Goal: Task Accomplishment & Management: Manage account settings

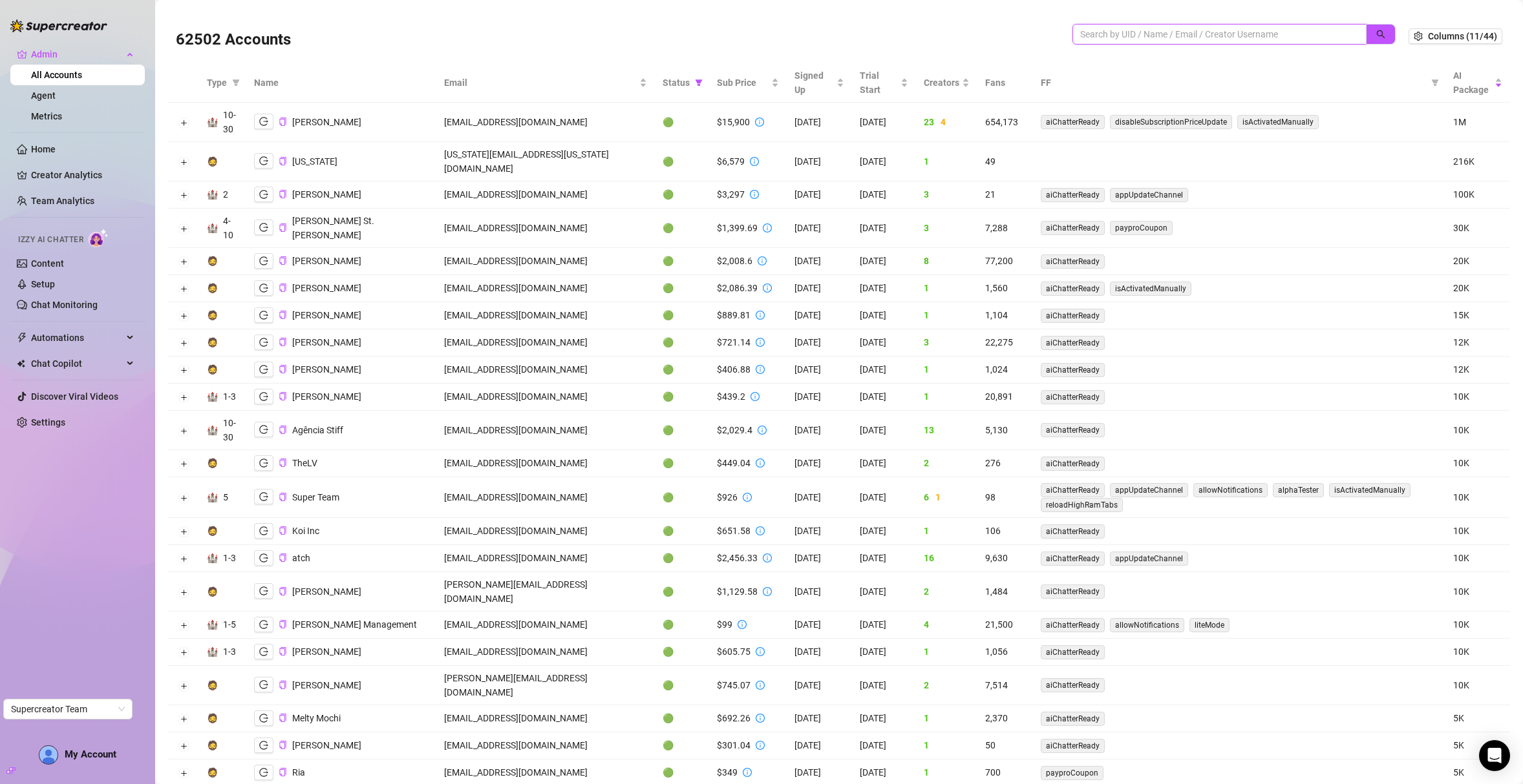
click at [1106, 38] on input "search" at bounding box center [1214, 34] width 269 height 14
paste input "BO0Y8eoWDncUNWqJLeyLV7trNxq1"
type input "BO0Y8eoWDncUNWqJLeyLV7trNxq1"
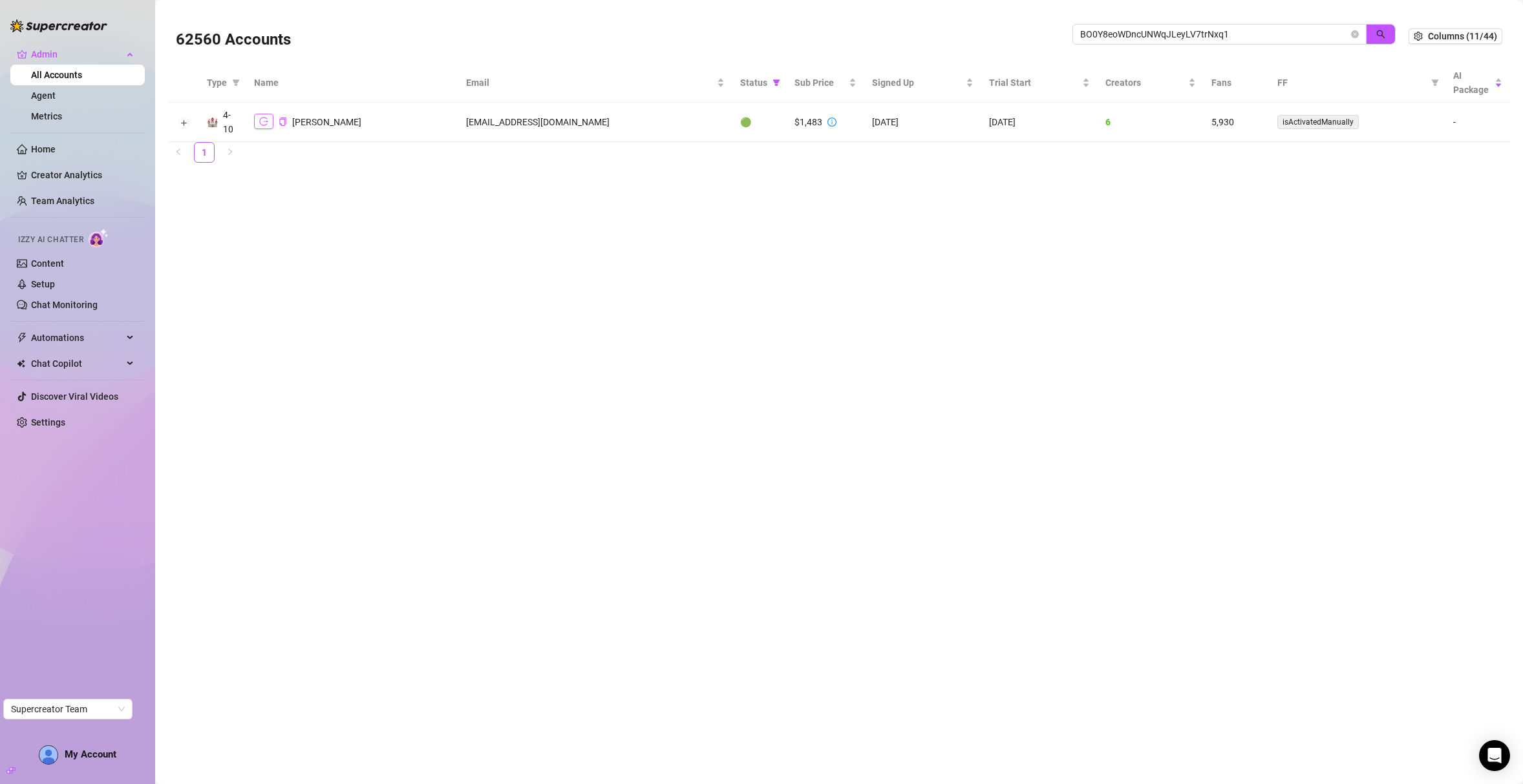
click at [265, 123] on icon "logout" at bounding box center [263, 121] width 9 height 9
click at [266, 119] on icon "logout" at bounding box center [263, 121] width 9 height 9
click at [35, 428] on link "Settings" at bounding box center [48, 422] width 34 height 10
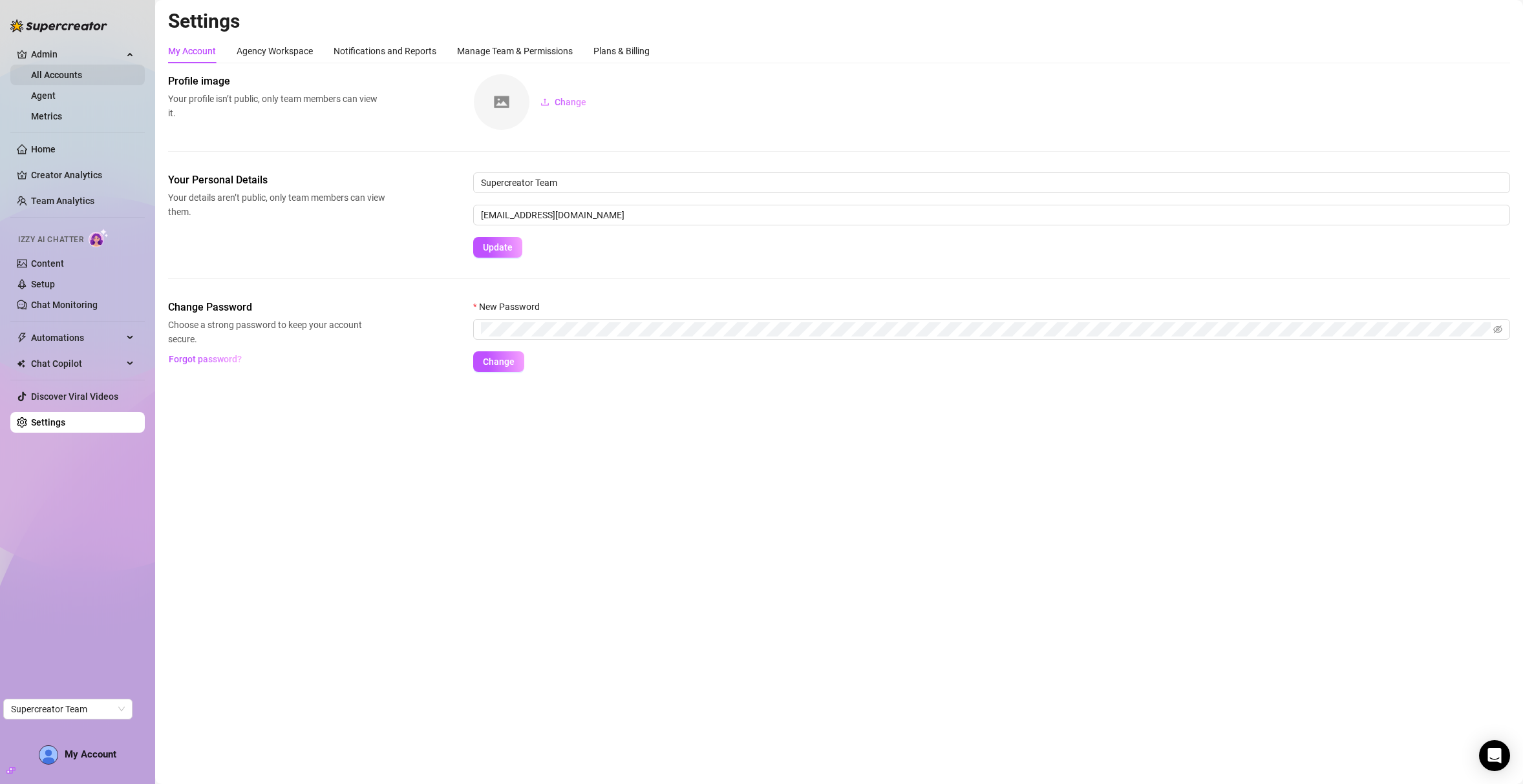
click at [69, 78] on link "All Accounts" at bounding box center [56, 74] width 51 height 10
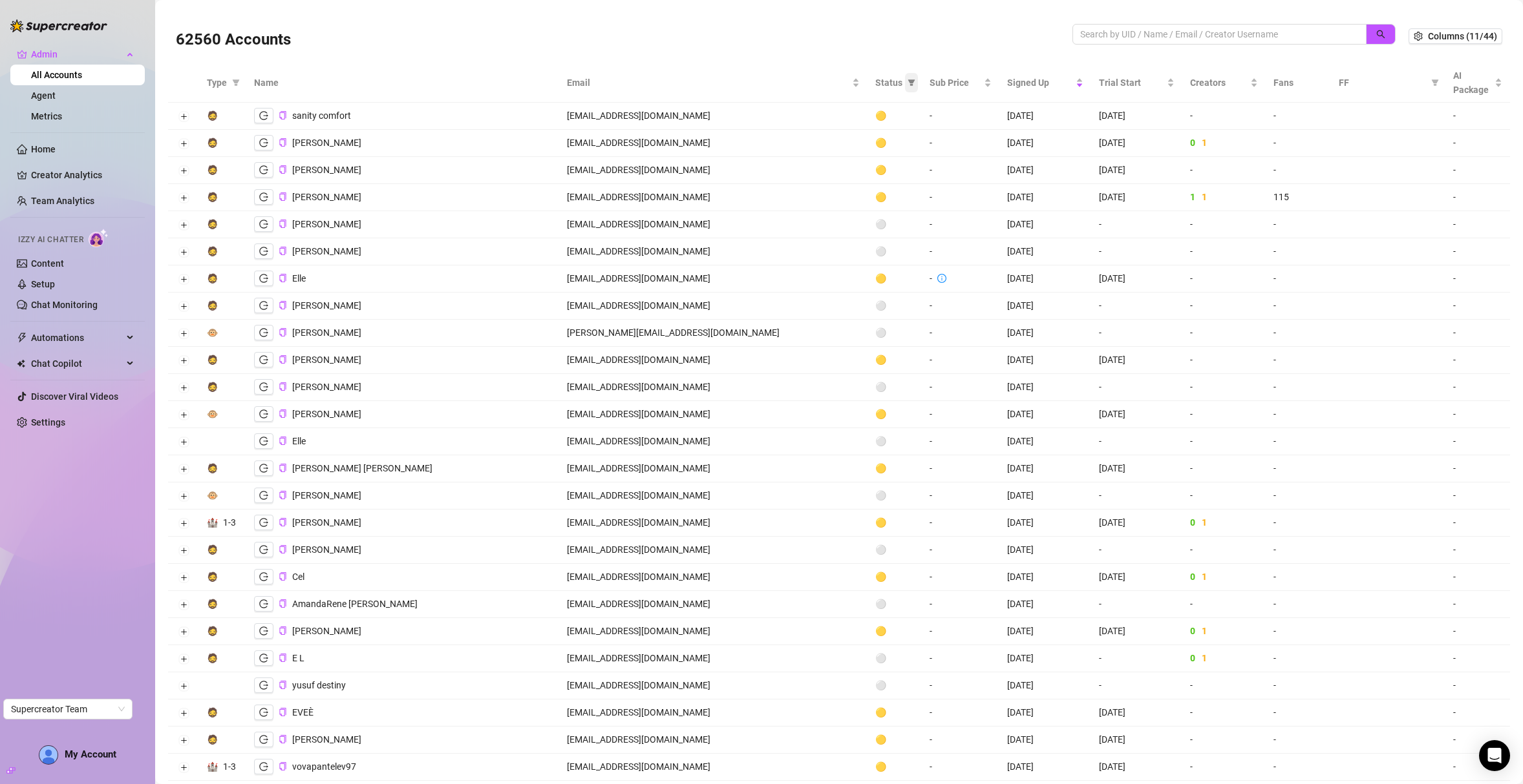
click at [907, 82] on icon "filter" at bounding box center [911, 83] width 8 height 8
click at [819, 158] on li "🟢 Active" at bounding box center [804, 149] width 92 height 21
checkbox input "true"
click at [838, 218] on span "OK" at bounding box center [836, 216] width 12 height 10
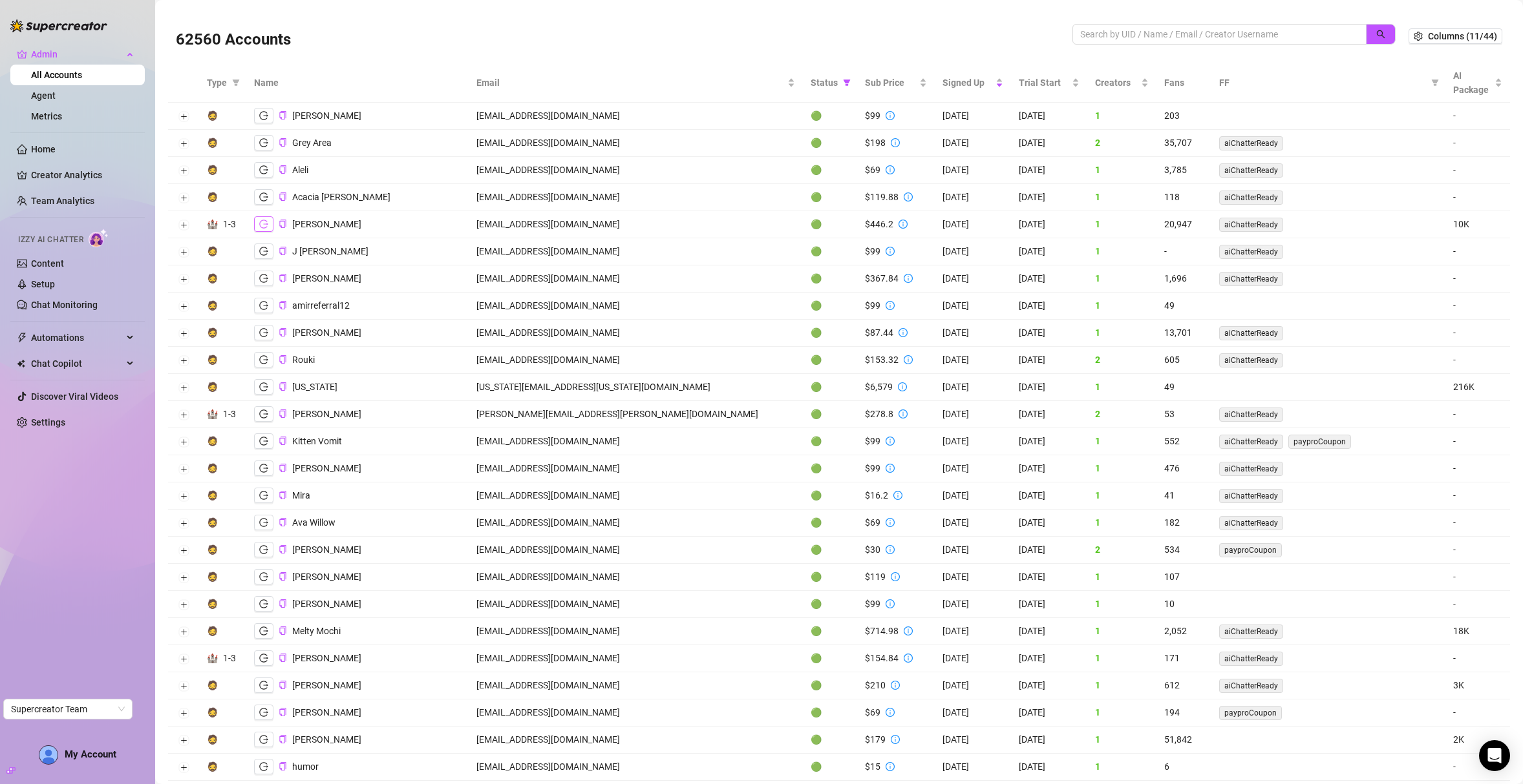
click at [267, 227] on icon "logout" at bounding box center [263, 223] width 9 height 9
click at [267, 527] on icon "logout" at bounding box center [263, 522] width 9 height 9
click at [1279, 36] on input "search" at bounding box center [1214, 34] width 269 height 14
paste input "9Fp07dU27wbnpIGKXiT69TouYzI2"
type input "9Fp07dU27wbnpIGKXiT69TouYzI2"
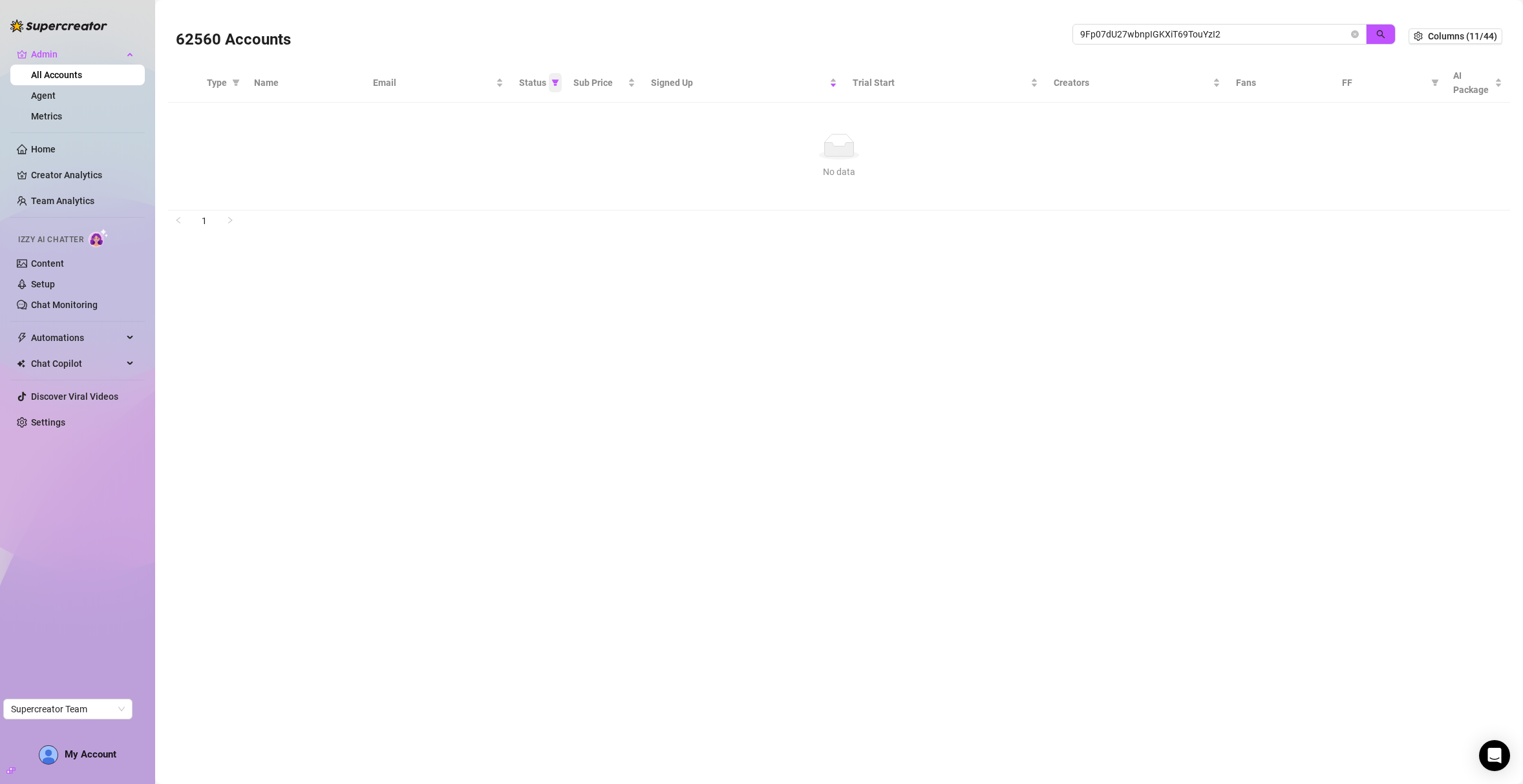
click at [552, 82] on icon "filter" at bounding box center [555, 83] width 8 height 8
click at [492, 156] on li "🟢 Active" at bounding box center [512, 149] width 92 height 21
checkbox input "false"
click at [552, 217] on button "OK" at bounding box center [544, 216] width 21 height 16
click at [261, 118] on icon "logout" at bounding box center [263, 115] width 9 height 9
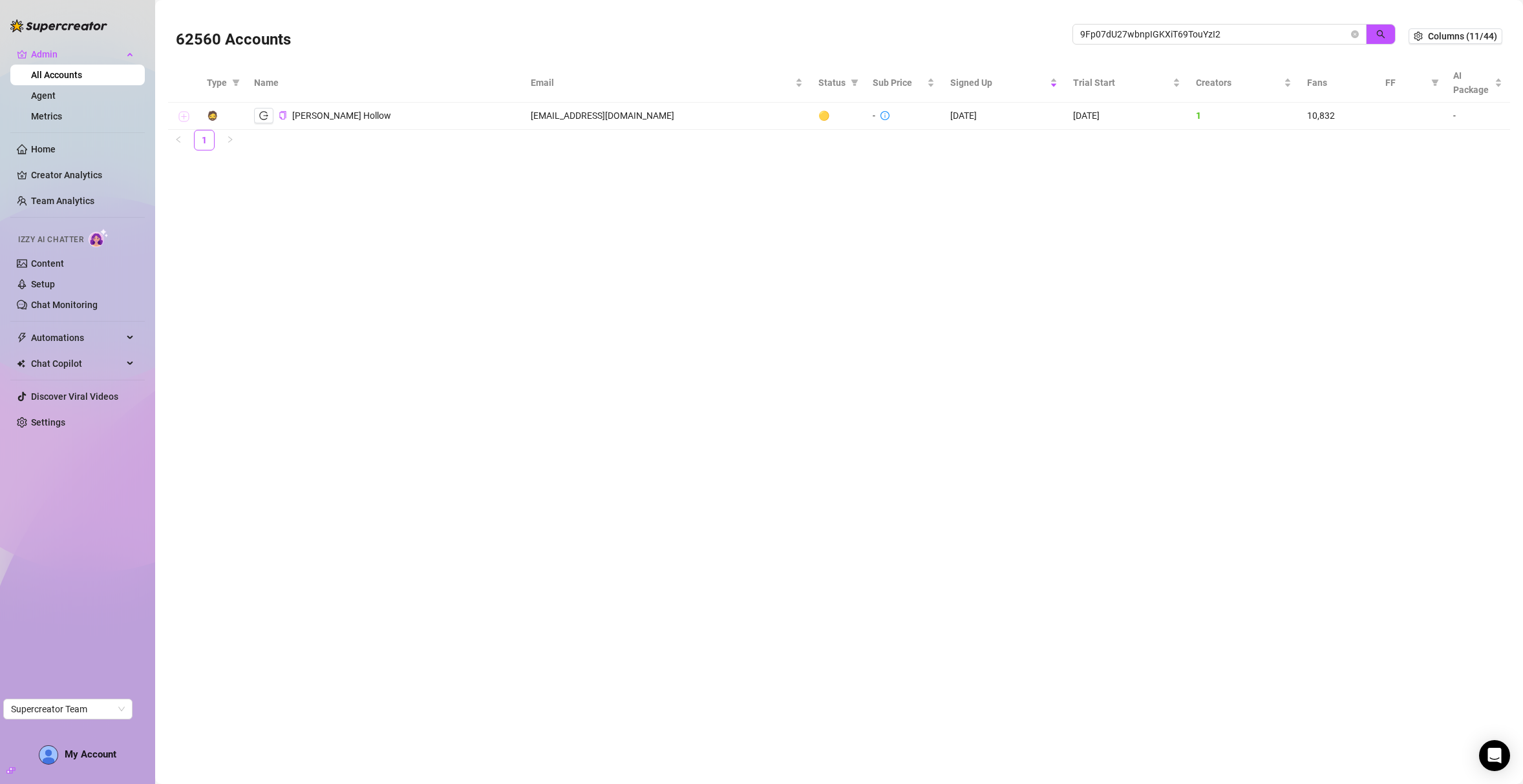
click at [189, 113] on td at bounding box center [183, 116] width 31 height 27
click at [188, 114] on button "Expand row" at bounding box center [183, 116] width 10 height 10
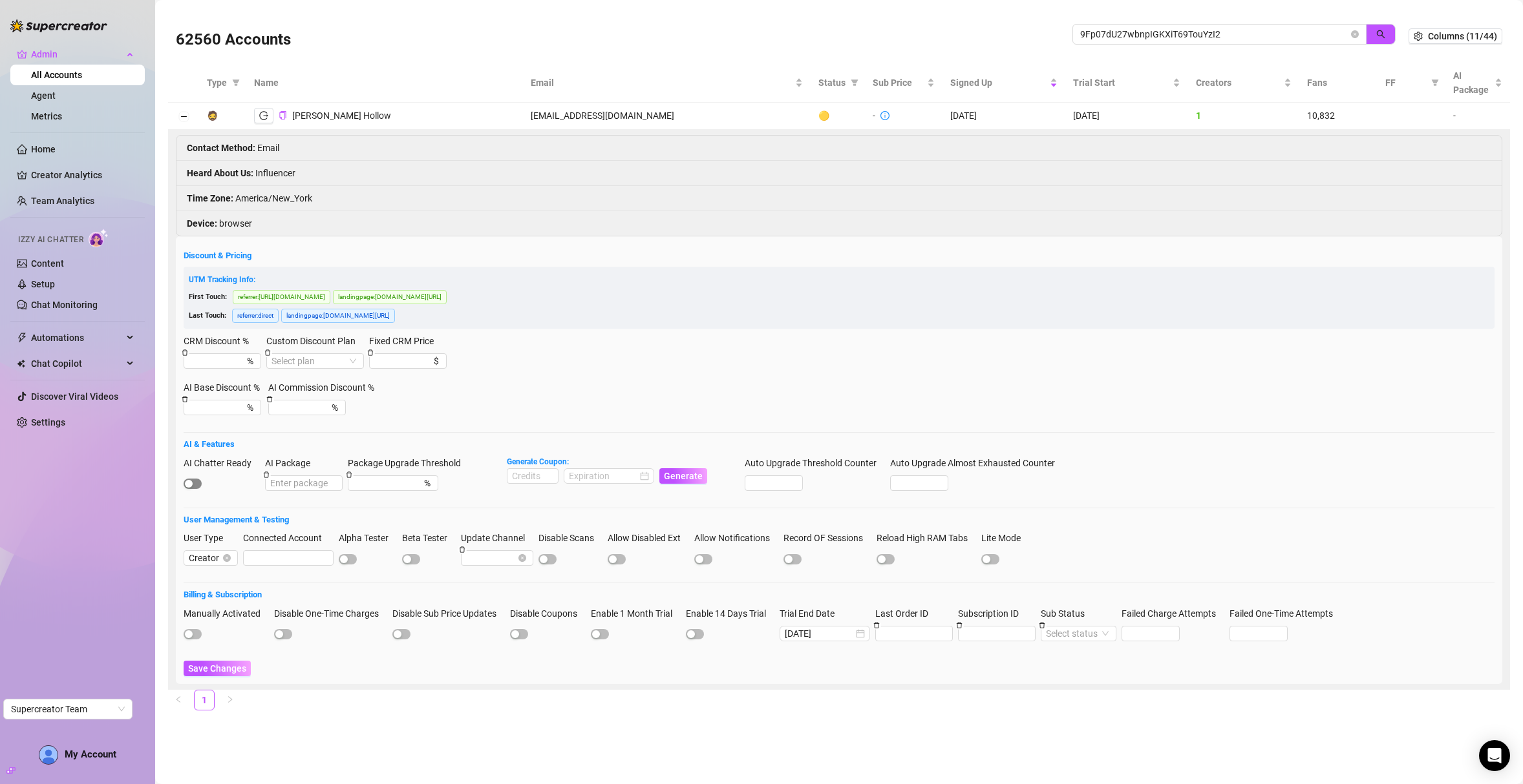
click at [197, 485] on span "button" at bounding box center [193, 483] width 18 height 10
click at [535, 476] on input at bounding box center [532, 476] width 51 height 14
type input "1000"
click at [599, 475] on input at bounding box center [603, 476] width 68 height 14
type input "2025-08-02 00:00:00"
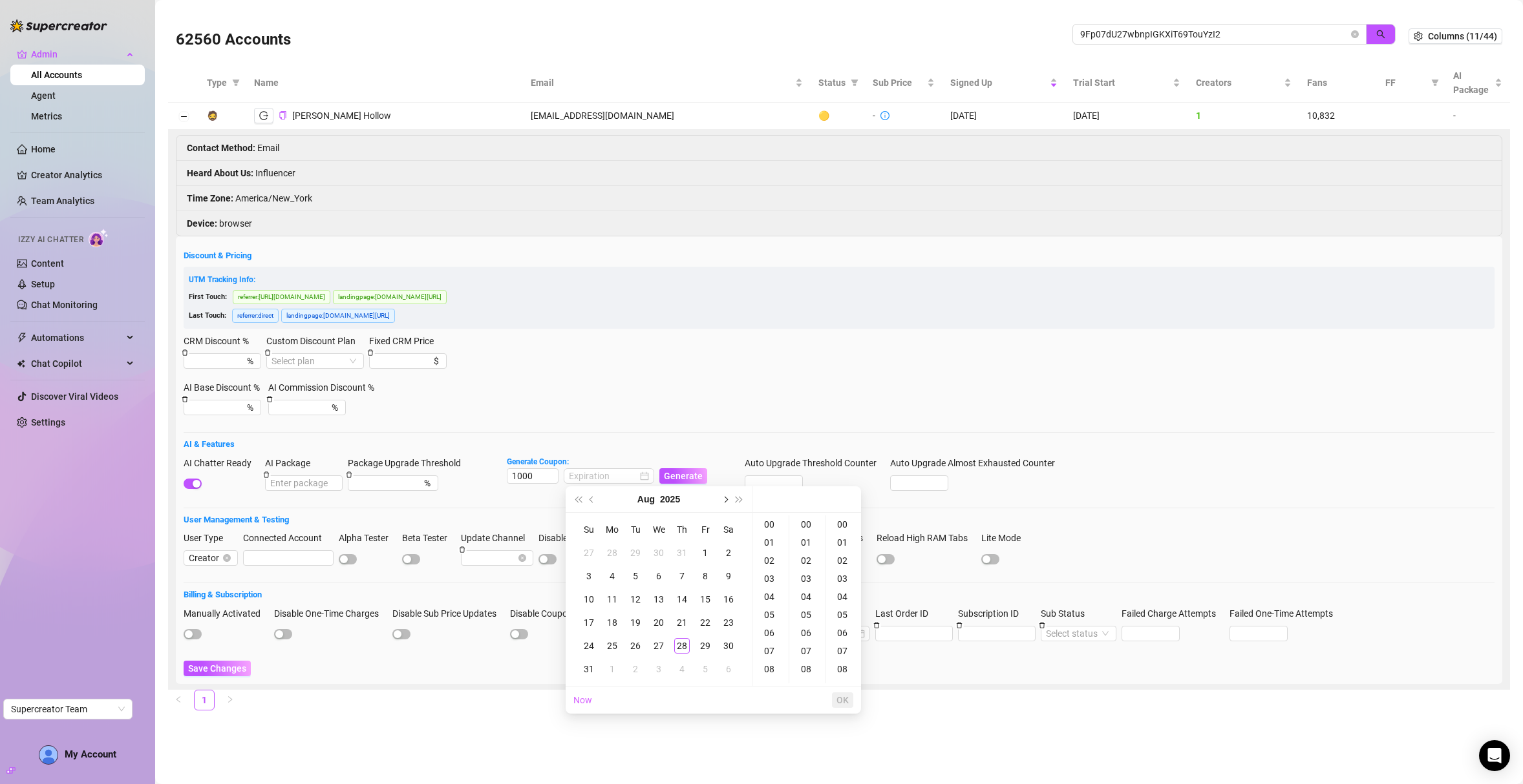
click at [724, 503] on span "Next month (PageDown)" at bounding box center [724, 499] width 6 height 6
type input "2025-09-28 00:00:00"
click at [588, 641] on div "28" at bounding box center [589, 646] width 16 height 16
type input "2025-09-28 00:00:00"
click at [840, 697] on span "OK" at bounding box center [842, 700] width 12 height 10
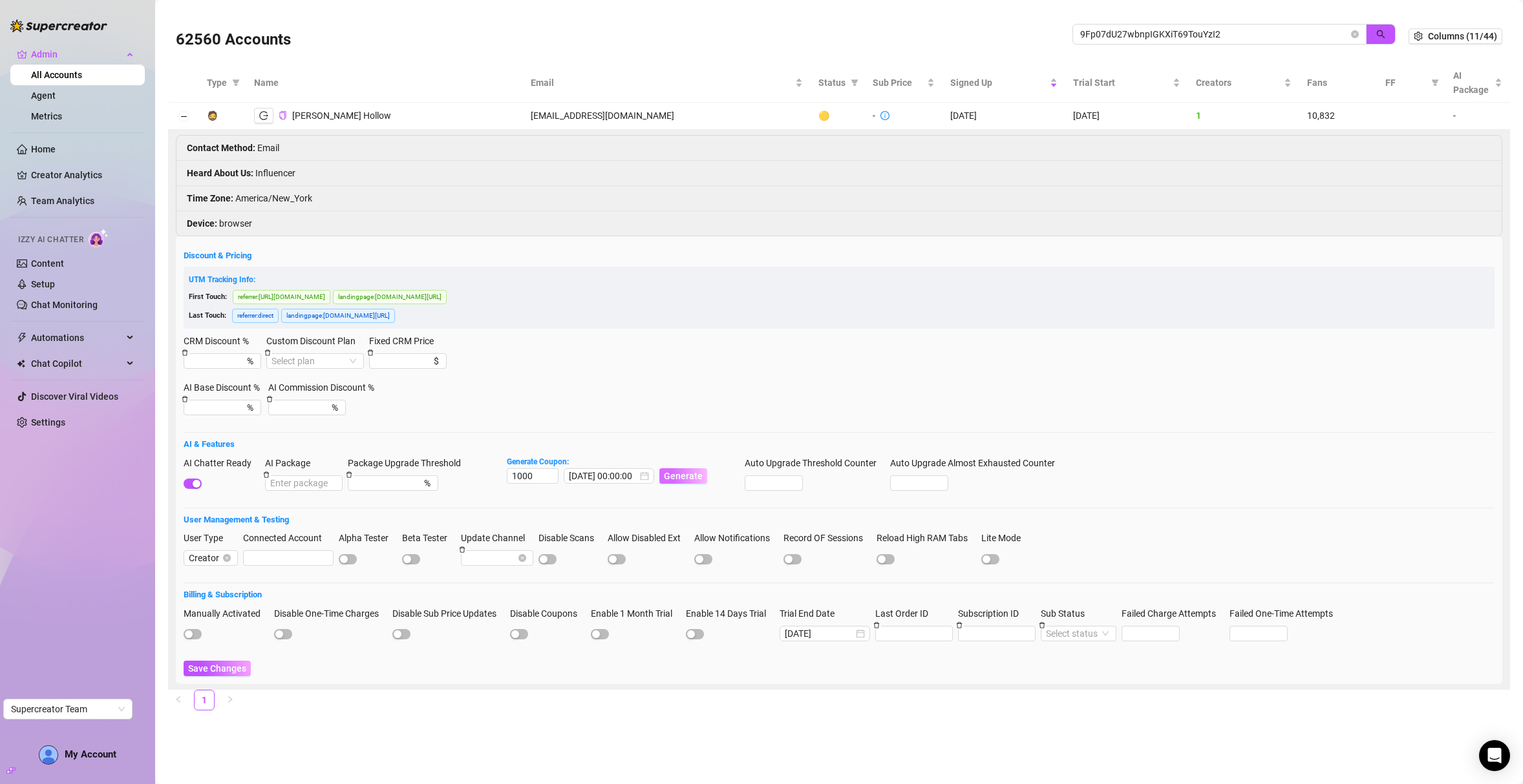
click at [689, 478] on span "Generate" at bounding box center [683, 476] width 39 height 10
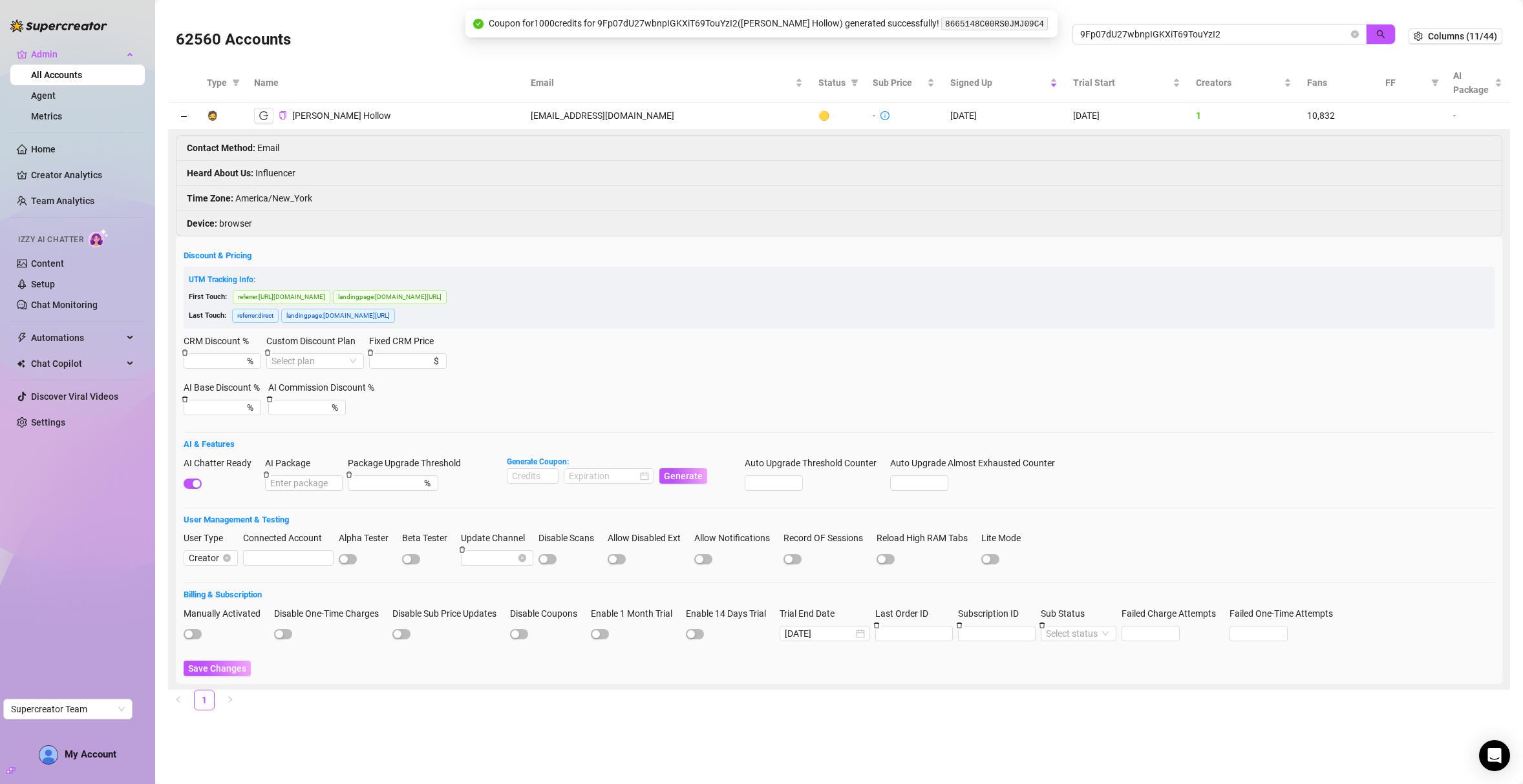
click at [961, 23] on code "8665148C00RS0JMJ09C4" at bounding box center [994, 23] width 107 height 13
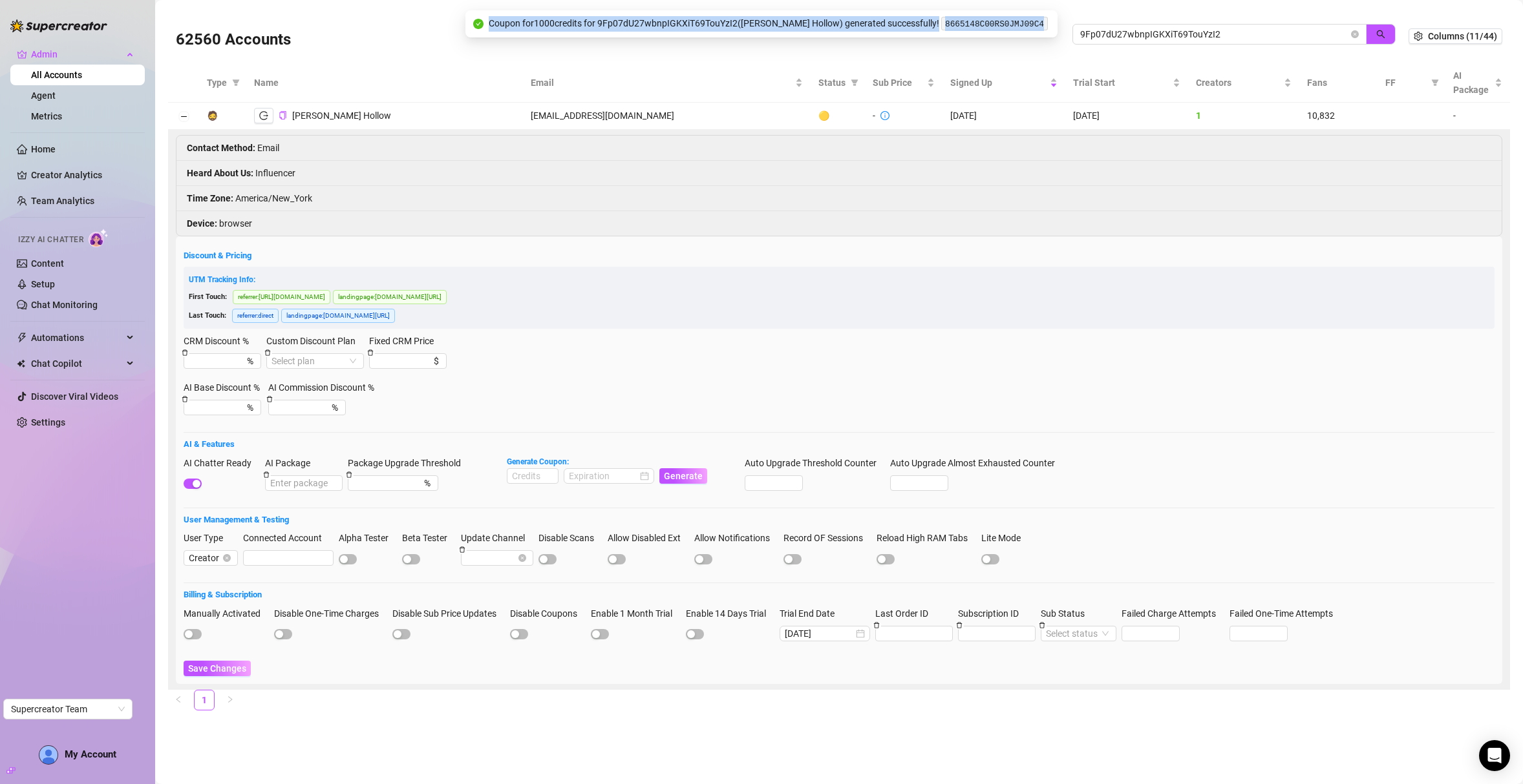
click at [961, 23] on code "8665148C00RS0JMJ09C4" at bounding box center [994, 23] width 107 height 13
click at [968, 23] on code "8665148C00RS0JMJ09C4" at bounding box center [994, 23] width 107 height 13
click at [966, 19] on code "8665148C00RS0JMJ09C4" at bounding box center [994, 23] width 107 height 13
copy code "8665148C00RS0JMJ09C4"
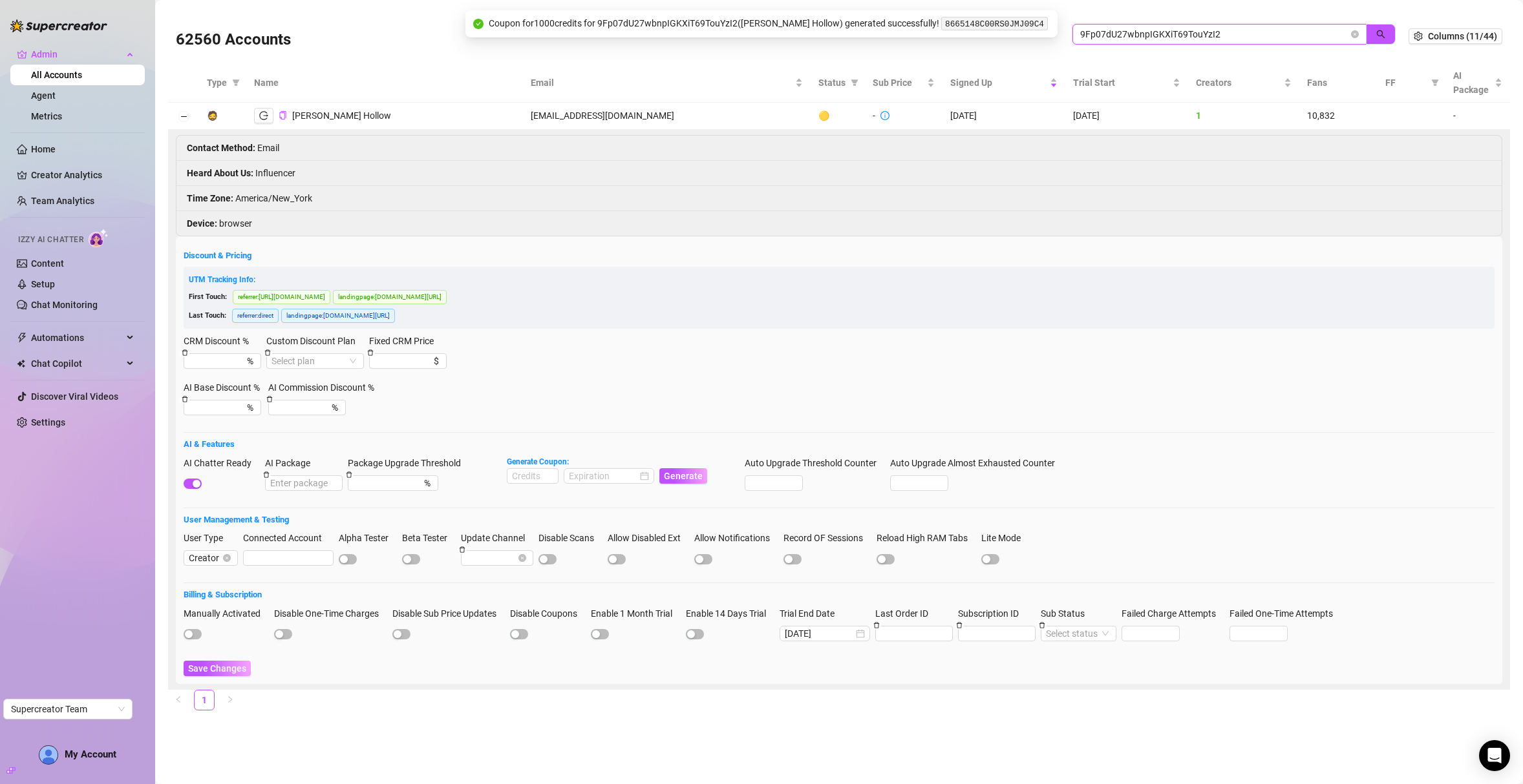
click at [1142, 36] on input "9Fp07dU27wbnpIGKXiT69TouYzI2" at bounding box center [1214, 34] width 269 height 14
click at [1142, 36] on input "9Fp07dU27wbnpIGKXiT69TouYzI2" at bounding box center [1214, 34] width 269 height 14
paste input "uSUCN7z4CdXlnWGJXsSfzreRtft1"
type input "uSUCN7z4CdXlnWGJXsSfzreRtft1"
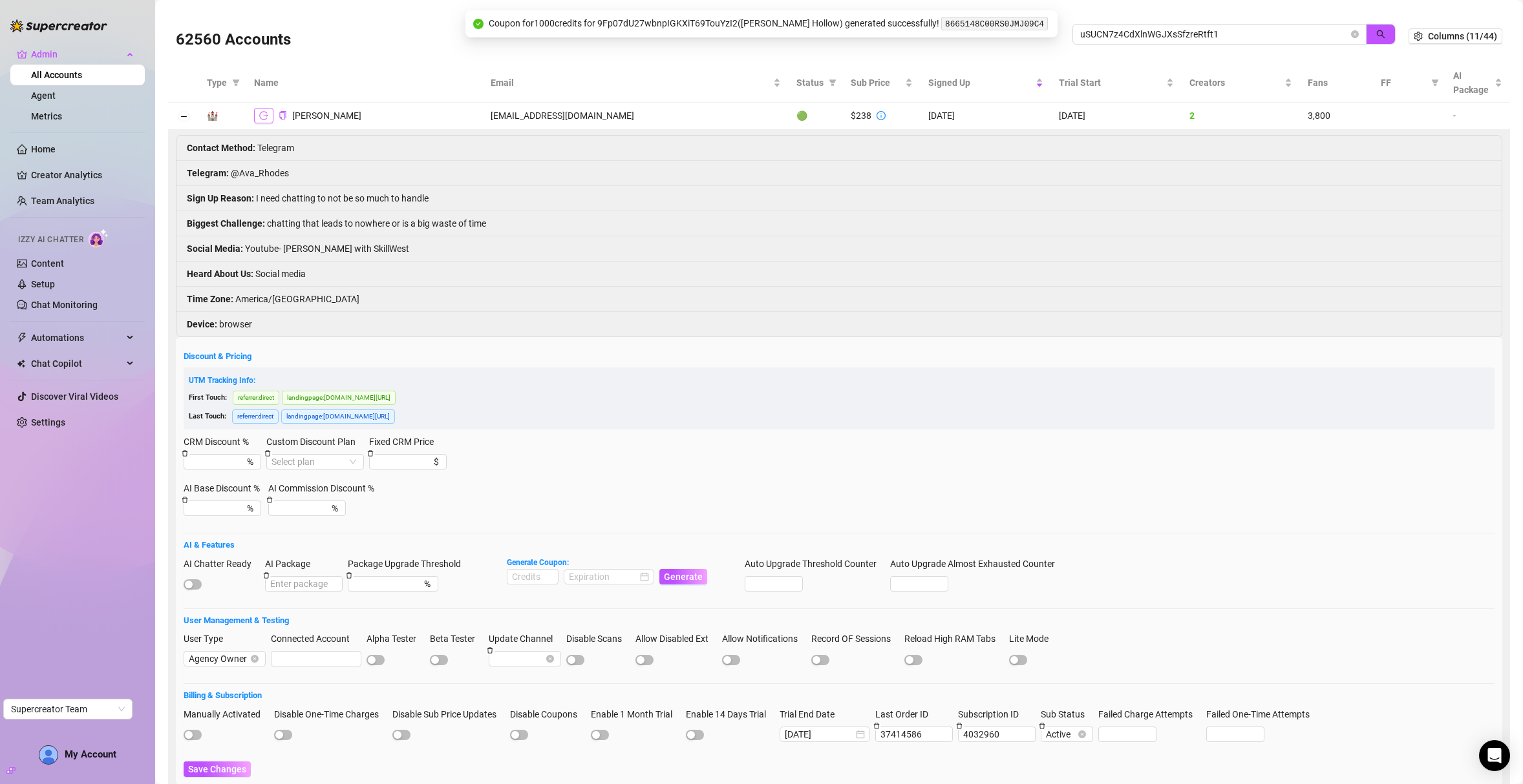
click at [264, 116] on icon "logout" at bounding box center [263, 115] width 9 height 9
click at [184, 117] on button "Collapse row" at bounding box center [183, 116] width 10 height 10
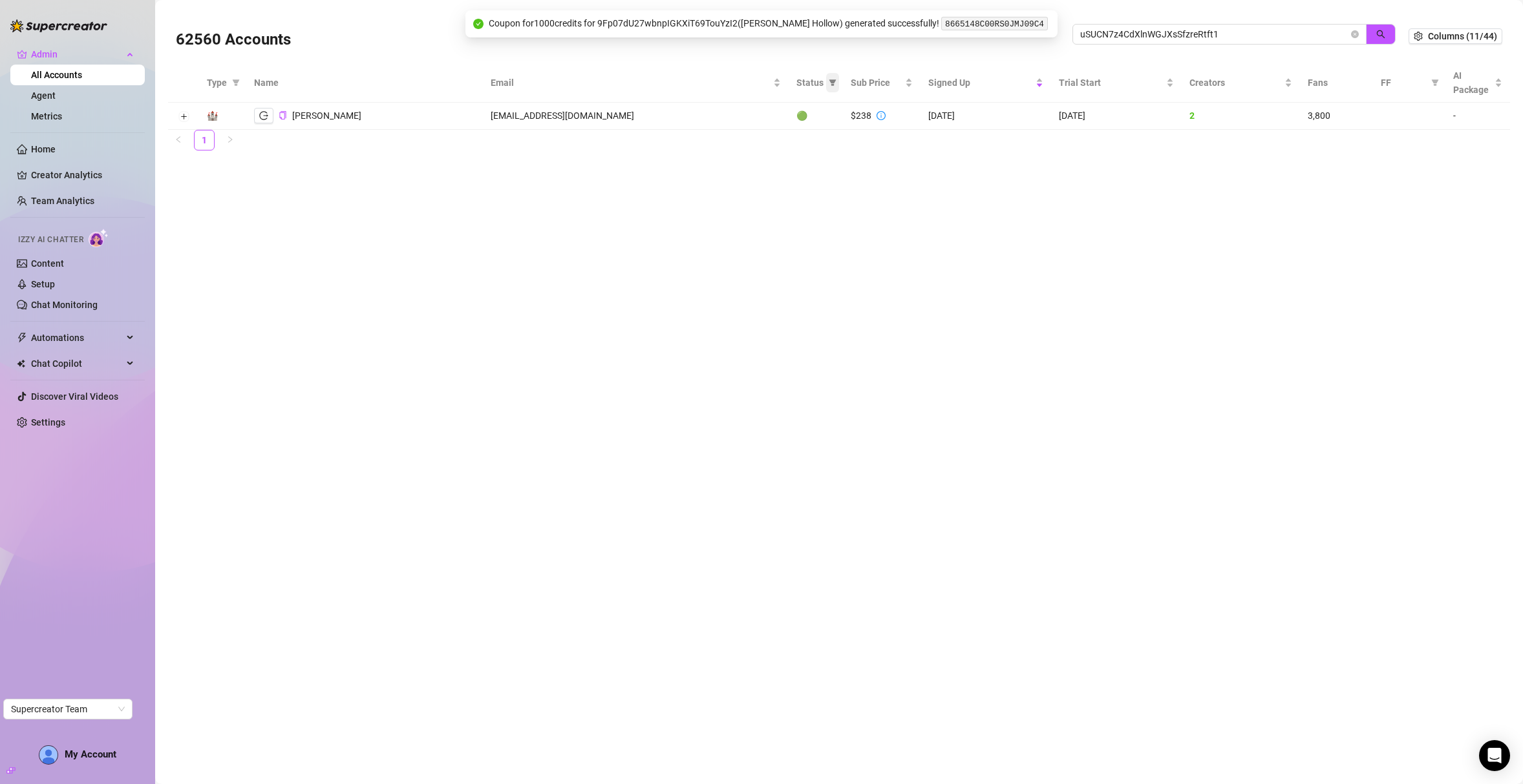
click at [826, 86] on span at bounding box center [832, 82] width 13 height 19
click at [750, 139] on li "🟢 Active" at bounding box center [740, 149] width 92 height 21
checkbox input "true"
click at [774, 215] on span "OK" at bounding box center [772, 216] width 12 height 10
drag, startPoint x: 1241, startPoint y: 30, endPoint x: 1039, endPoint y: 20, distance: 202.2
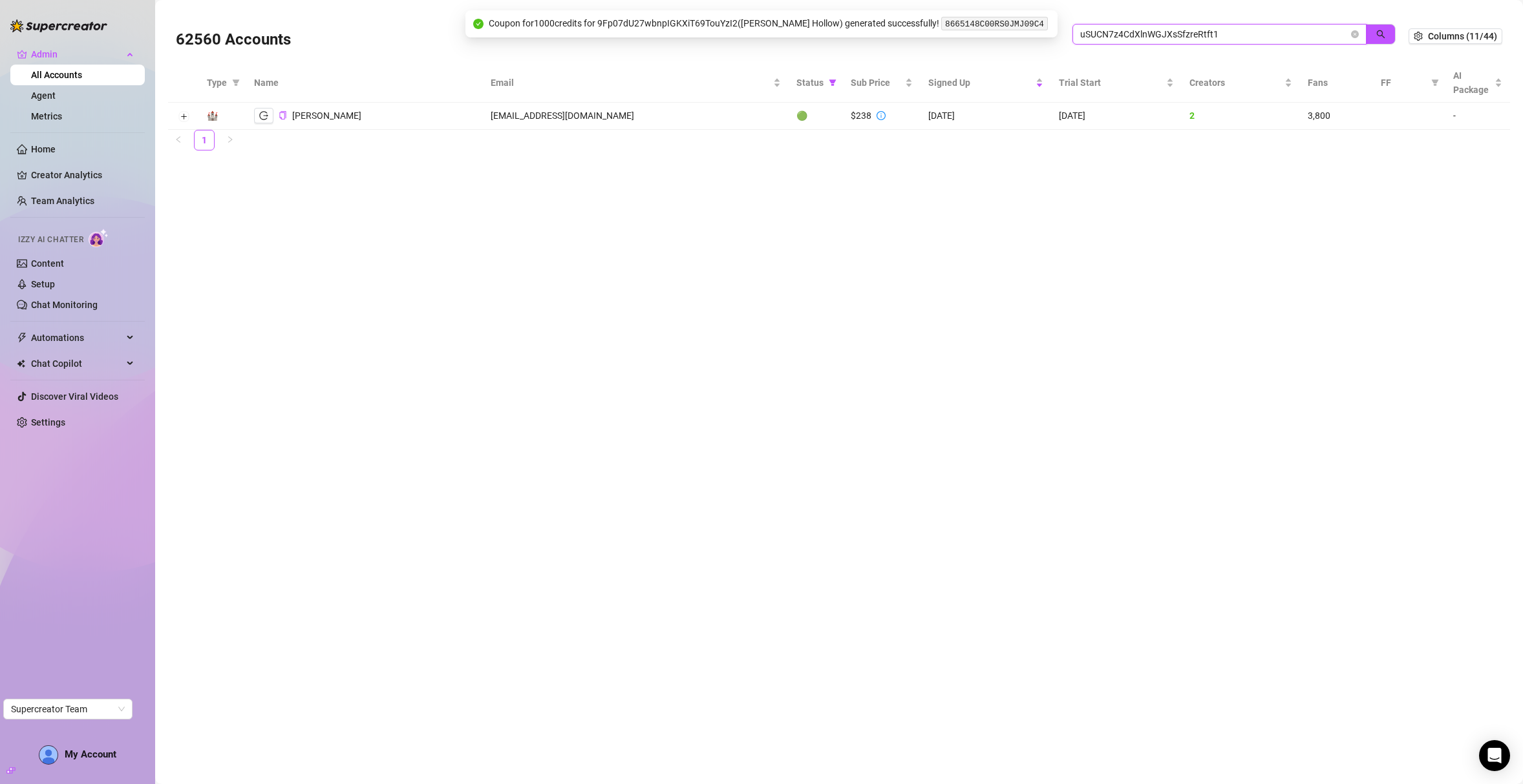
click at [1039, 20] on body "Admin All Accounts Agent Metrics Home Creator Analytics Team Analytics Izzy AI …" at bounding box center [762, 392] width 1523 height 784
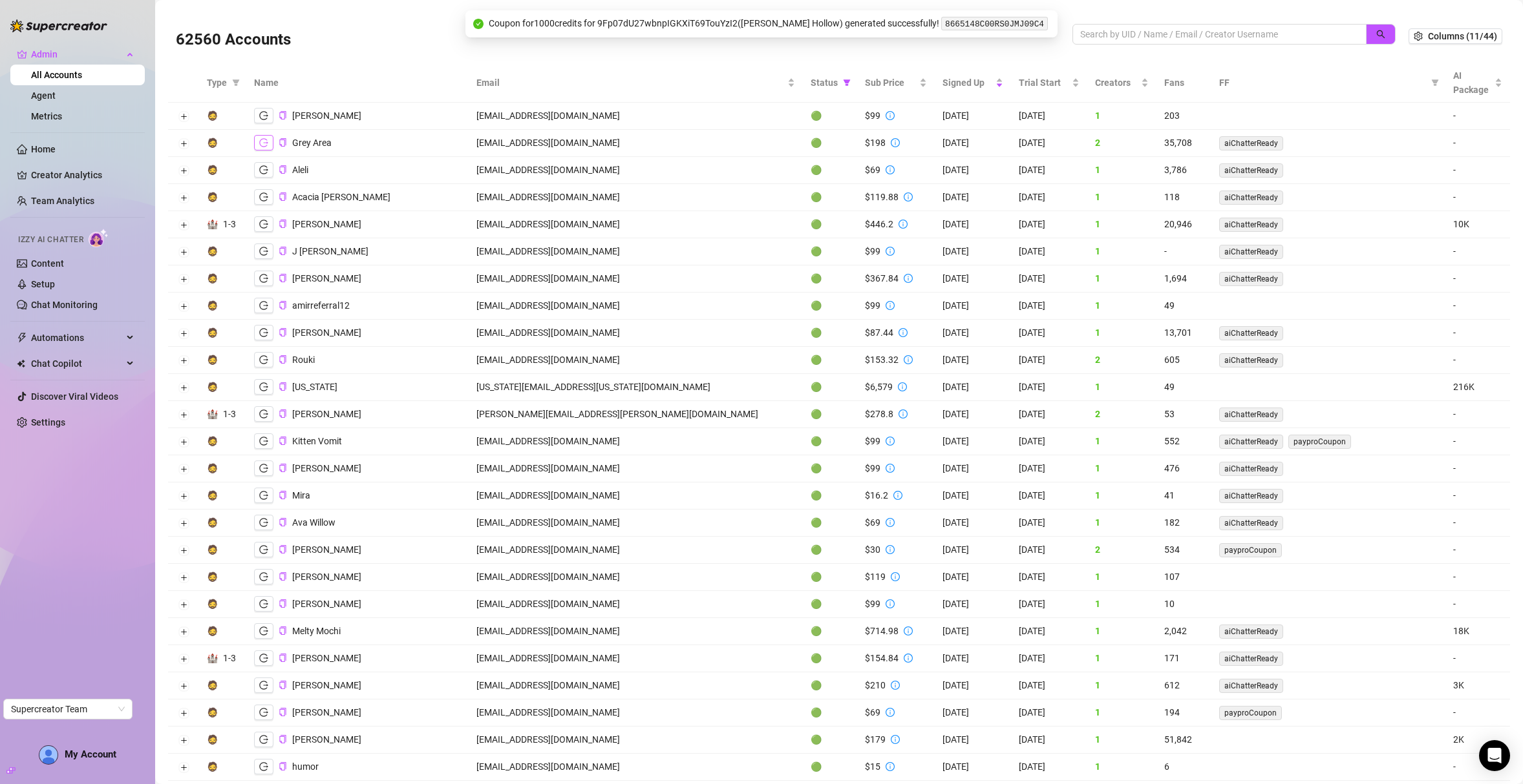
click at [267, 147] on button "button" at bounding box center [264, 143] width 19 height 16
click at [269, 403] on td "Scott Sutherland" at bounding box center [357, 415] width 223 height 27
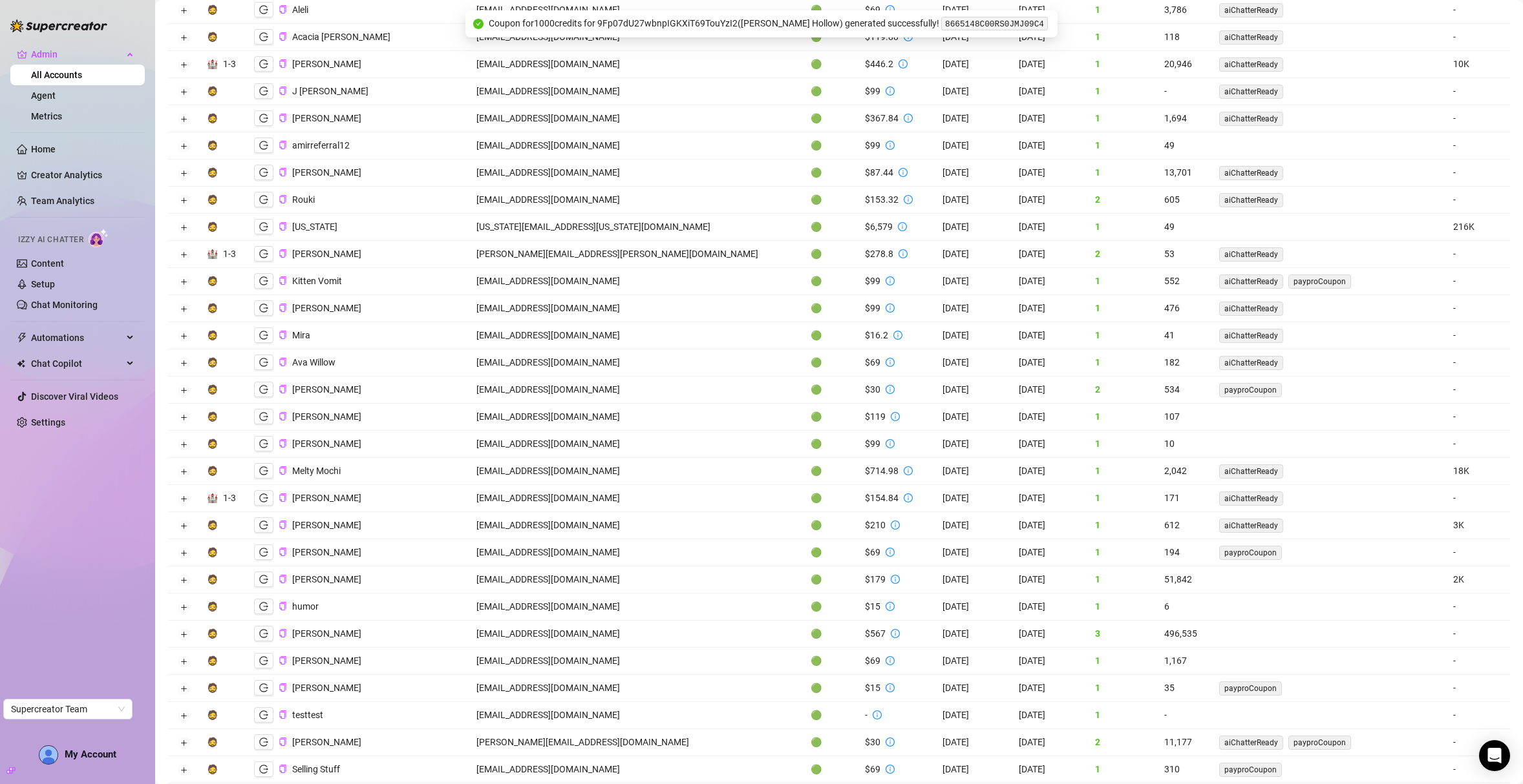
scroll to position [164, 0]
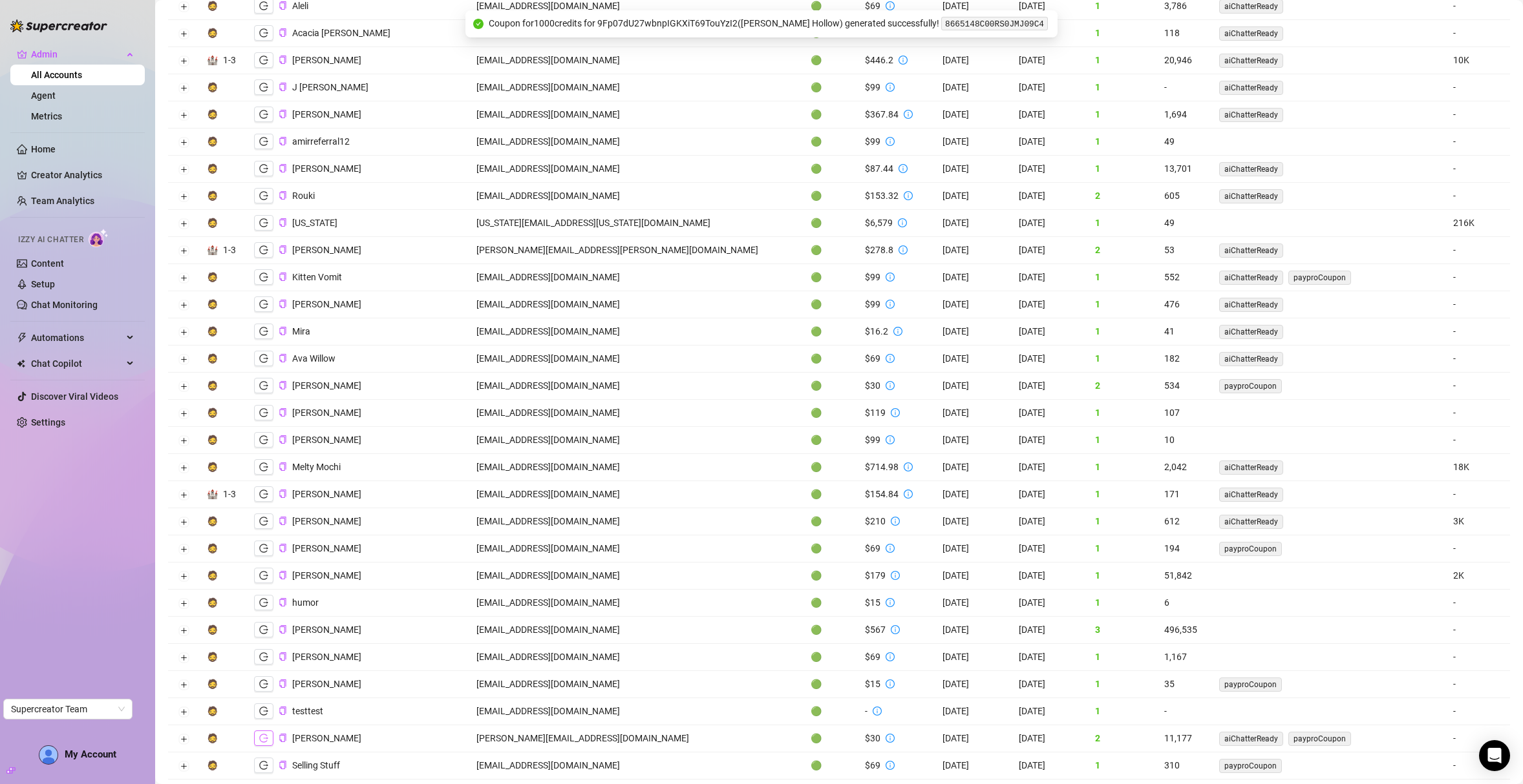
click at [269, 735] on icon "logout" at bounding box center [263, 738] width 9 height 9
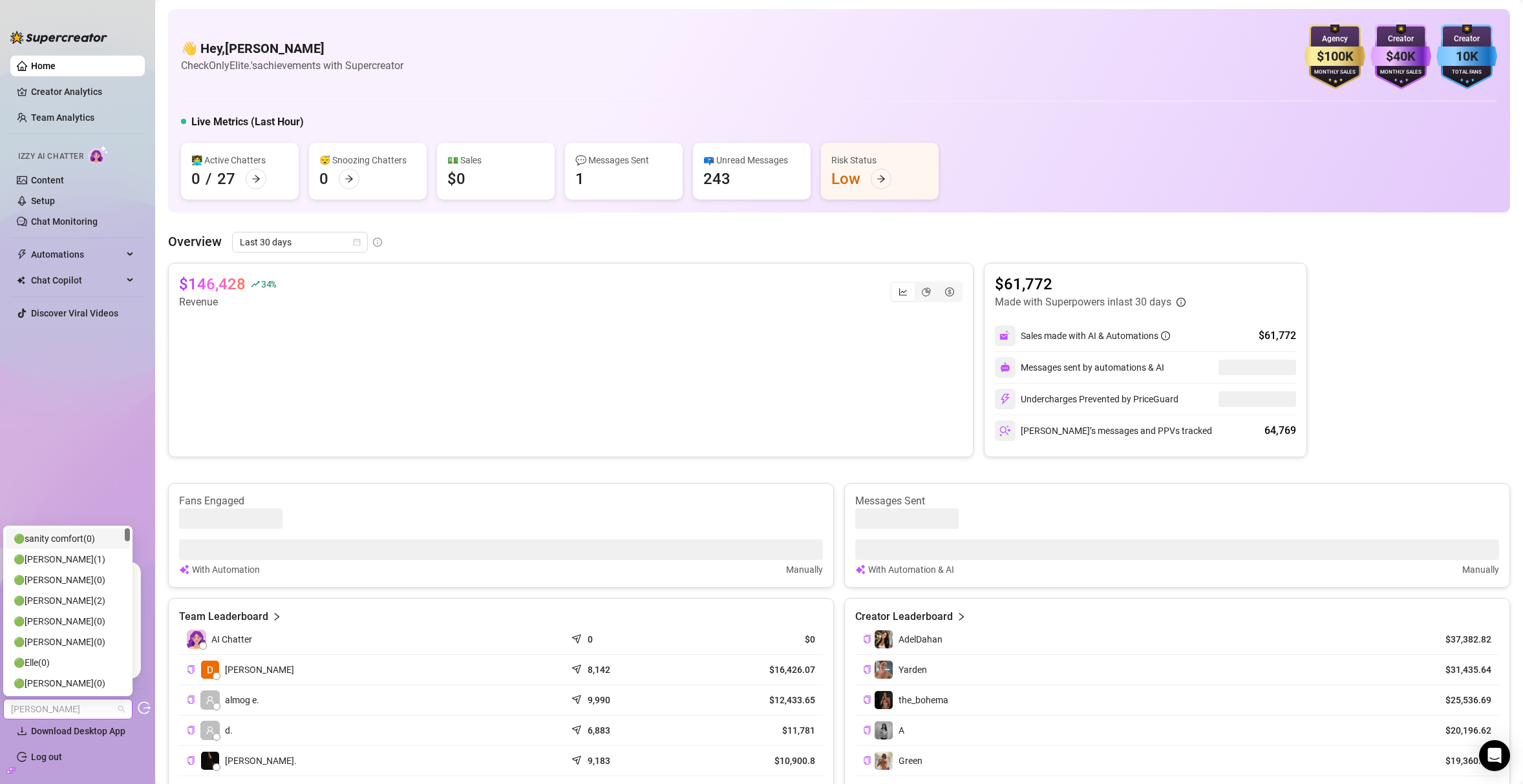
click at [68, 710] on span "[PERSON_NAME]" at bounding box center [68, 709] width 114 height 19
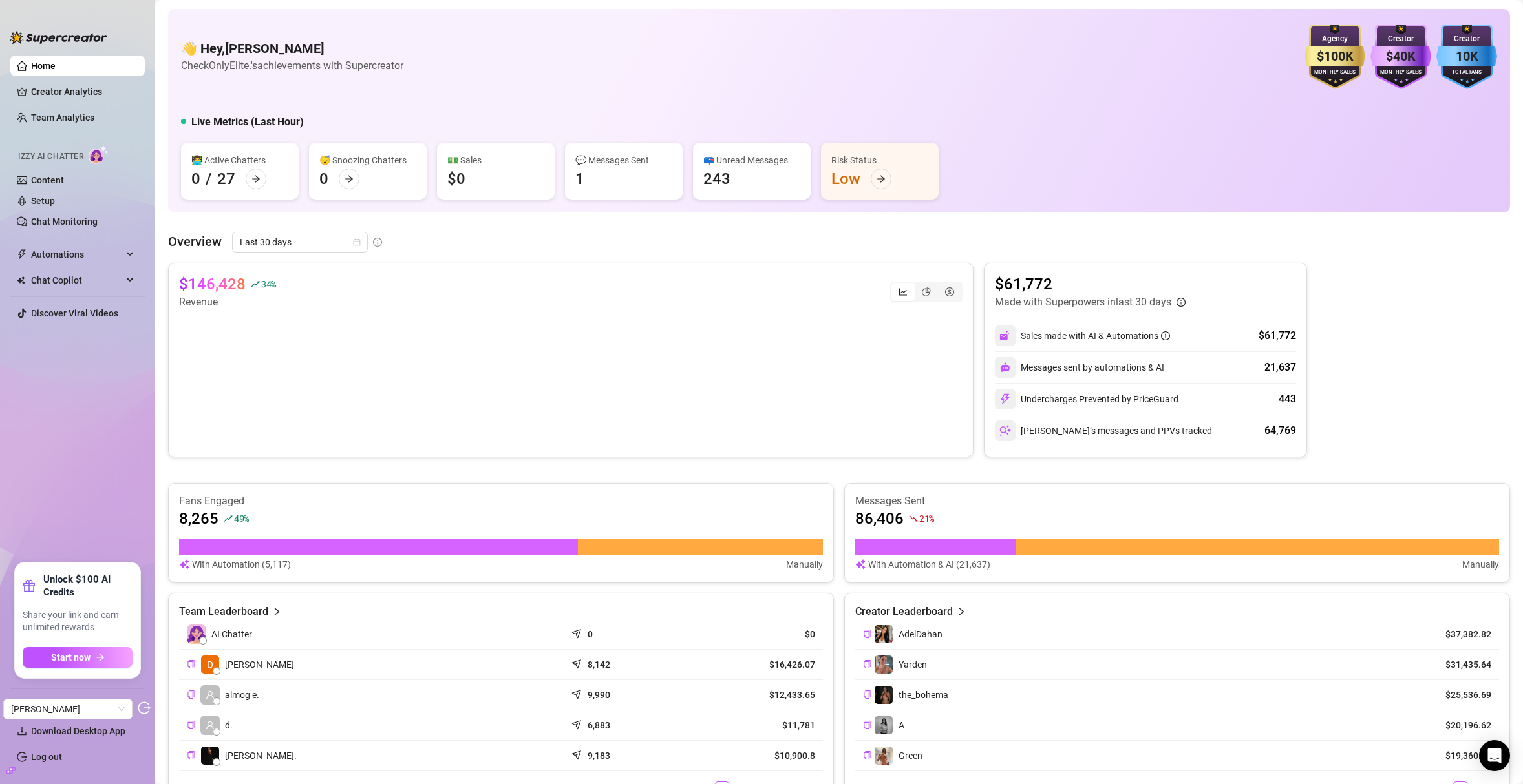
click at [113, 477] on ul "Home Creator Analytics Team Analytics Izzy AI Chatter Content Setup Chat Monito…" at bounding box center [78, 304] width 135 height 507
click at [73, 654] on span "Start now" at bounding box center [71, 657] width 40 height 10
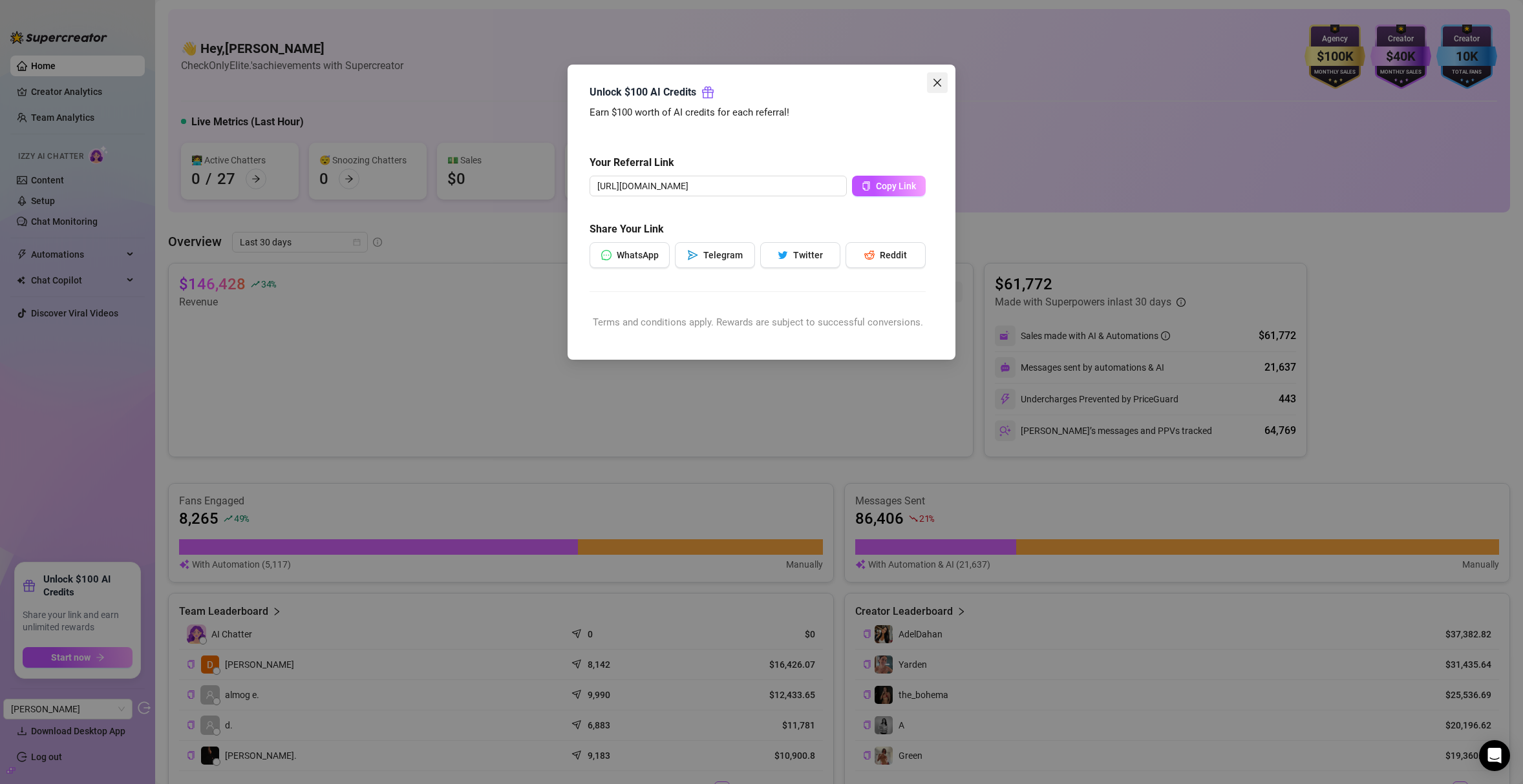
click at [942, 83] on span "Close" at bounding box center [937, 82] width 21 height 10
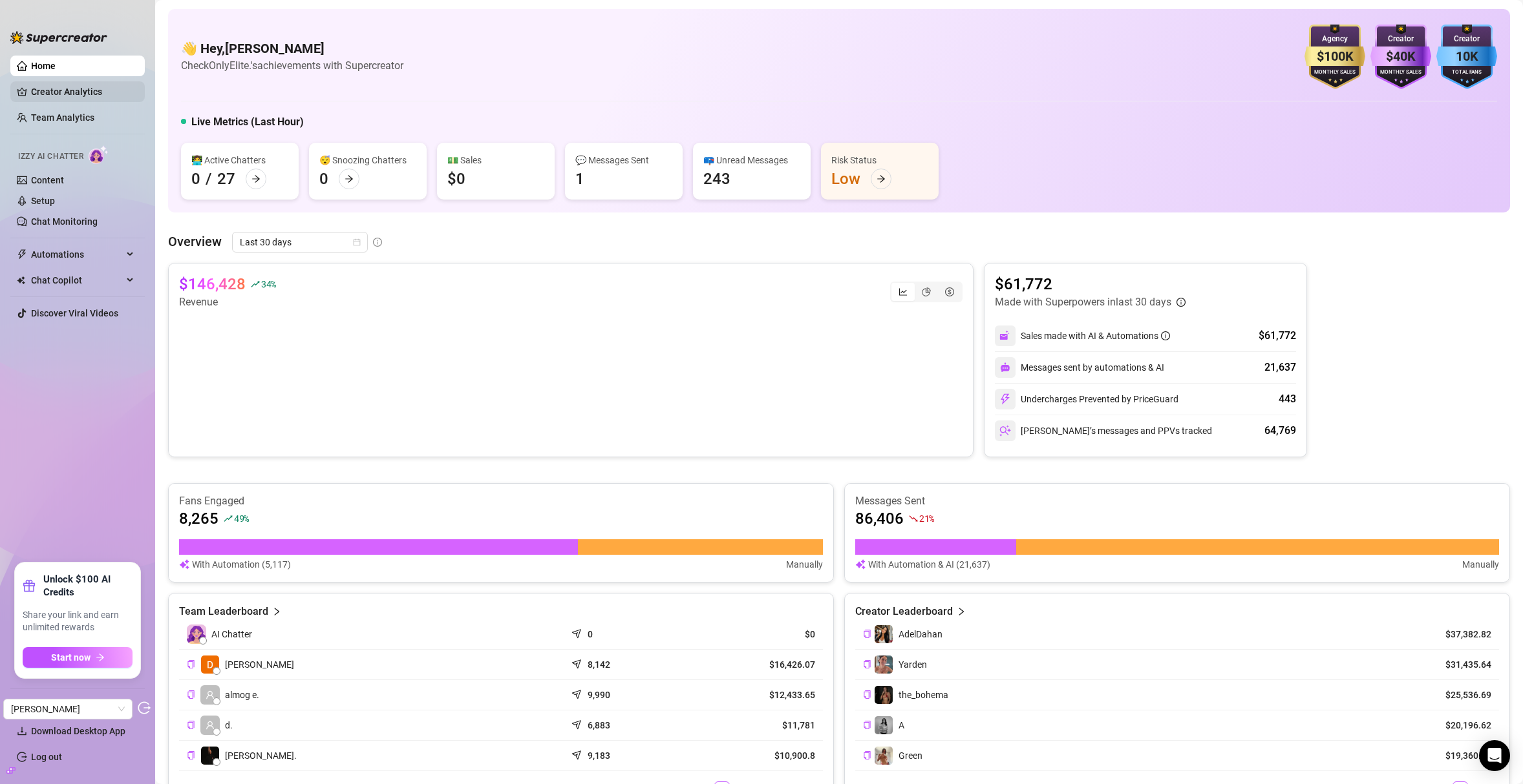
click at [59, 86] on link "Creator Analytics" at bounding box center [82, 92] width 104 height 21
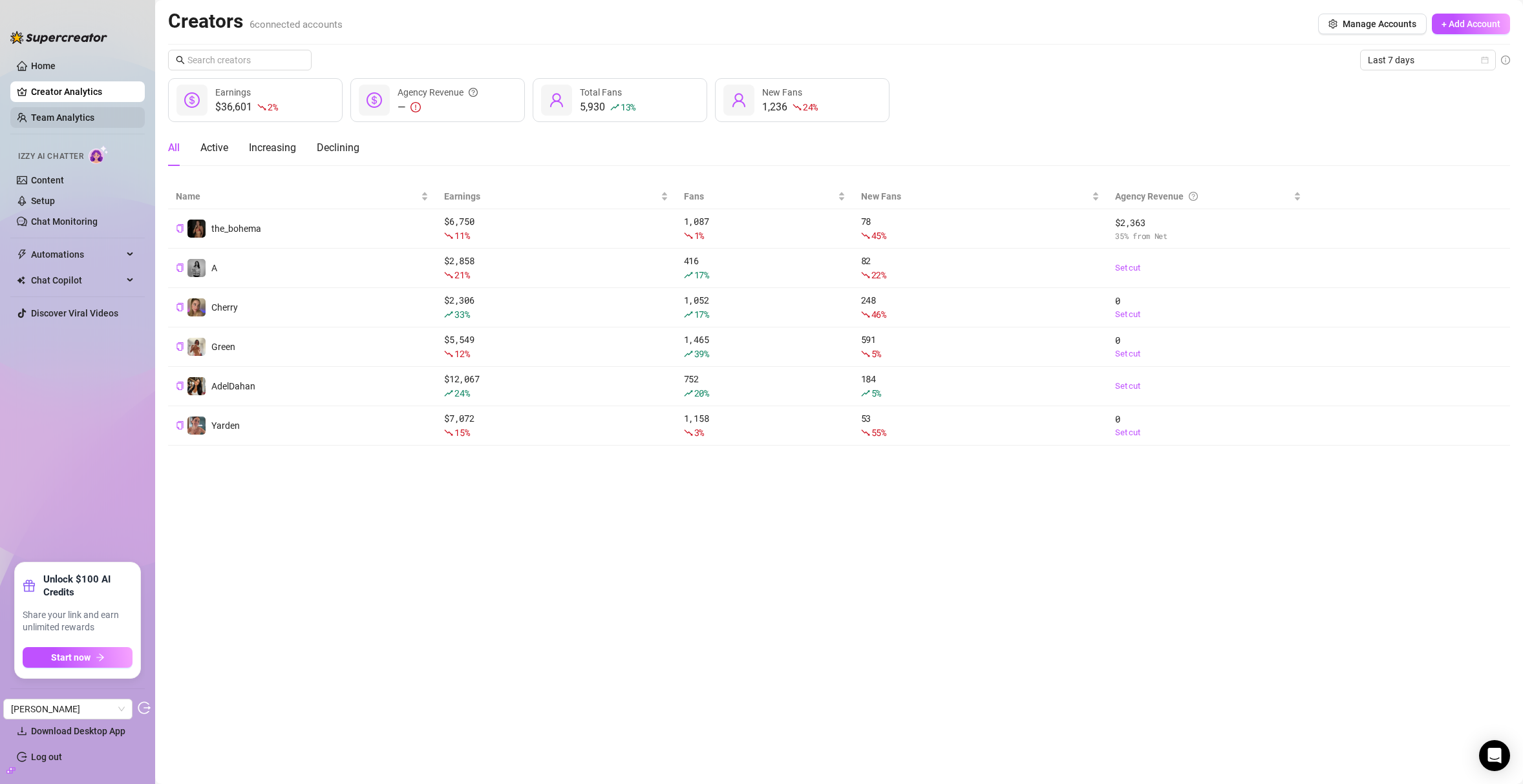
click at [94, 122] on link "Team Analytics" at bounding box center [63, 117] width 63 height 10
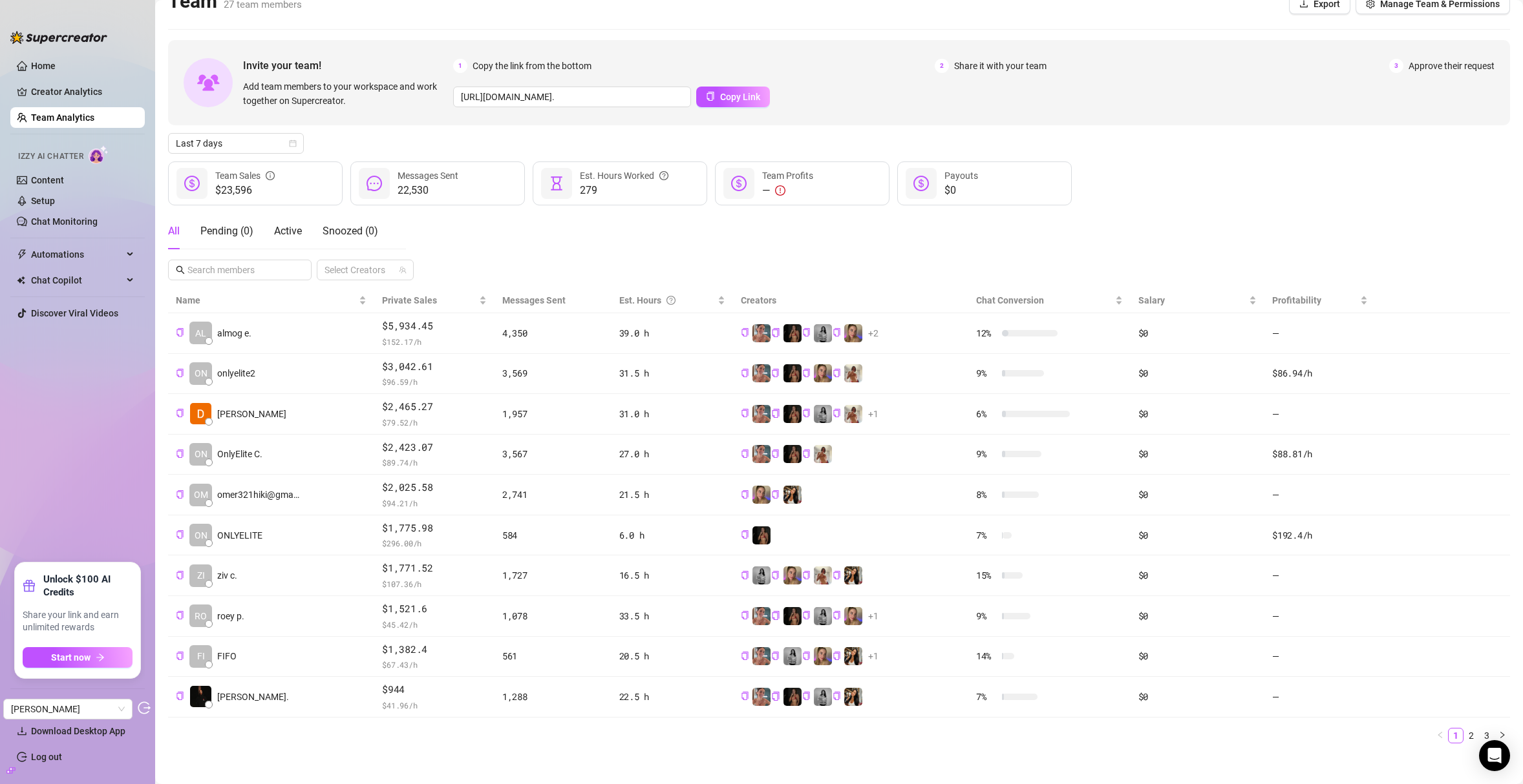
scroll to position [29, 0]
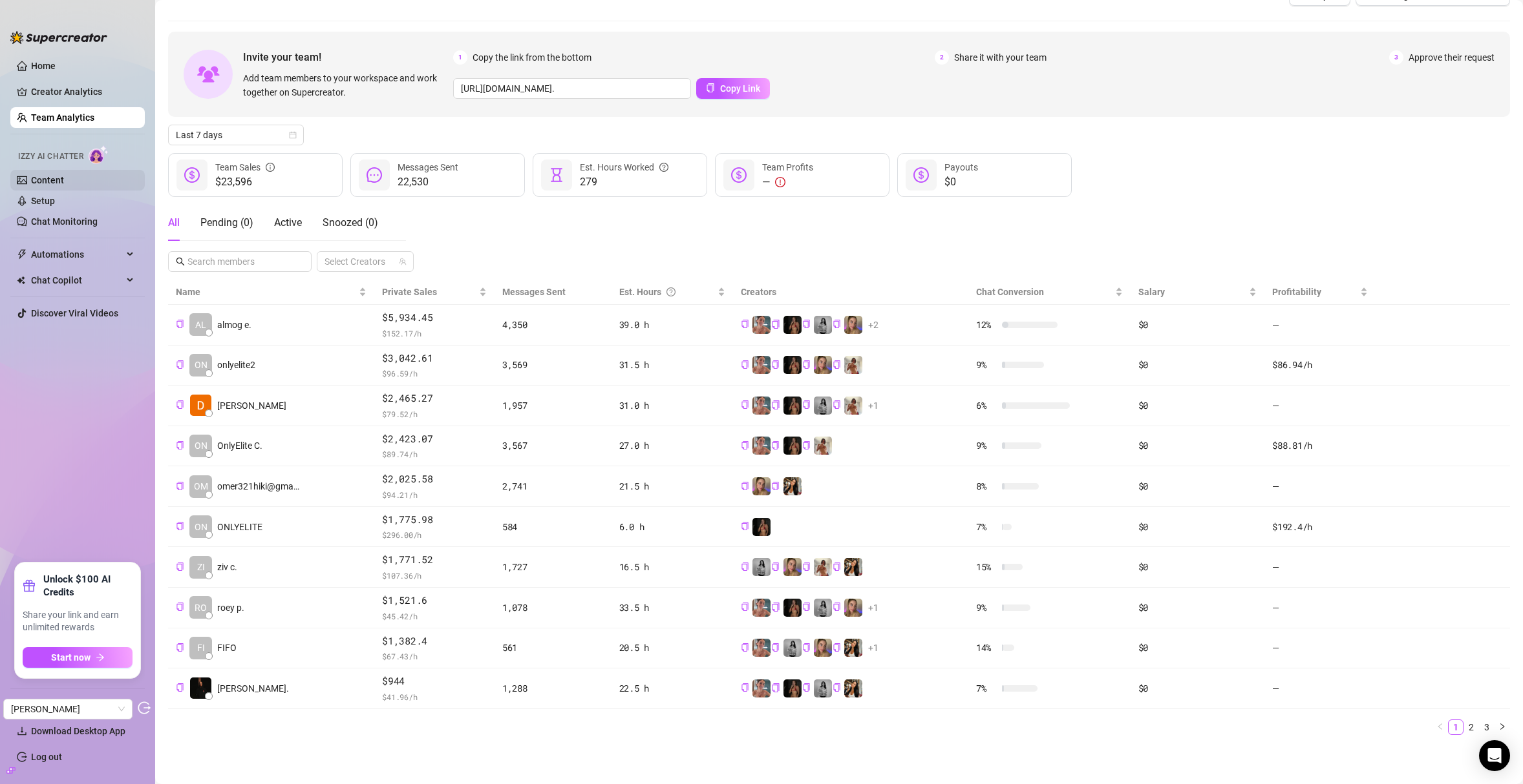
click at [49, 181] on link "Content" at bounding box center [48, 180] width 33 height 10
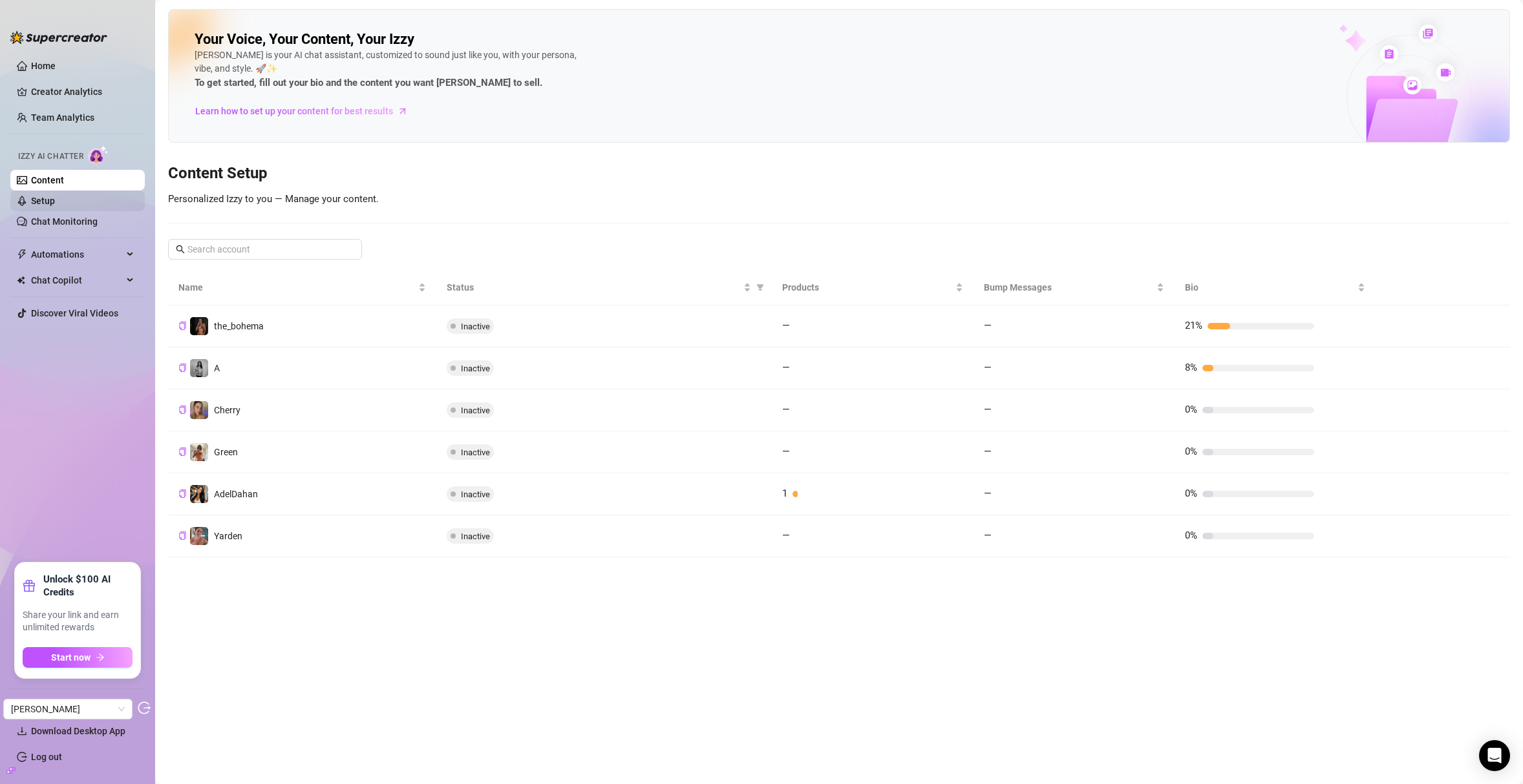
click at [39, 205] on link "Setup" at bounding box center [43, 200] width 24 height 10
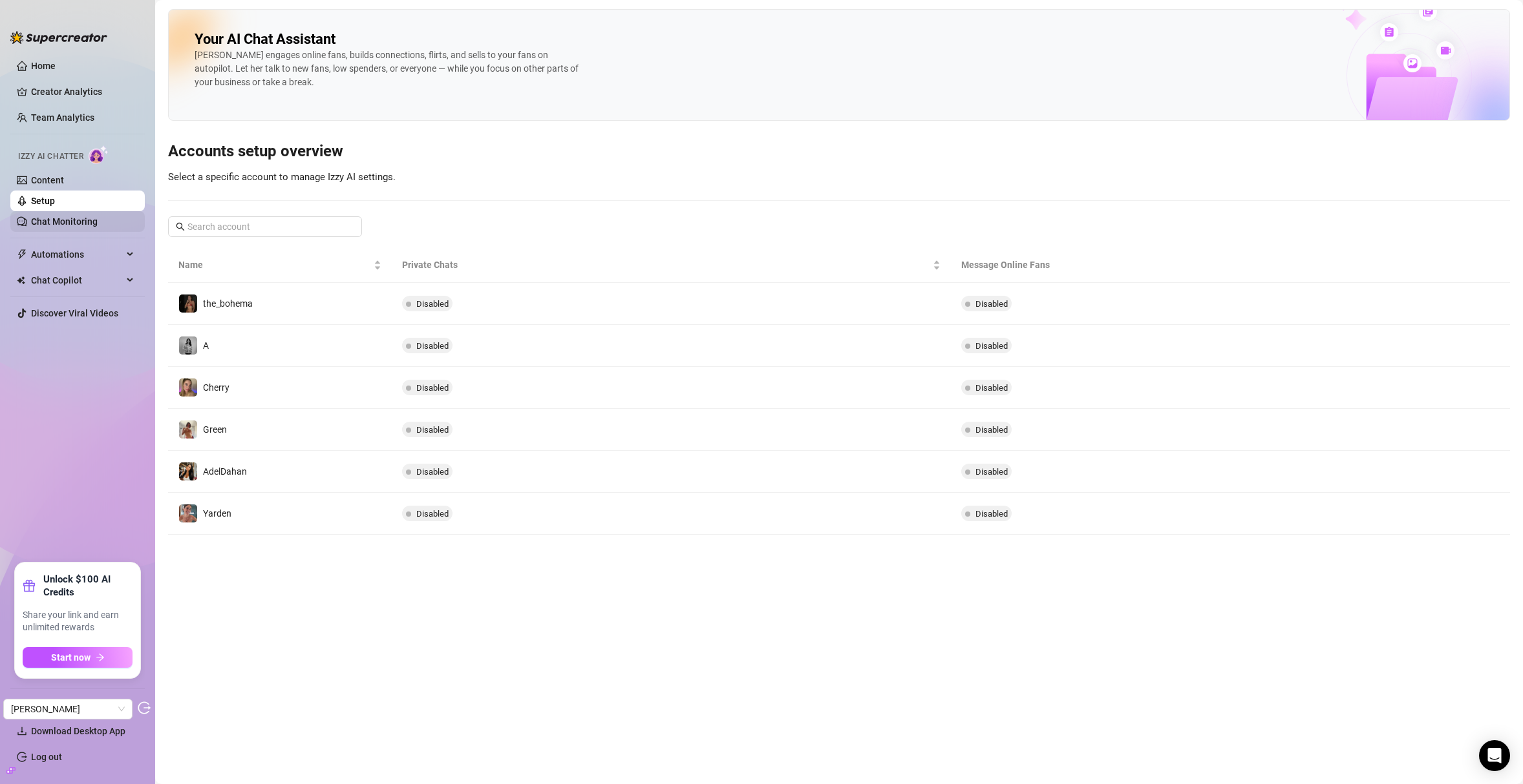
click at [70, 217] on link "Chat Monitoring" at bounding box center [64, 221] width 67 height 10
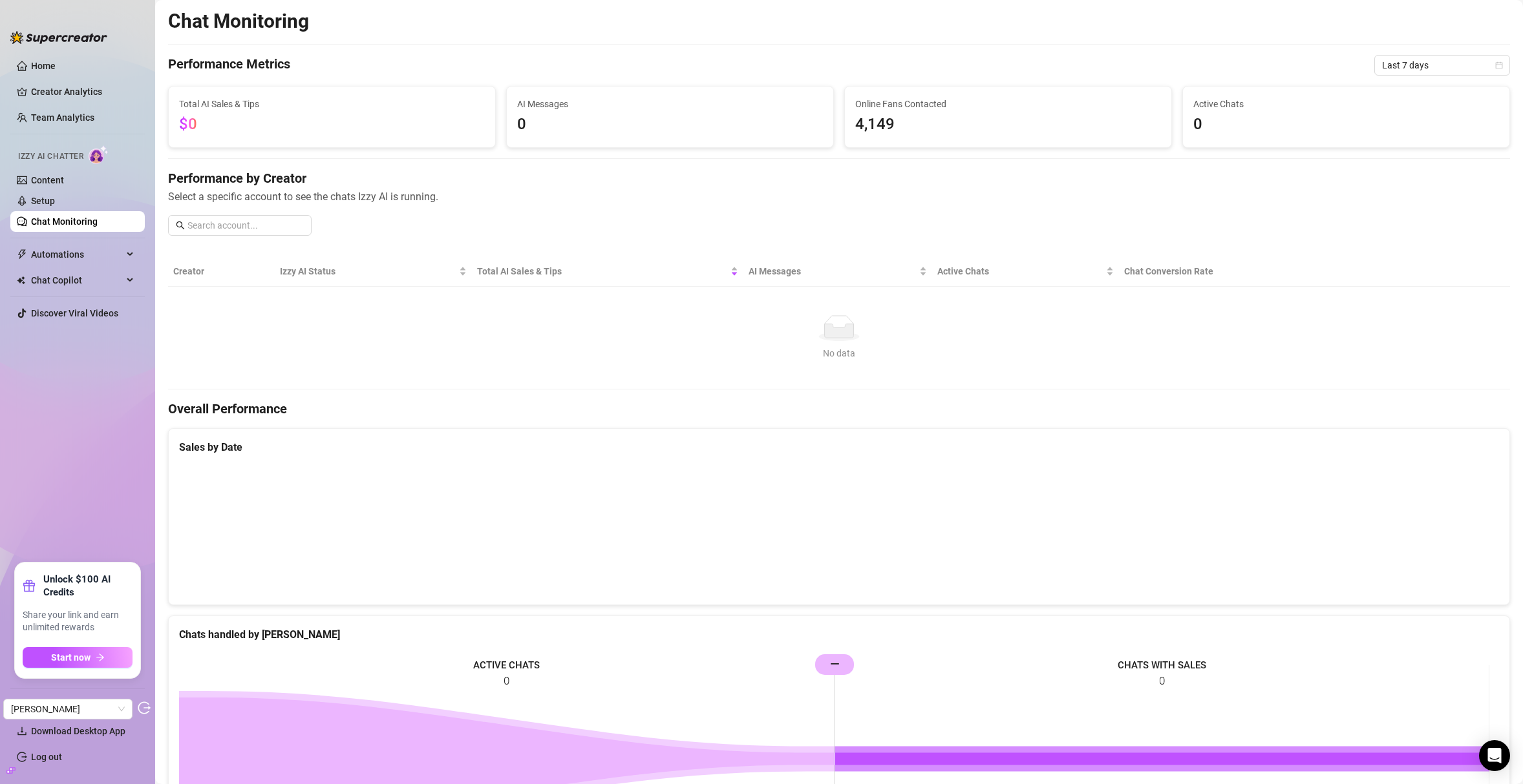
click at [144, 710] on icon "logout" at bounding box center [144, 708] width 13 height 13
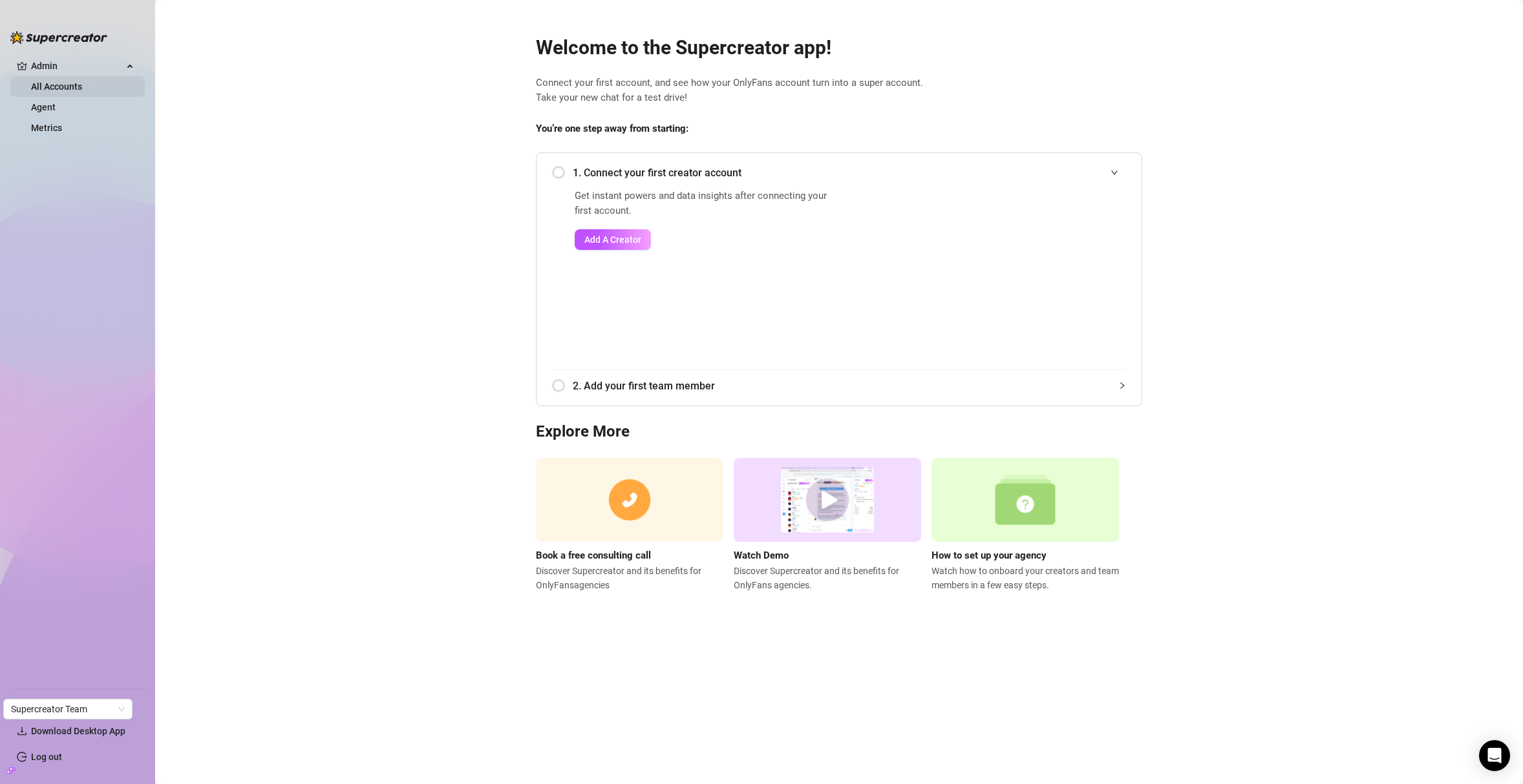
click at [52, 89] on link "All Accounts" at bounding box center [56, 86] width 51 height 10
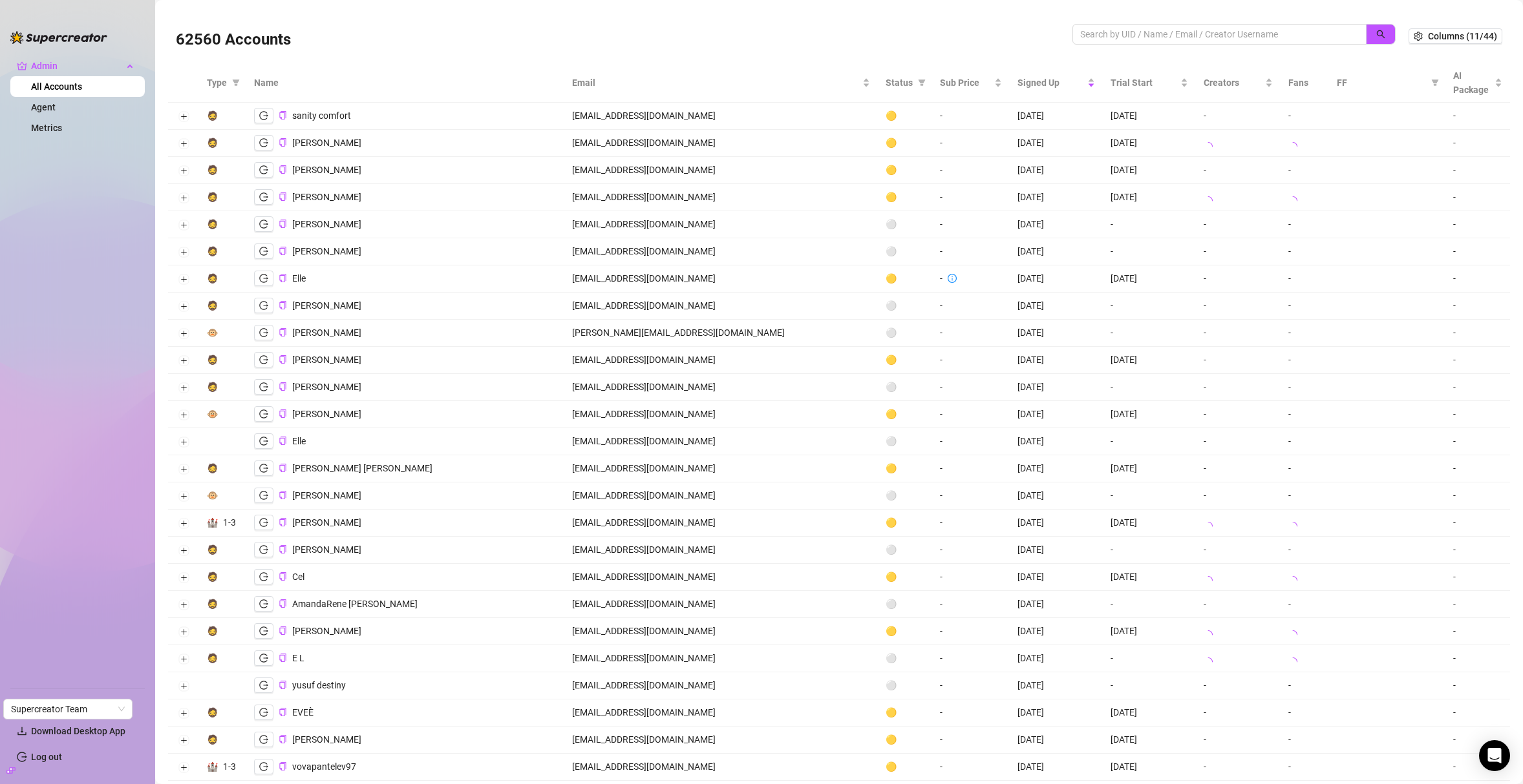
drag, startPoint x: 60, startPoint y: 194, endPoint x: 60, endPoint y: 229, distance: 35.0
click at [60, 207] on ul "Admin All Accounts Agent Metrics" at bounding box center [78, 367] width 135 height 633
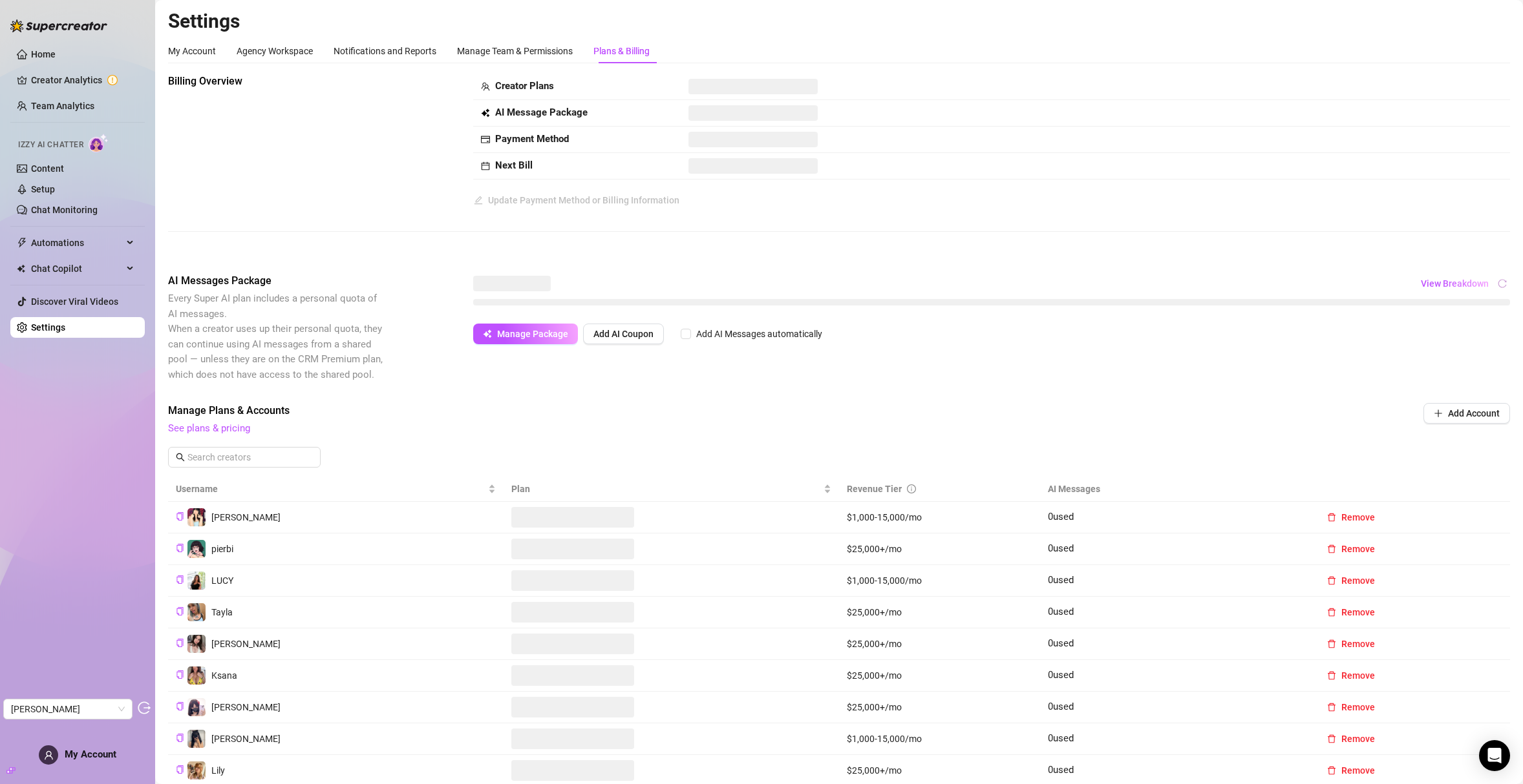
scroll to position [45, 0]
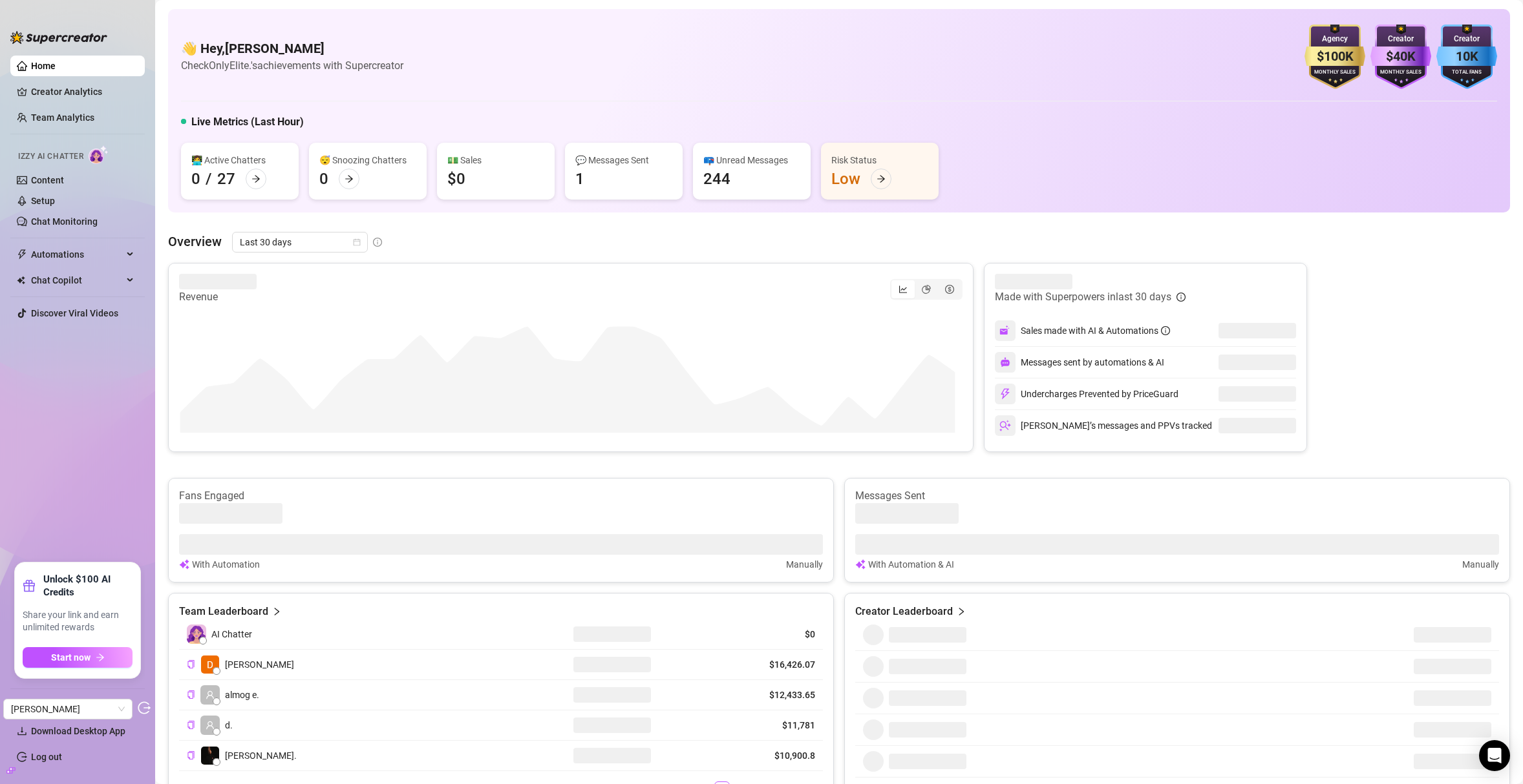
click at [77, 332] on ul "Home Creator Analytics Team Analytics Izzy AI Chatter Content Setup Chat Monito…" at bounding box center [78, 304] width 135 height 507
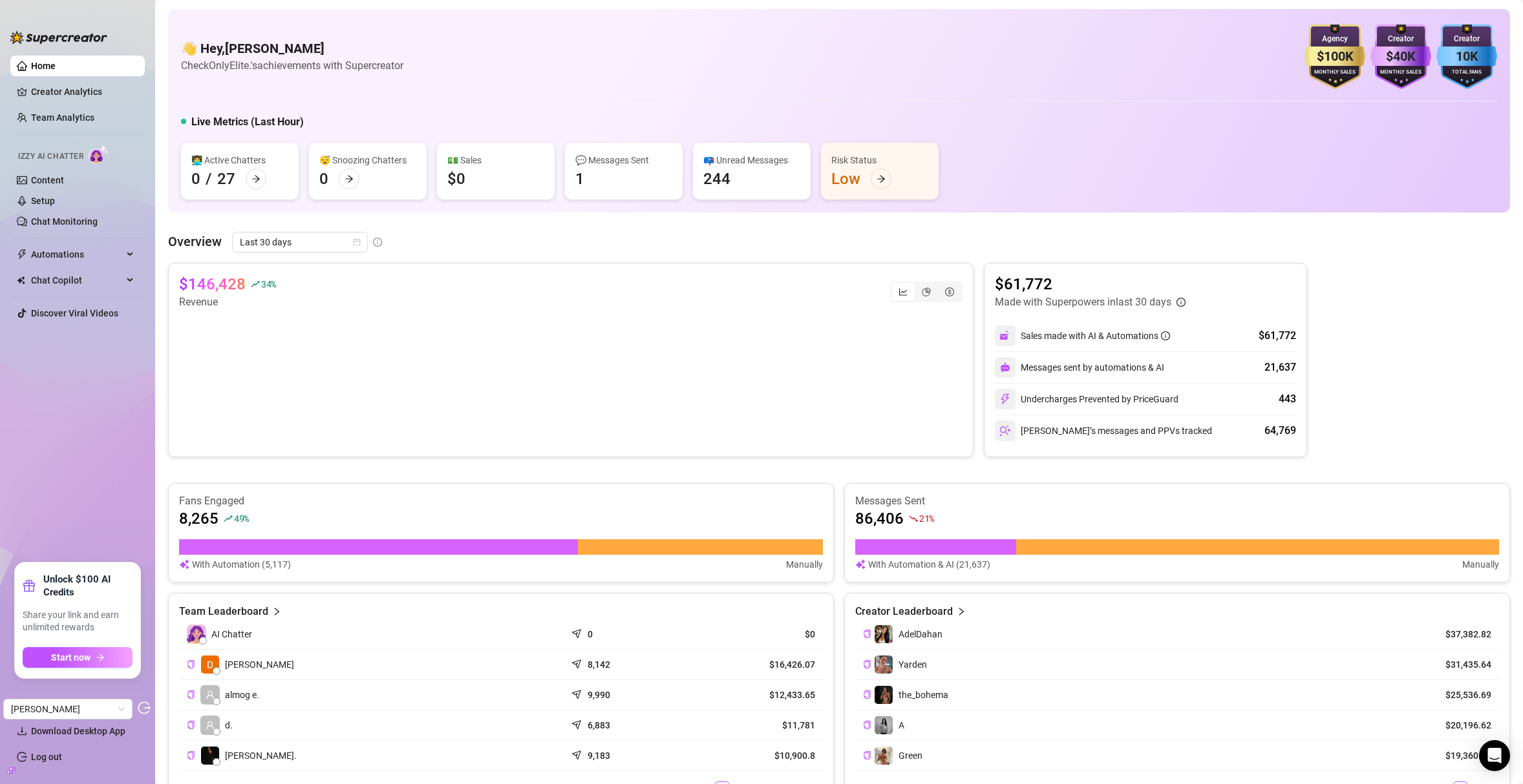
click at [9, 773] on icon "build" at bounding box center [10, 770] width 9 height 6
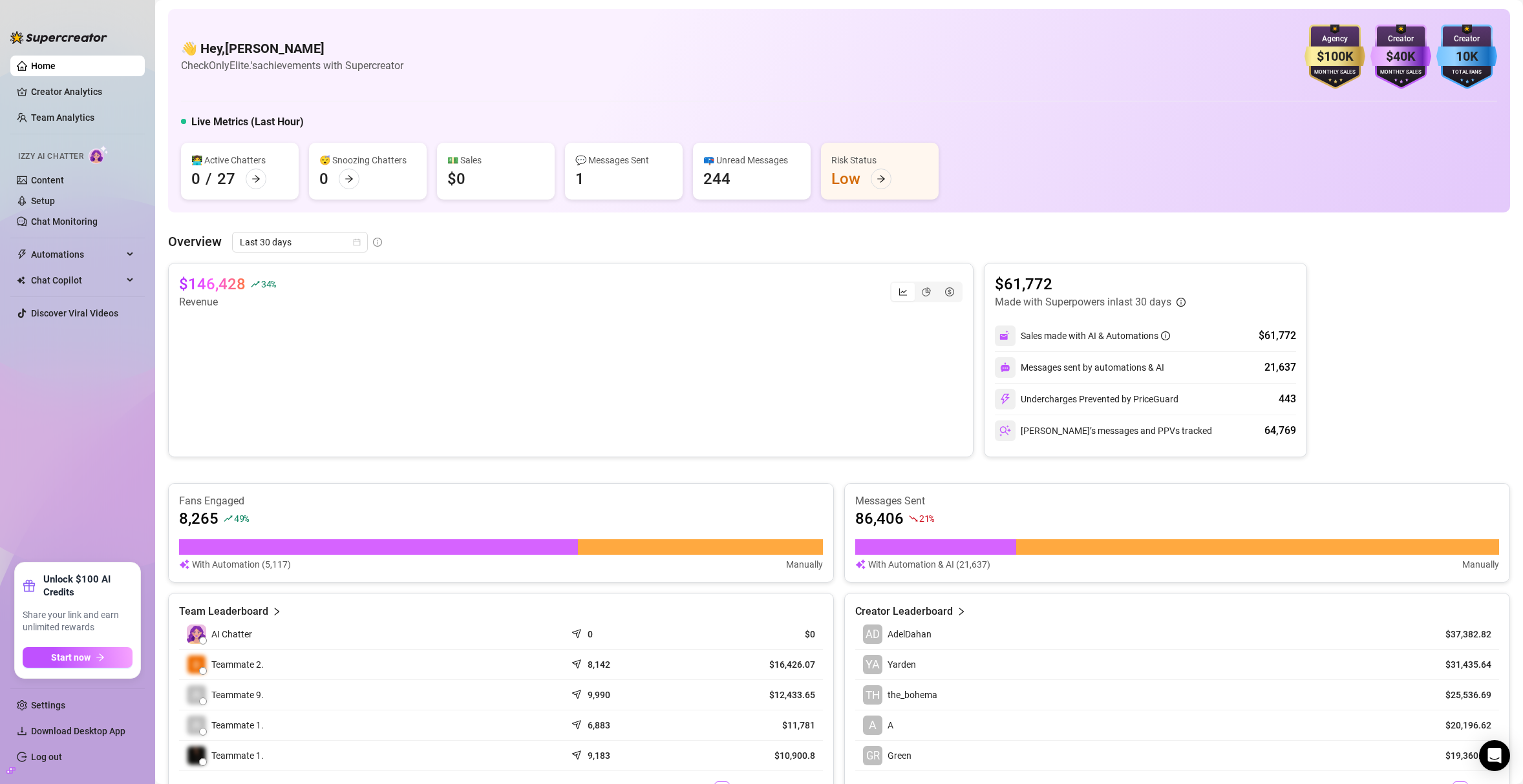
click at [12, 770] on icon "build" at bounding box center [10, 770] width 9 height 6
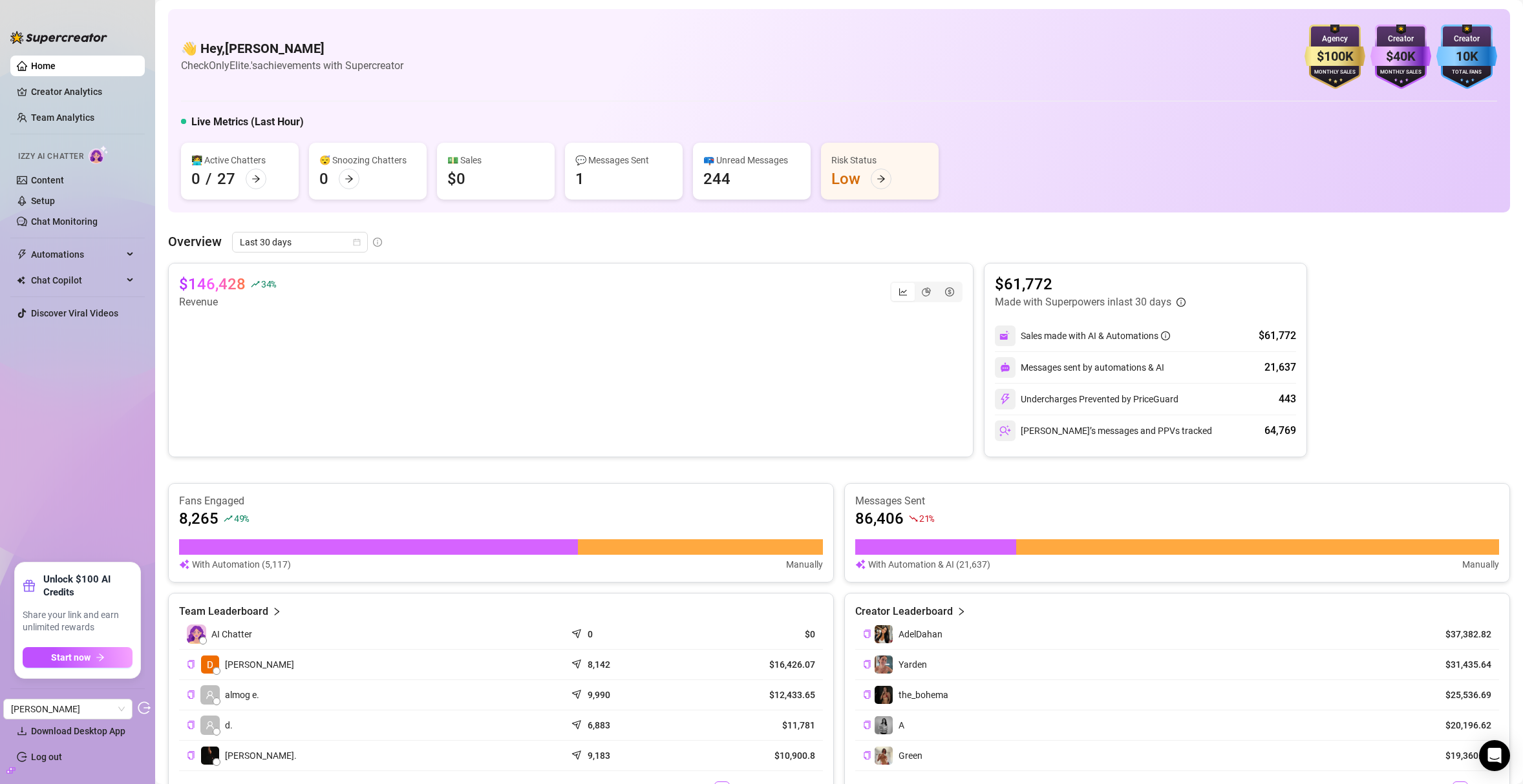
click at [12, 770] on icon "build" at bounding box center [10, 770] width 9 height 6
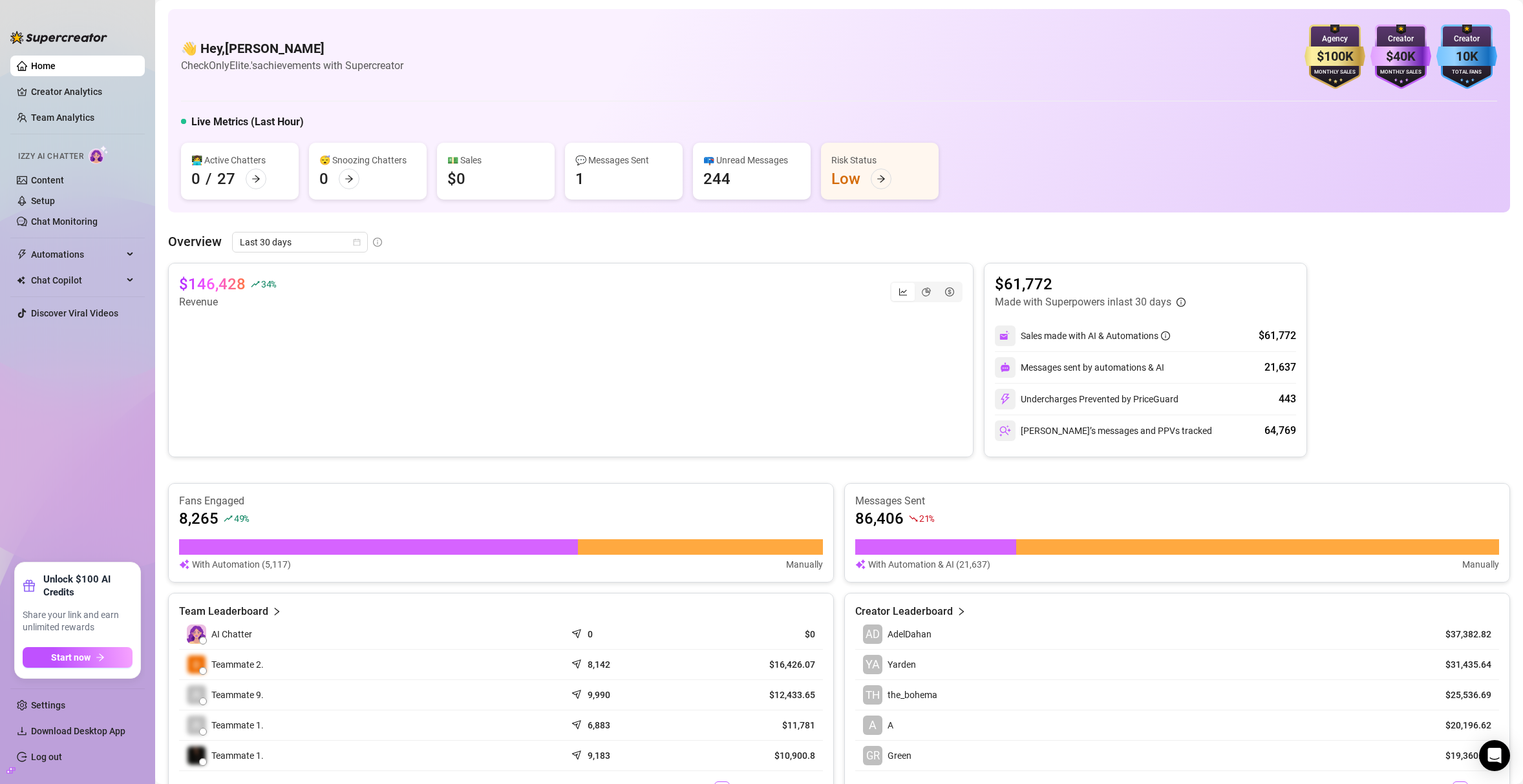
click at [12, 770] on icon "build" at bounding box center [10, 770] width 9 height 6
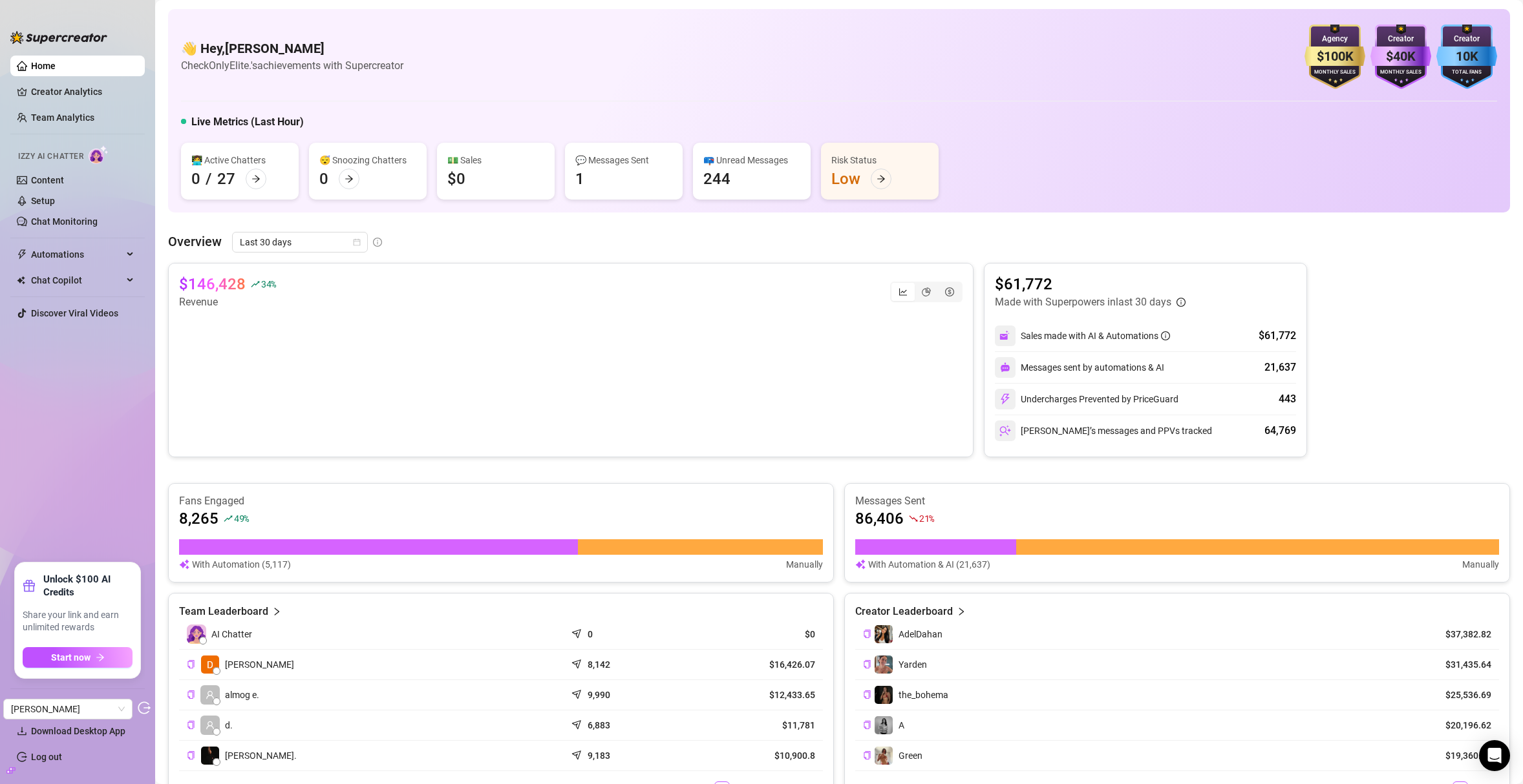
click at [12, 770] on icon "build" at bounding box center [10, 770] width 9 height 6
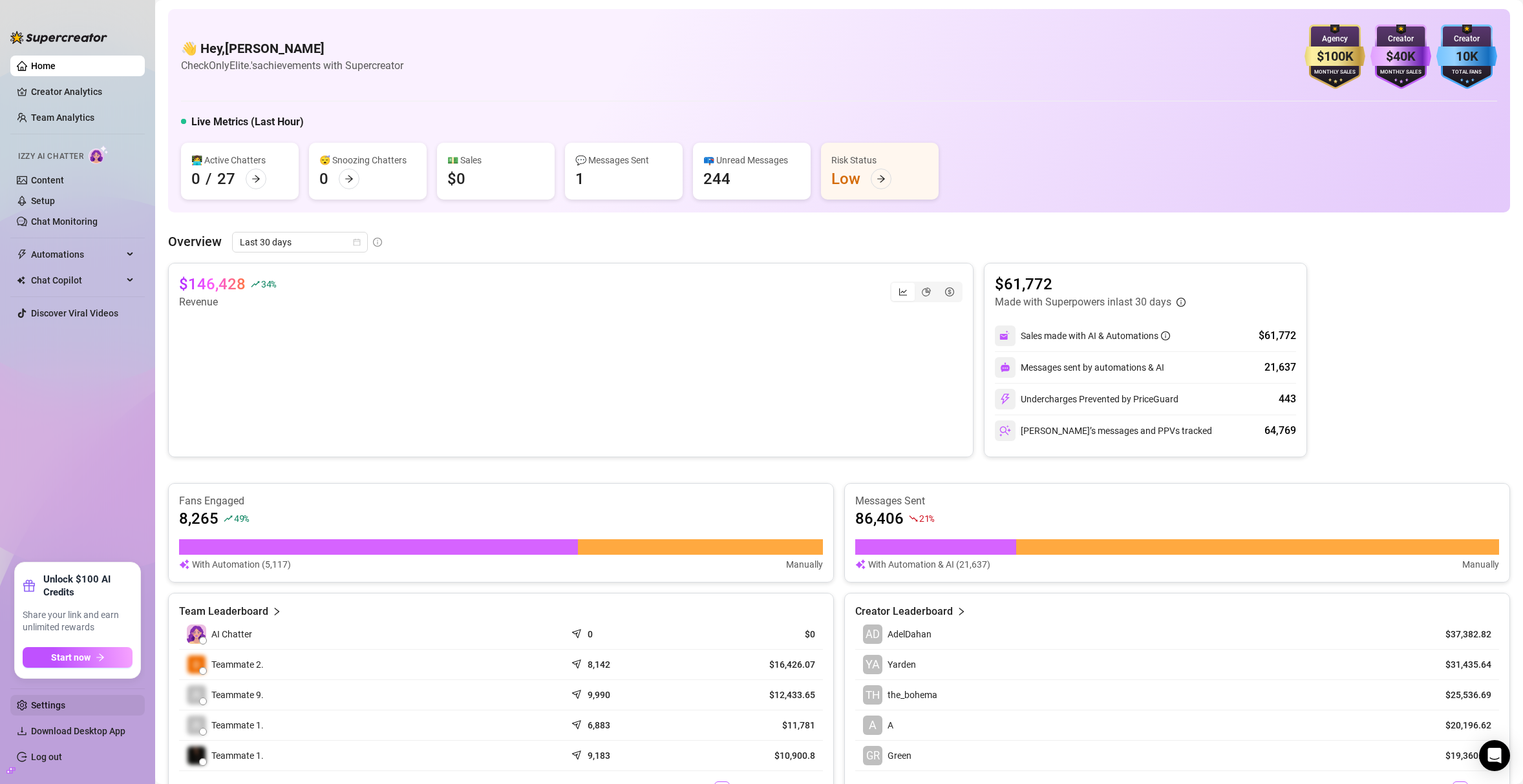
click at [34, 706] on link "Settings" at bounding box center [48, 705] width 34 height 10
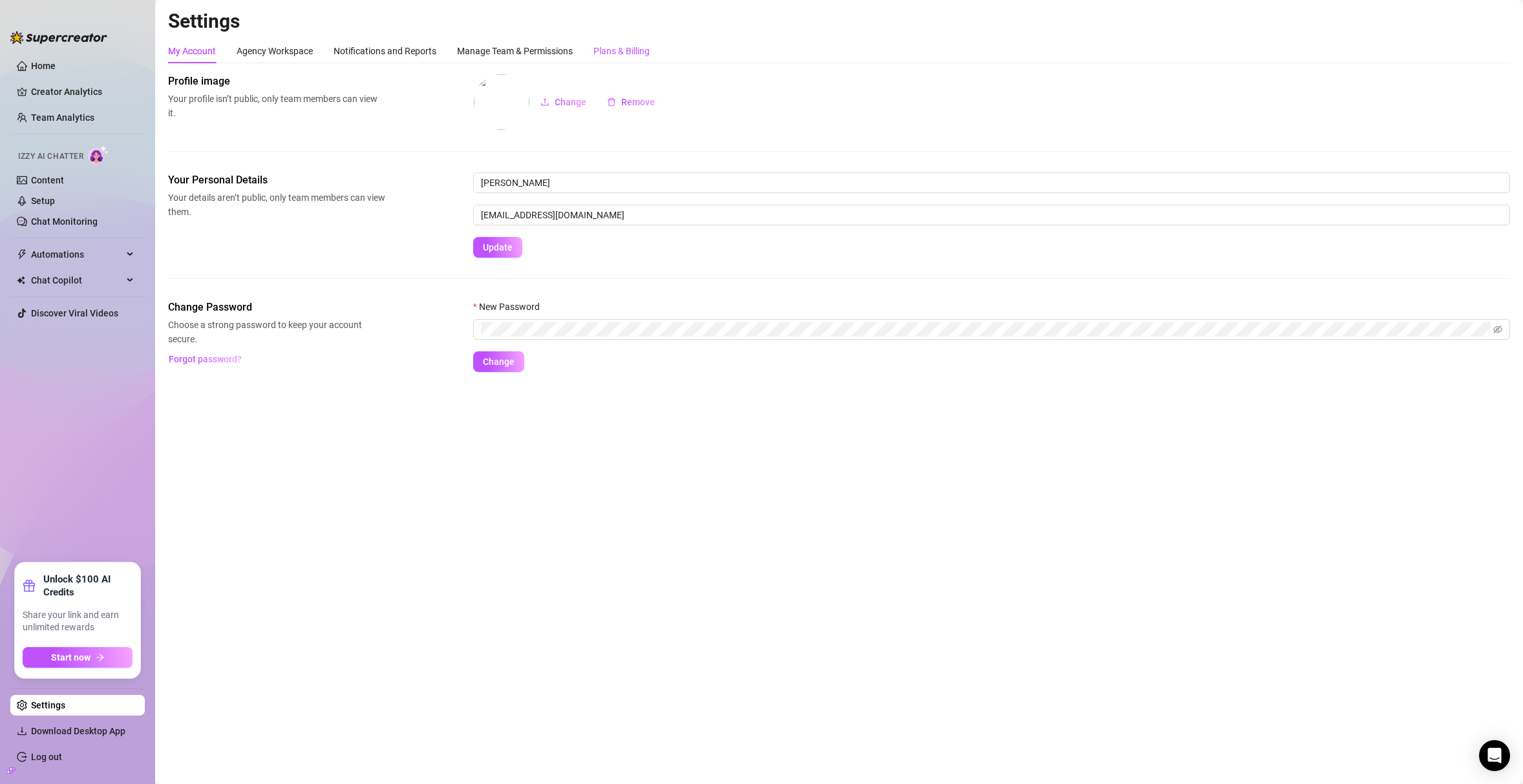
click at [626, 53] on div "Plans & Billing" at bounding box center [621, 51] width 56 height 14
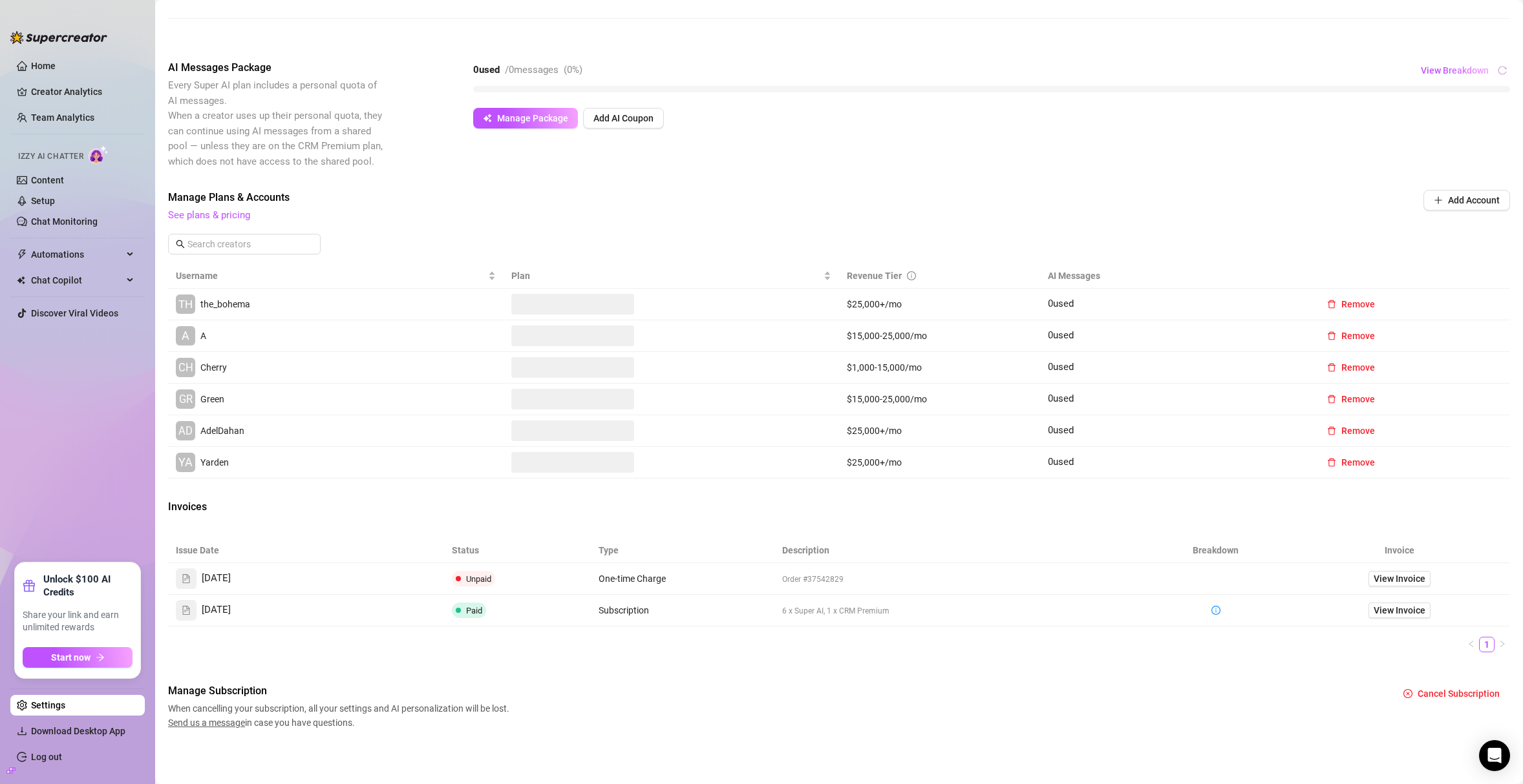
scroll to position [212, 0]
click at [1376, 610] on span "View Invoice" at bounding box center [1399, 611] width 52 height 14
click at [1384, 581] on span "View Invoice" at bounding box center [1399, 579] width 52 height 14
click at [1406, 613] on span "View Invoice" at bounding box center [1399, 611] width 52 height 14
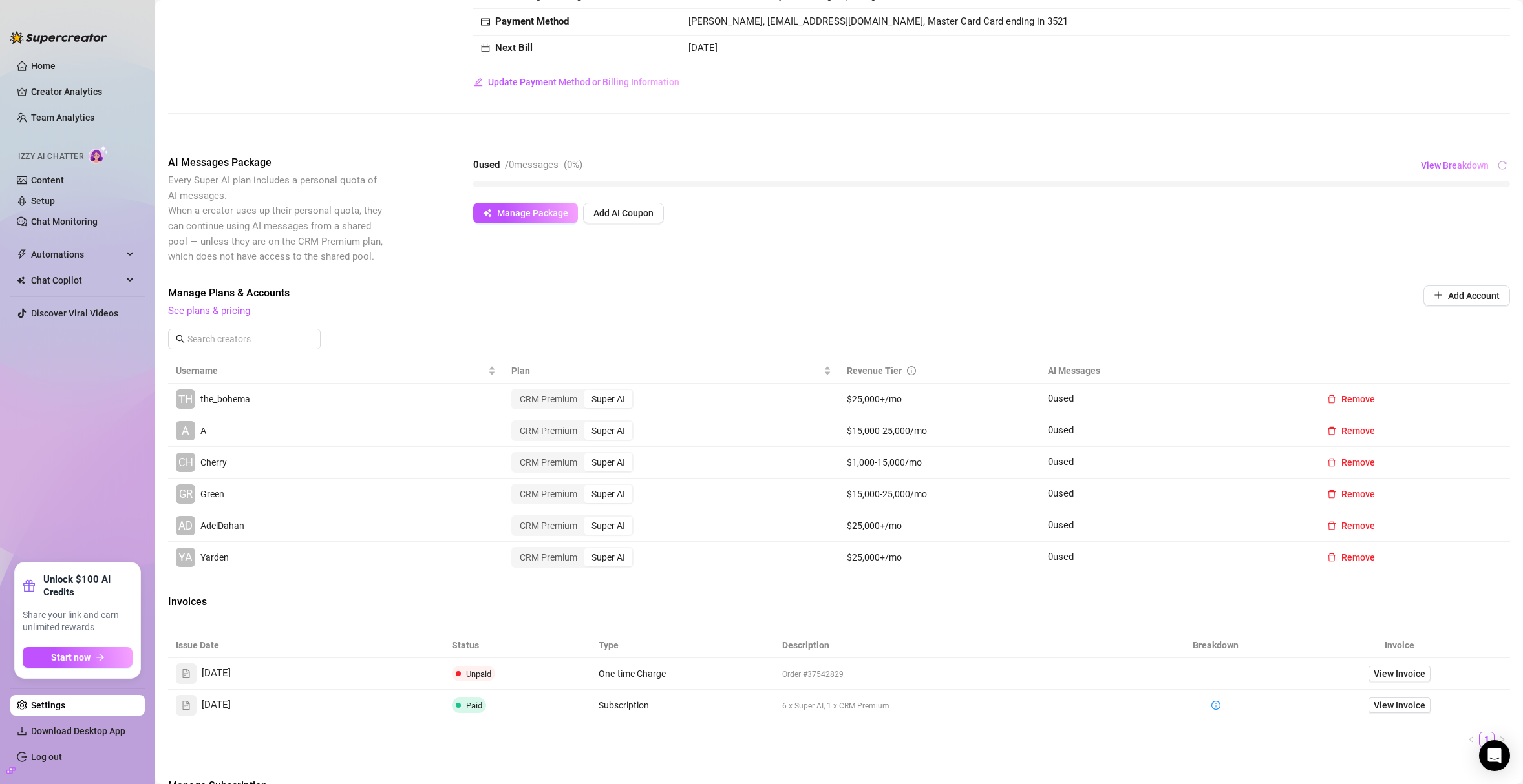
scroll to position [0, 0]
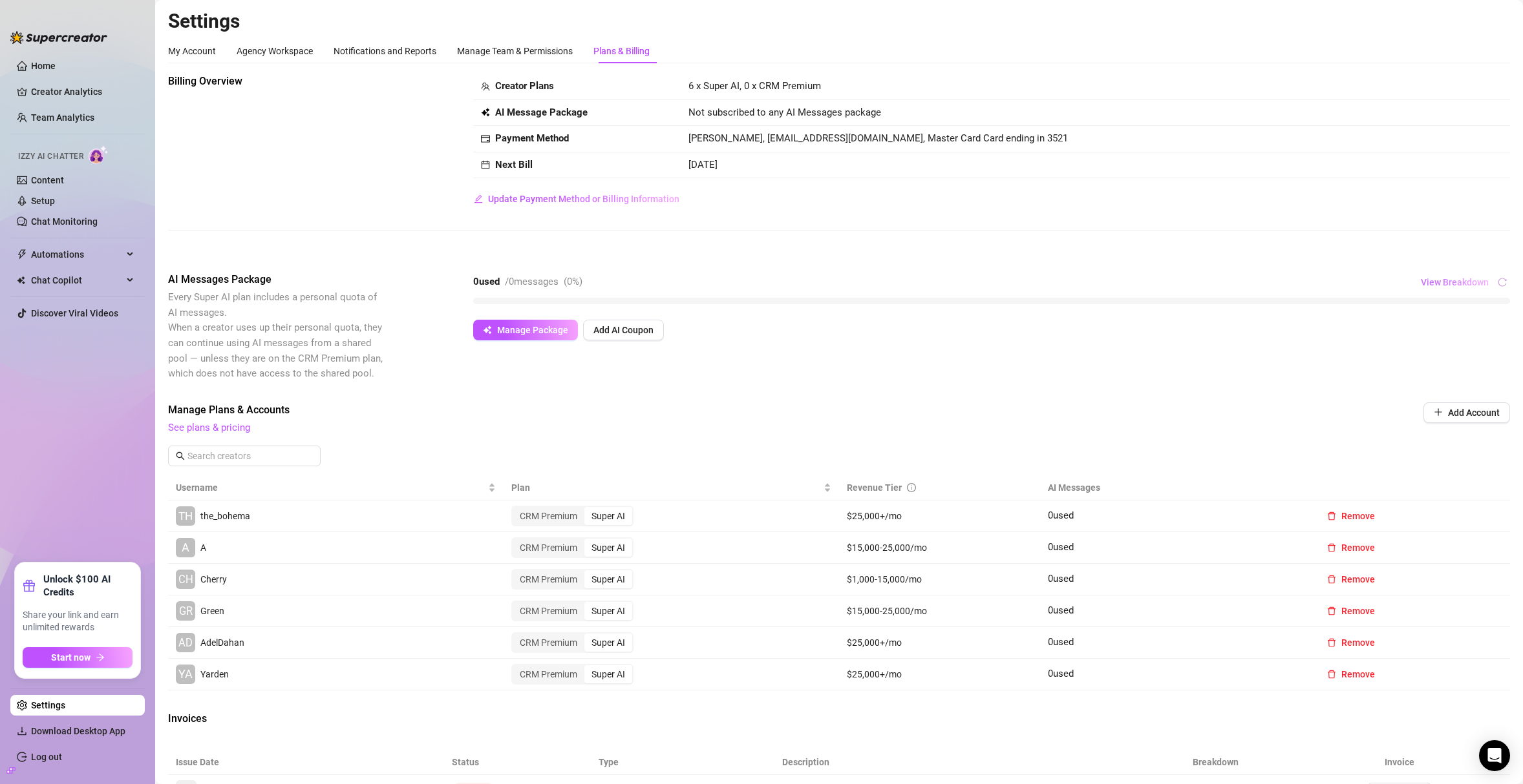
click at [1458, 277] on span "View Breakdown" at bounding box center [1455, 282] width 68 height 10
click at [1456, 279] on span "View Breakdown" at bounding box center [1455, 282] width 68 height 10
click at [556, 331] on span "Manage Package" at bounding box center [532, 329] width 71 height 10
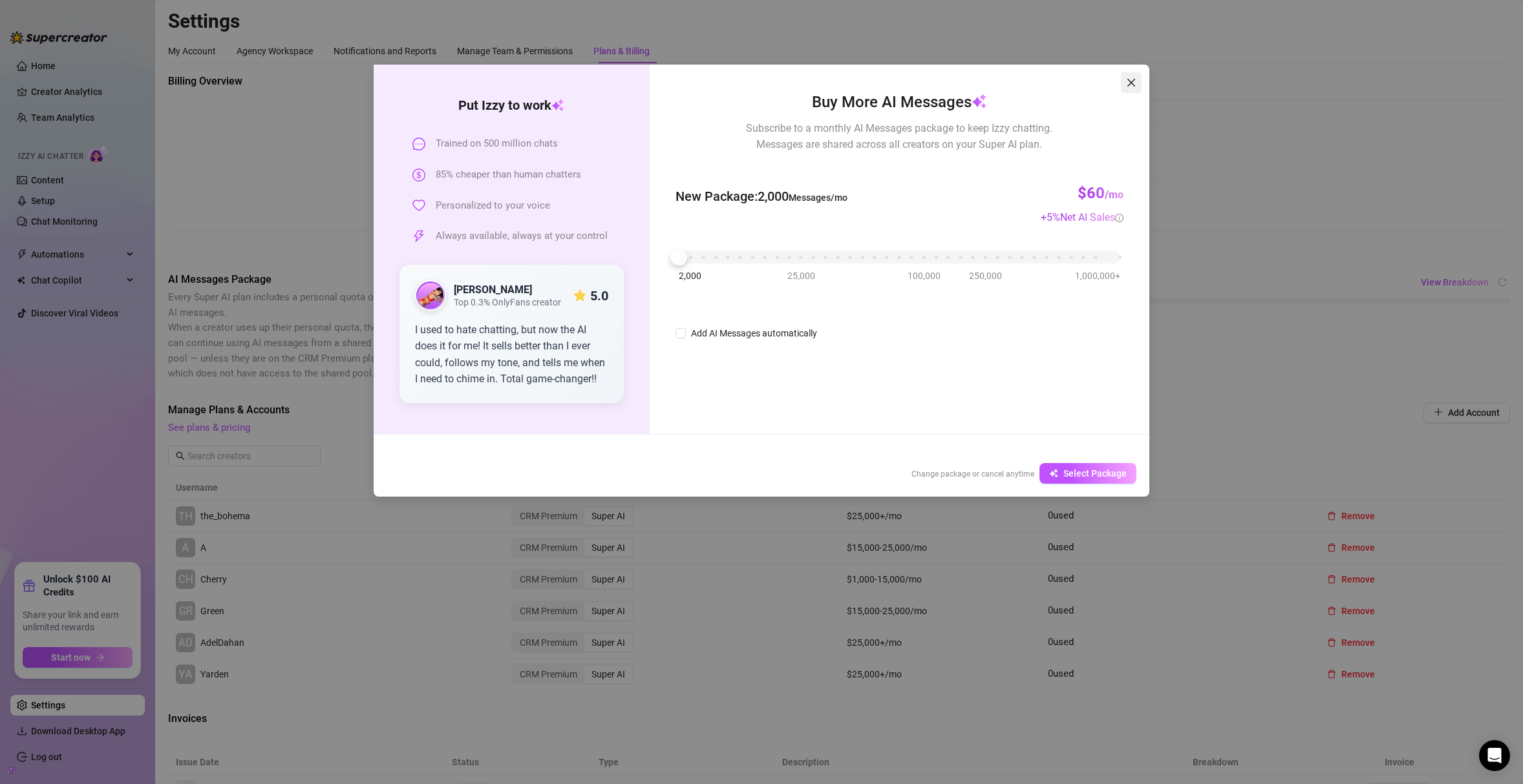
click at [1135, 86] on icon "close" at bounding box center [1131, 82] width 10 height 10
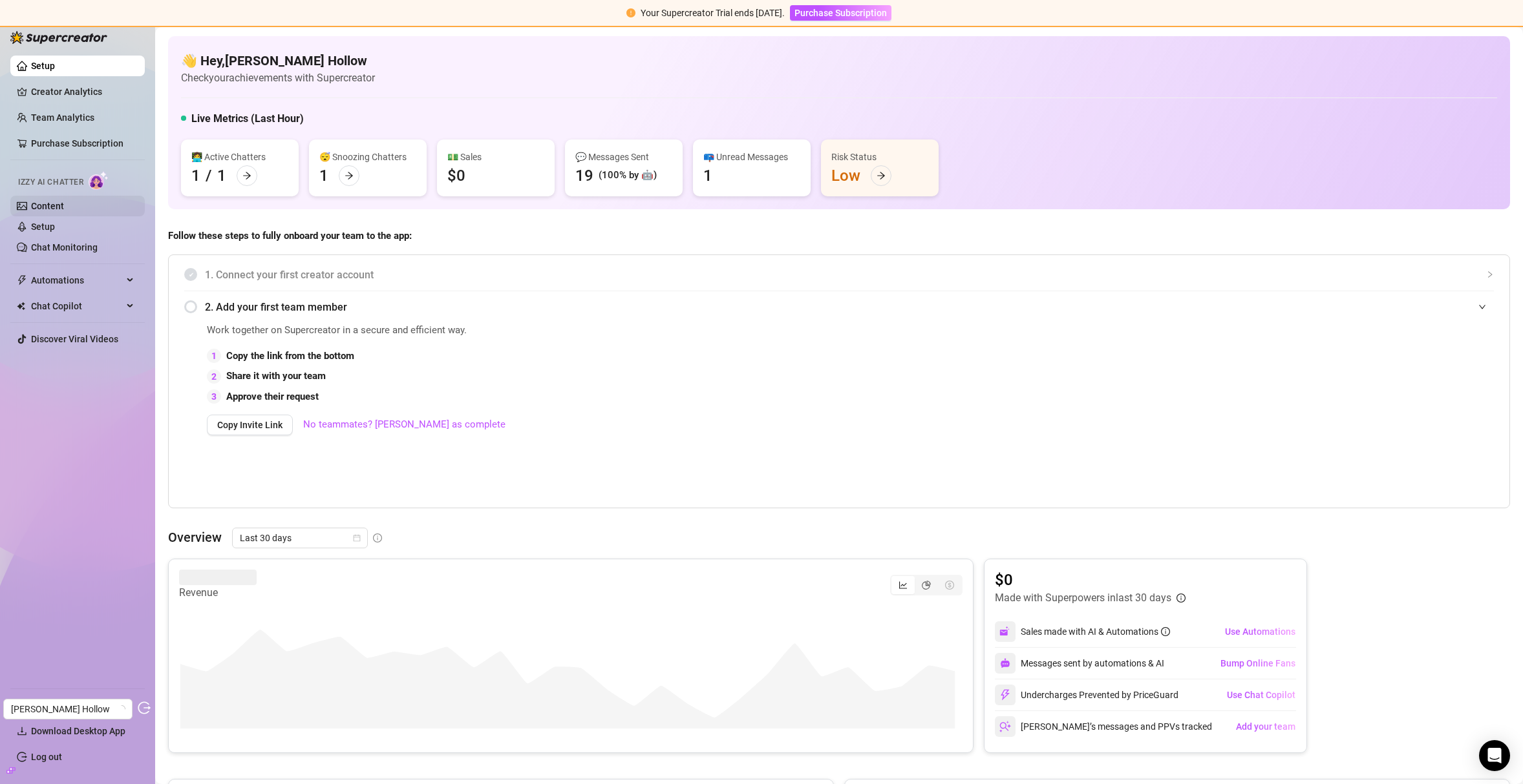
click at [64, 201] on link "Content" at bounding box center [48, 206] width 33 height 10
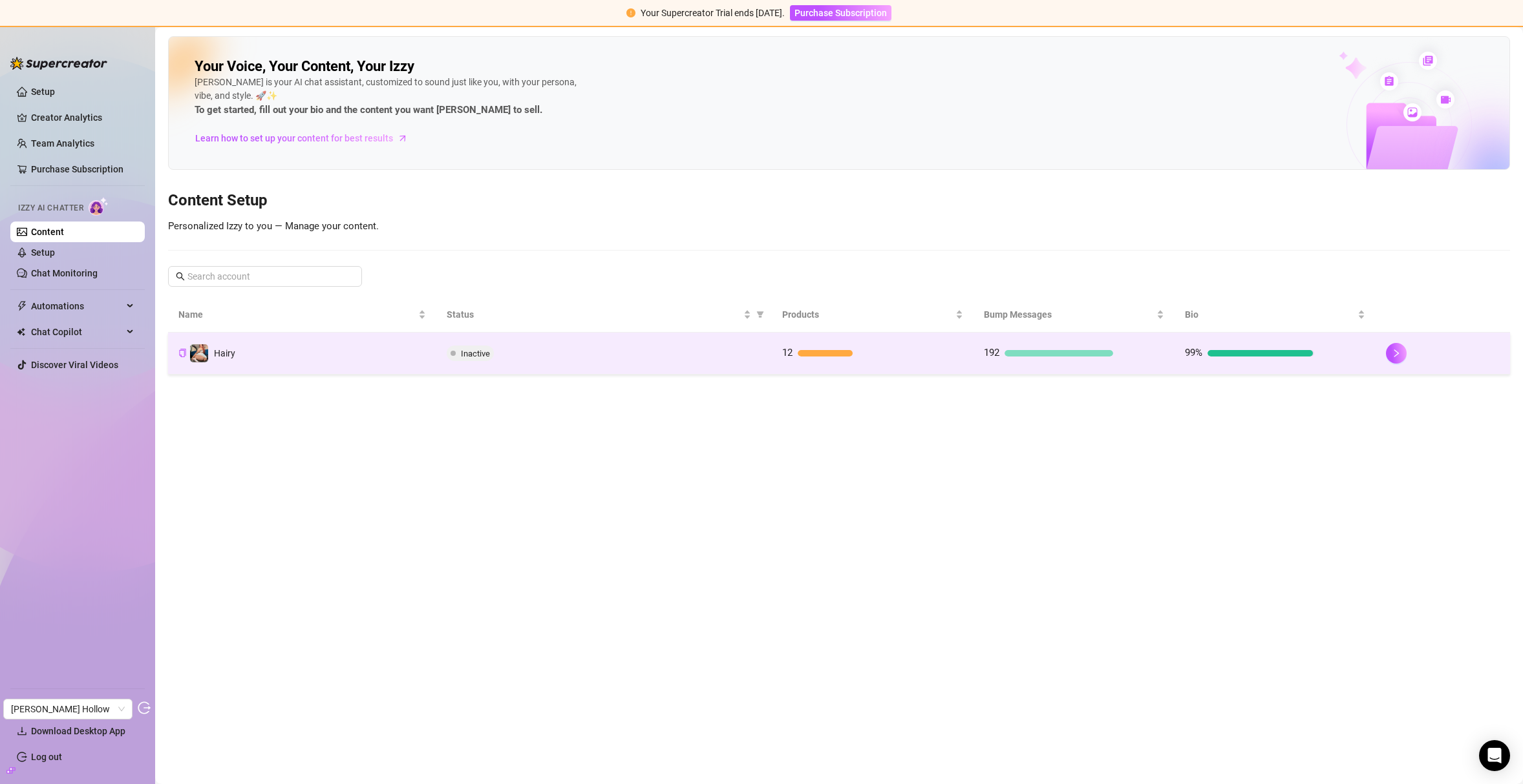
click at [1240, 352] on div at bounding box center [1260, 353] width 105 height 6
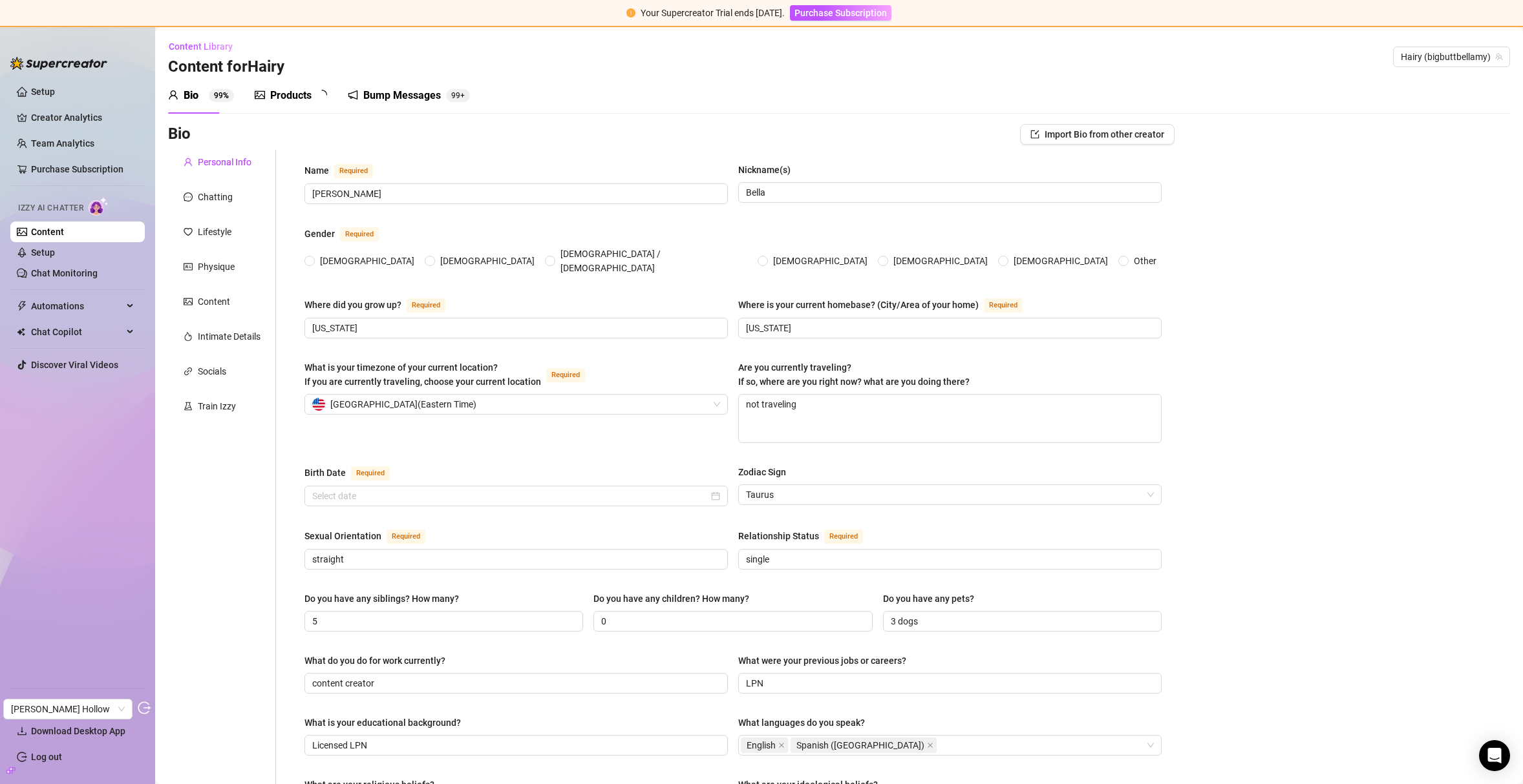
radio input "true"
type input "May 17th, 1984"
click at [220, 405] on div "Train Izzy" at bounding box center [217, 406] width 38 height 14
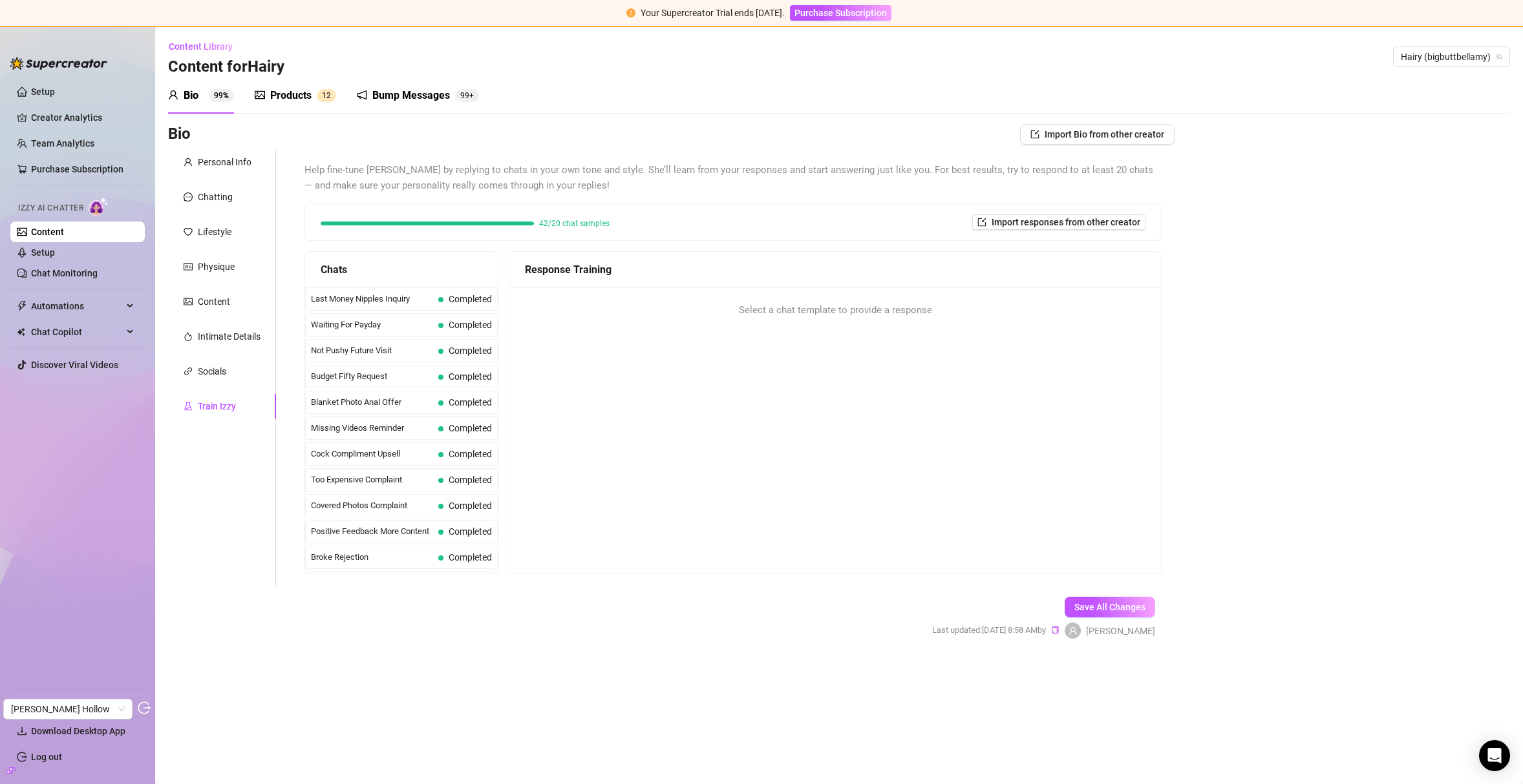
click at [287, 80] on div "Products 1 2" at bounding box center [295, 96] width 82 height 36
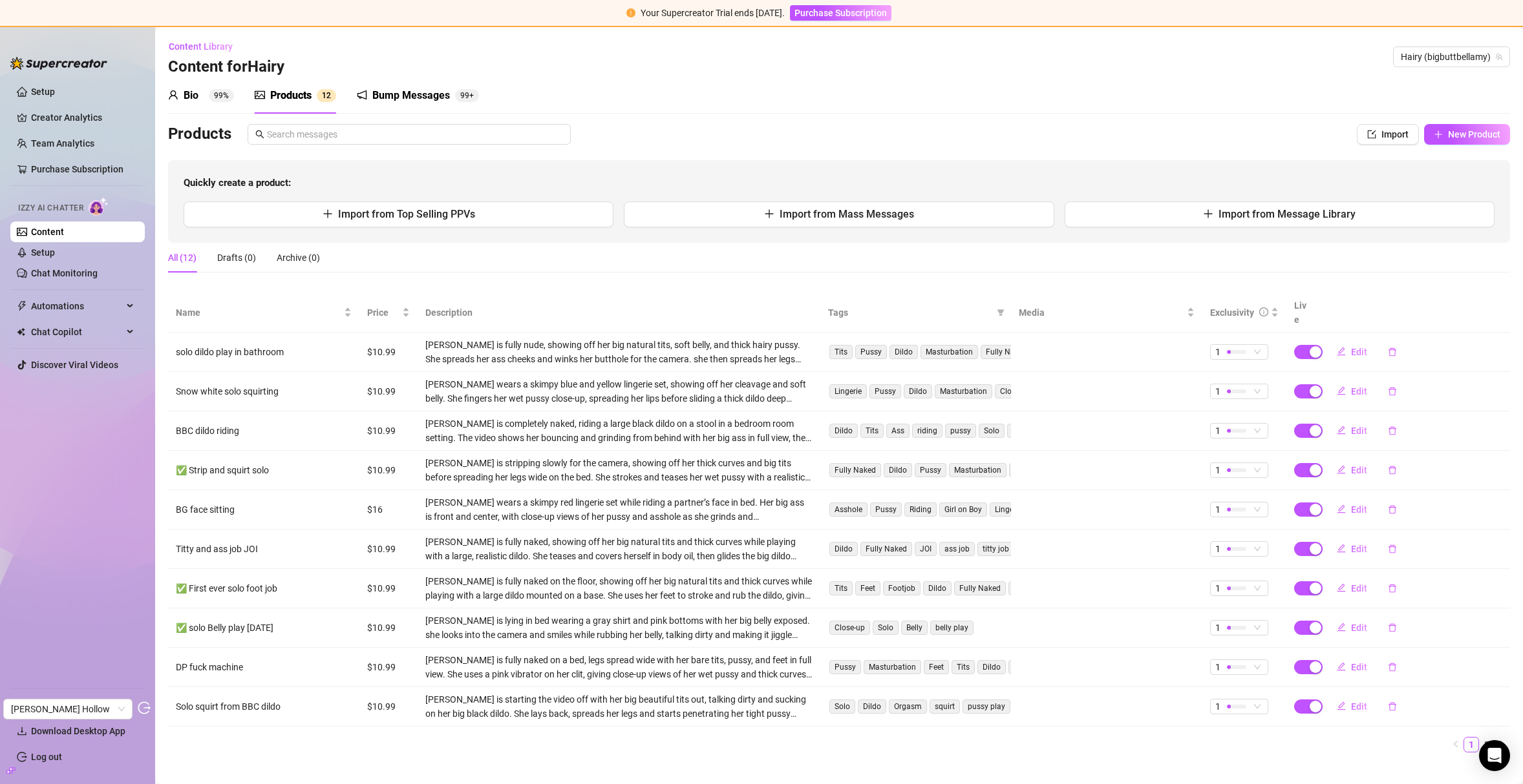
click at [291, 89] on div "Products" at bounding box center [291, 96] width 41 height 16
click at [426, 92] on div "Bump Messages" at bounding box center [411, 96] width 78 height 16
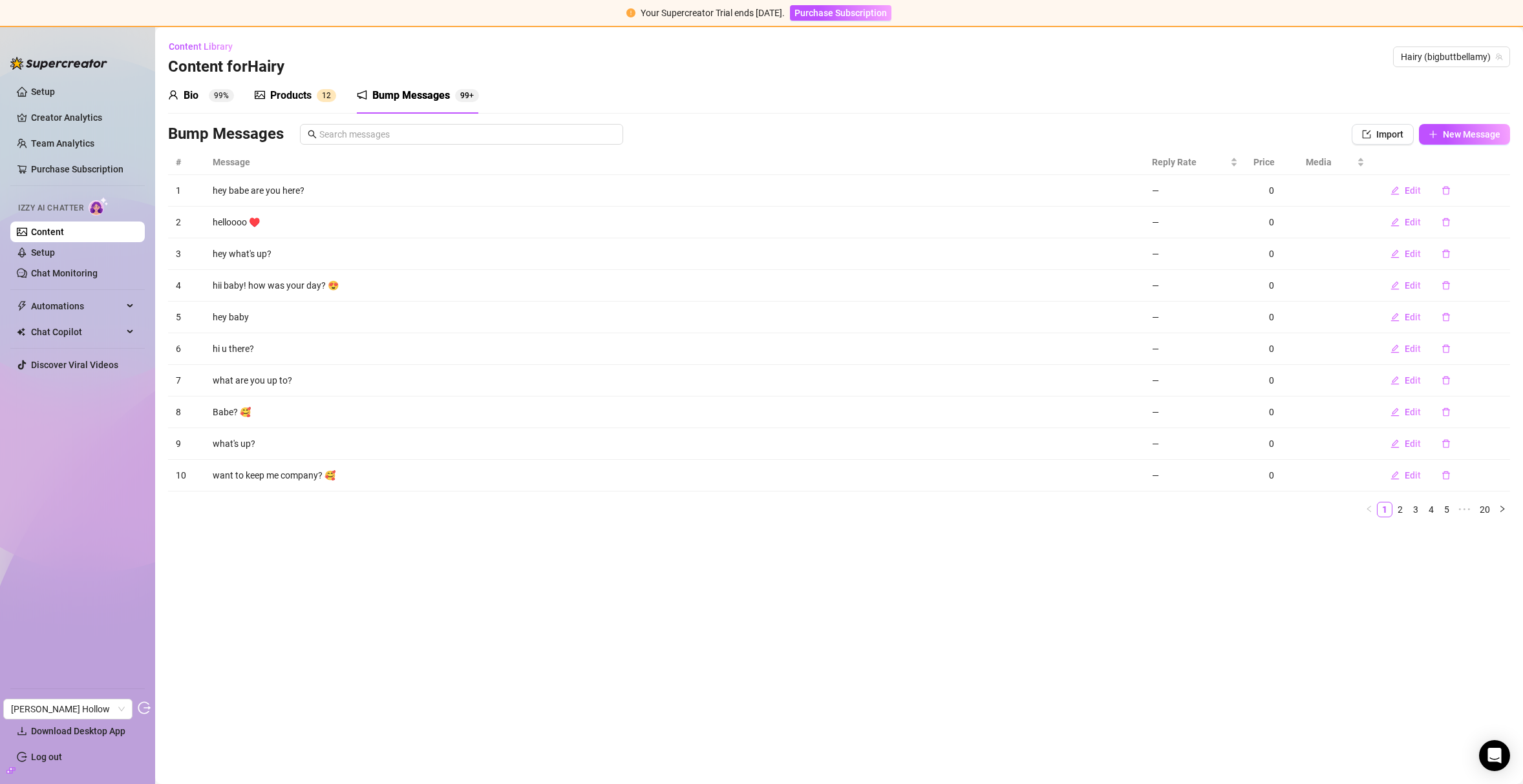
click at [279, 93] on div "Products" at bounding box center [291, 96] width 41 height 16
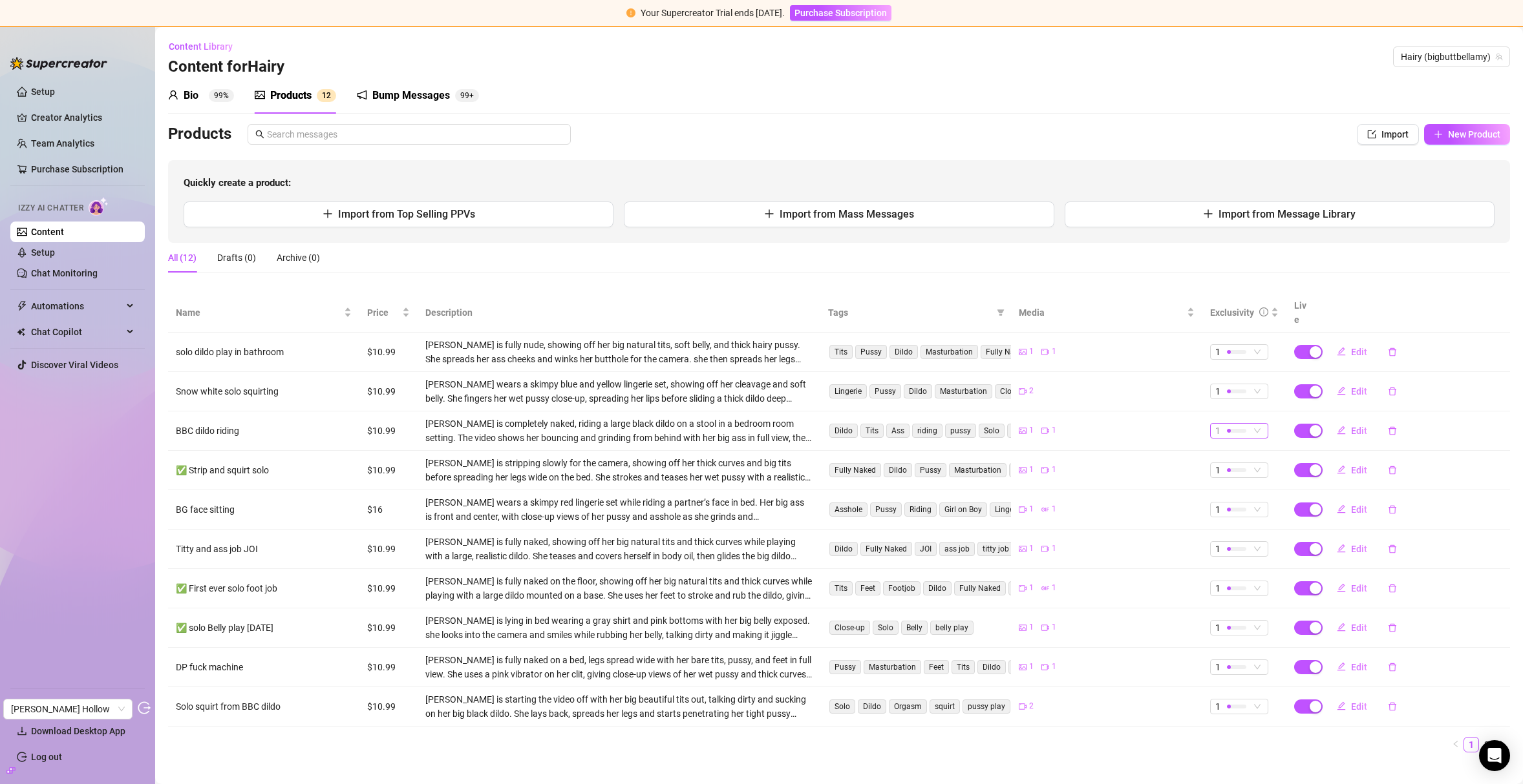
click at [1231, 424] on div at bounding box center [1236, 430] width 19 height 12
click at [1181, 251] on div "All (12) Drafts (0) Archive (0)" at bounding box center [838, 258] width 1342 height 30
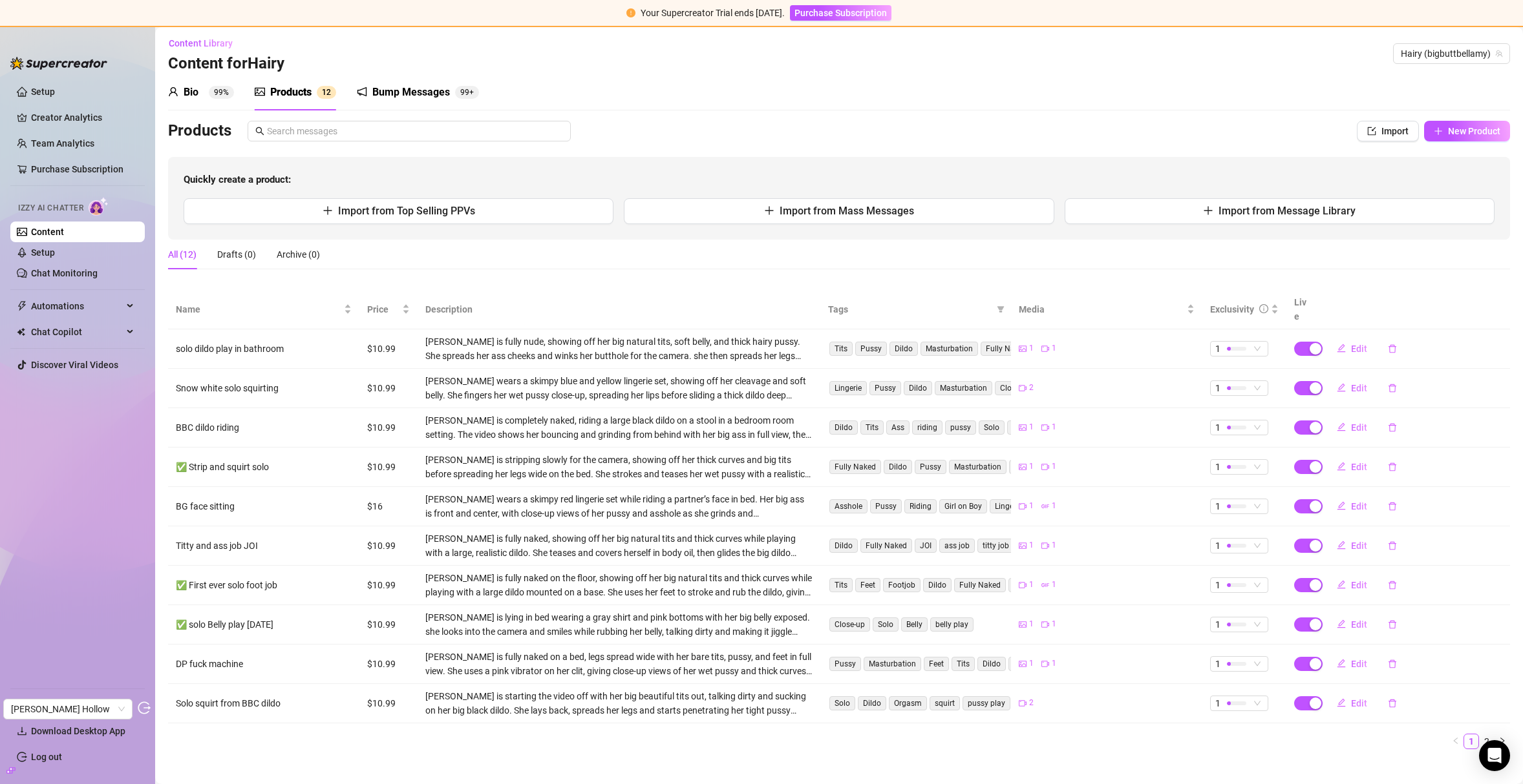
click at [223, 86] on sup "99%" at bounding box center [221, 92] width 25 height 13
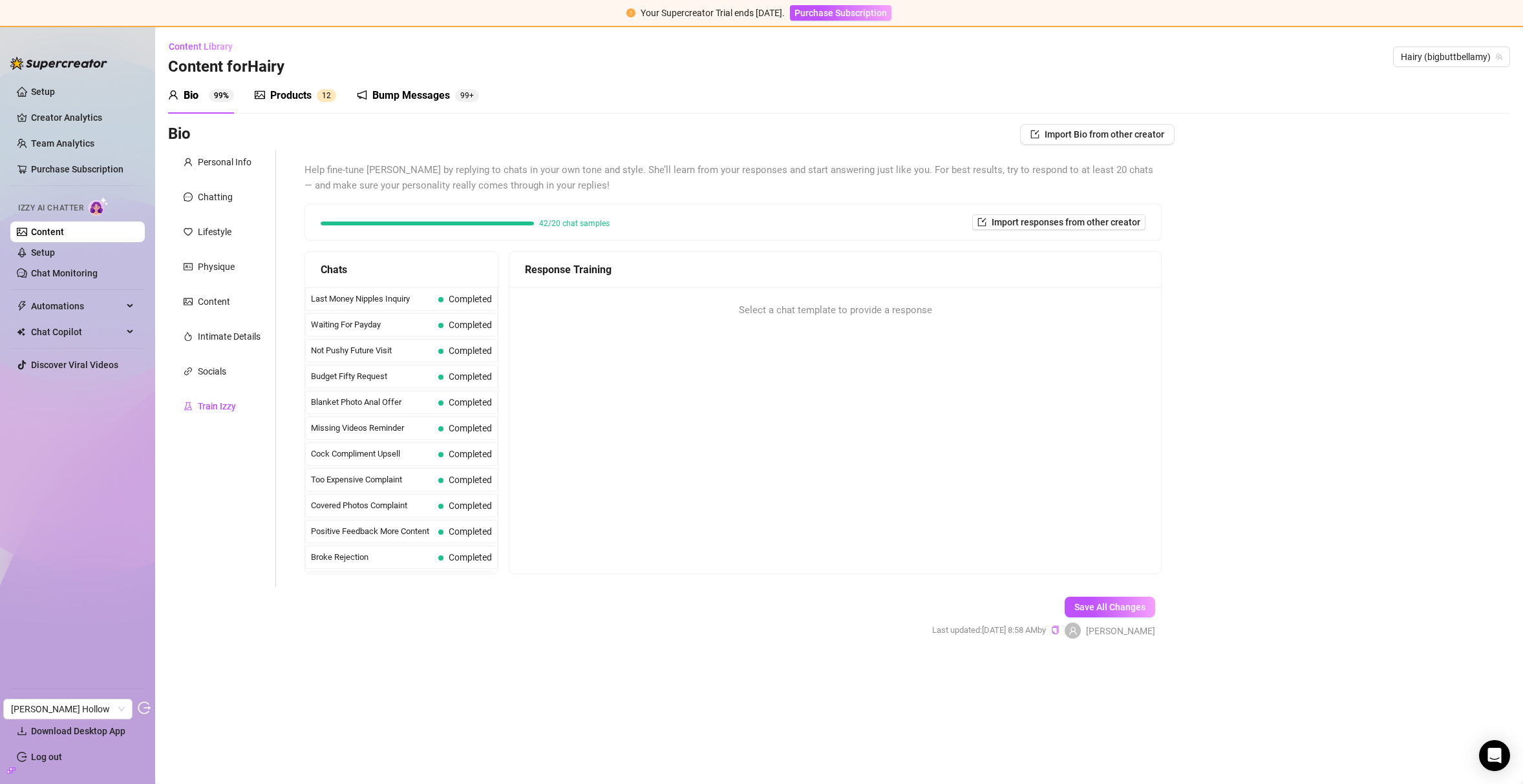
scroll to position [0, 0]
click at [227, 163] on div "Personal Info" at bounding box center [225, 162] width 54 height 14
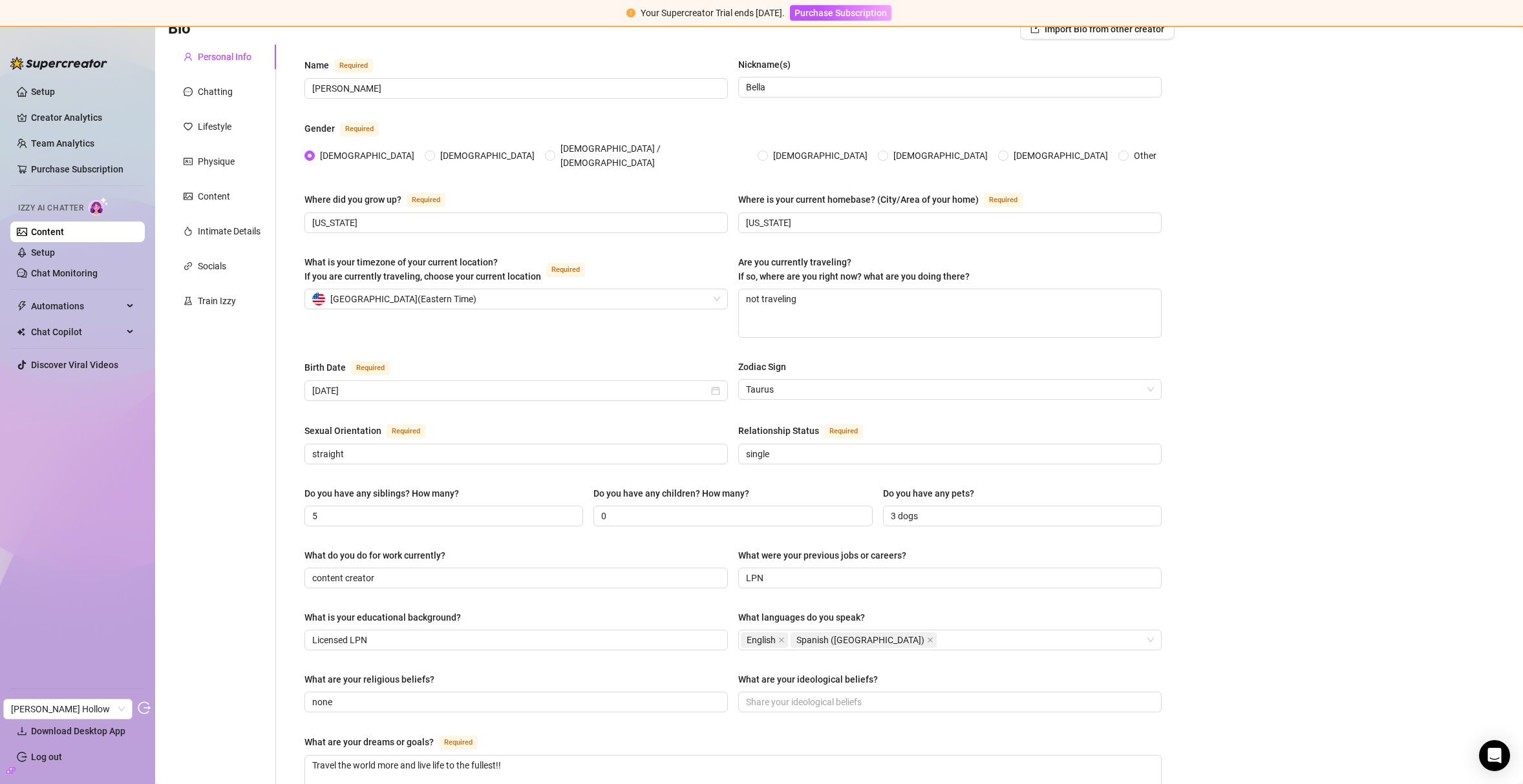
scroll to position [59, 0]
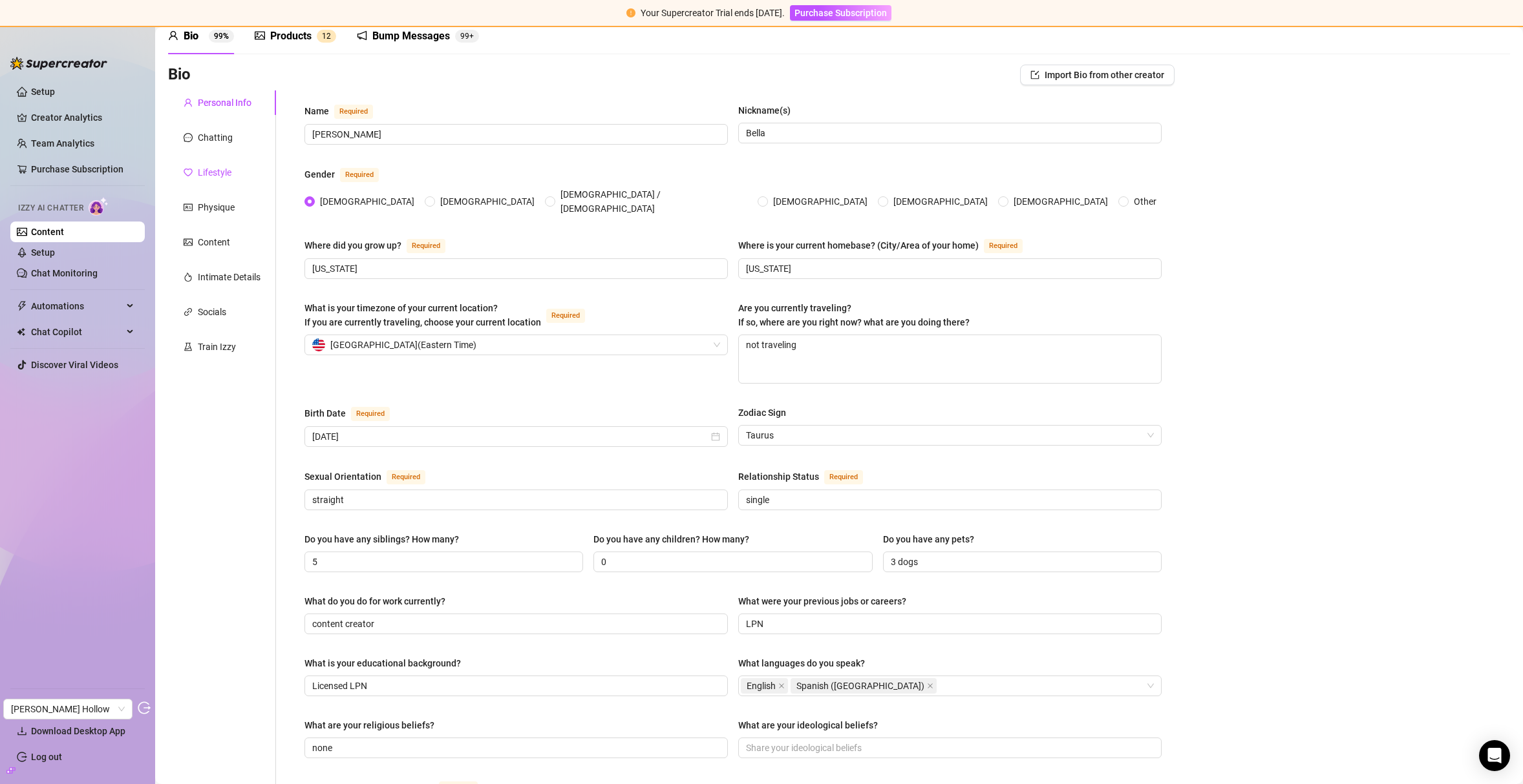
click at [215, 173] on div "Lifestyle" at bounding box center [215, 173] width 33 height 14
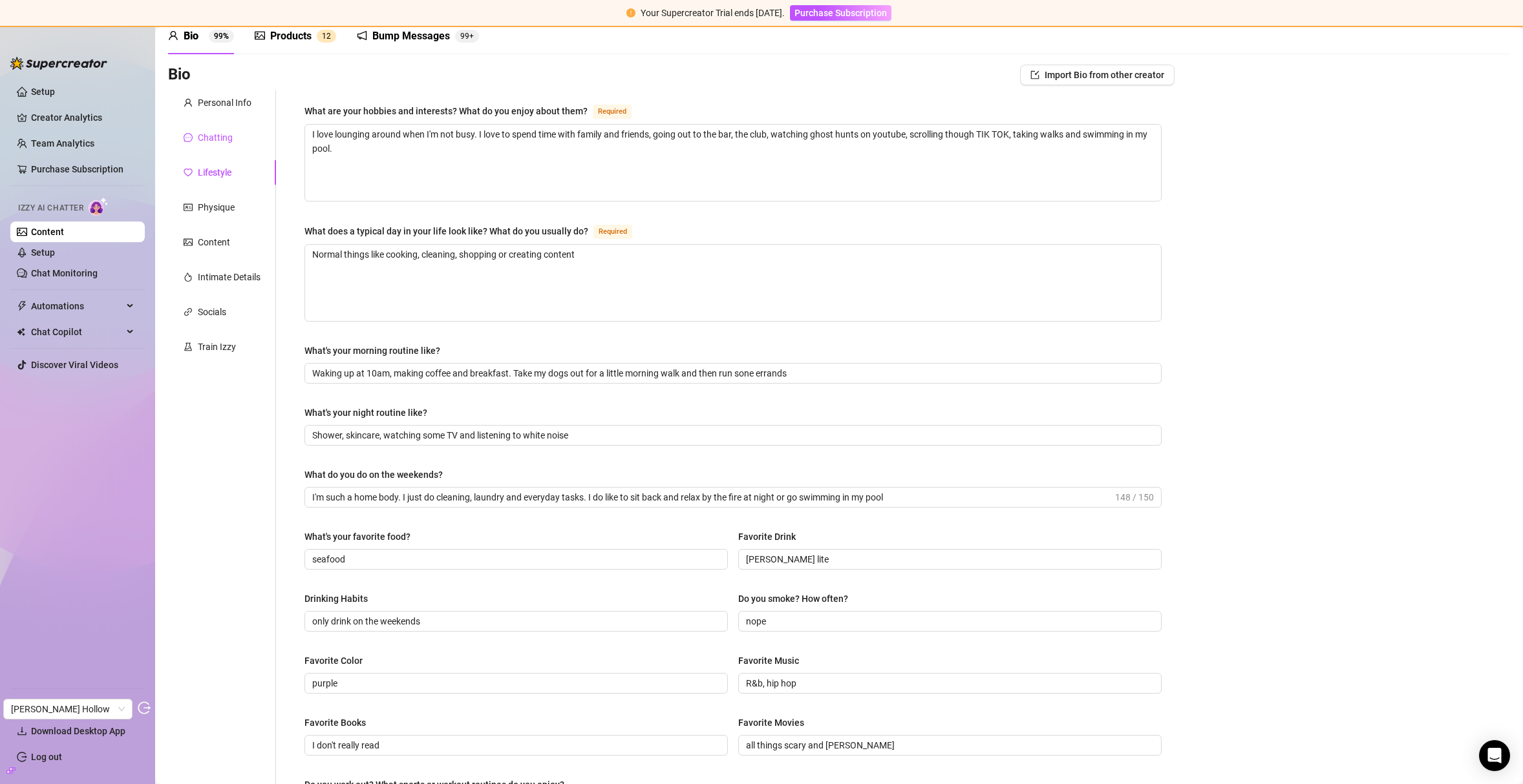
click at [223, 141] on div "Chatting" at bounding box center [216, 138] width 35 height 14
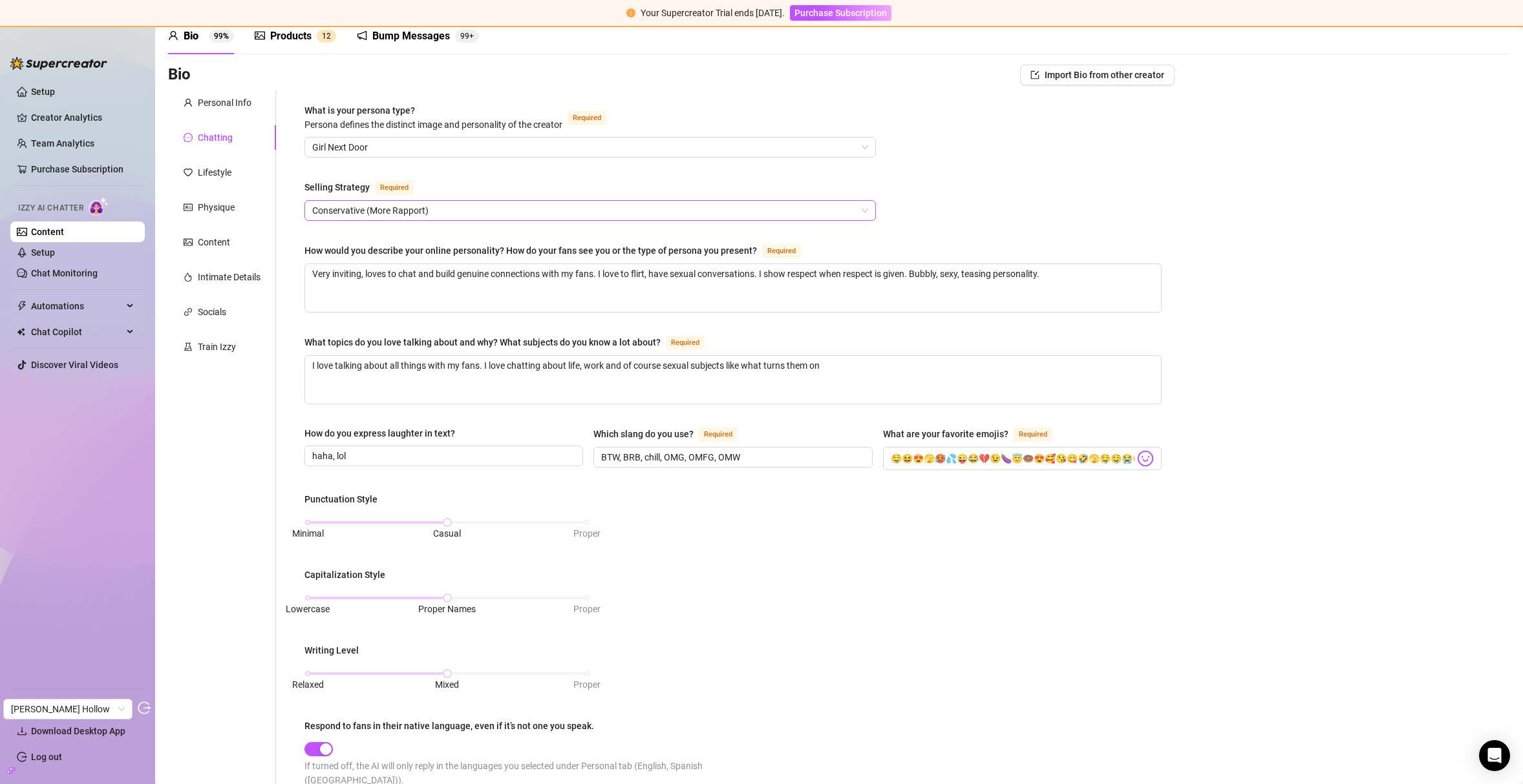
click at [456, 210] on span "Conservative (More Rapport)" at bounding box center [590, 211] width 556 height 19
click at [477, 181] on div "Selling Strategy Required" at bounding box center [590, 190] width 571 height 21
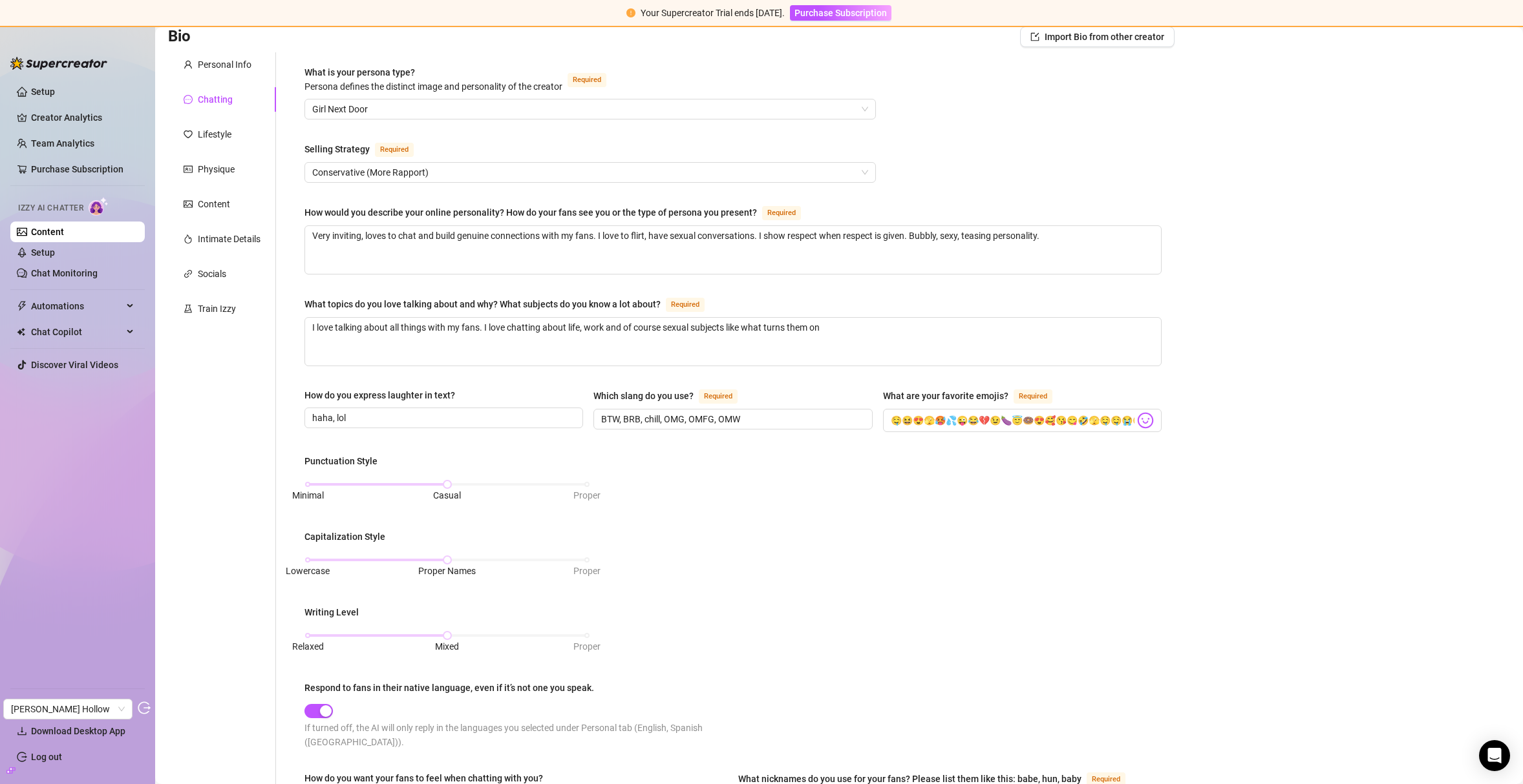
scroll to position [0, 0]
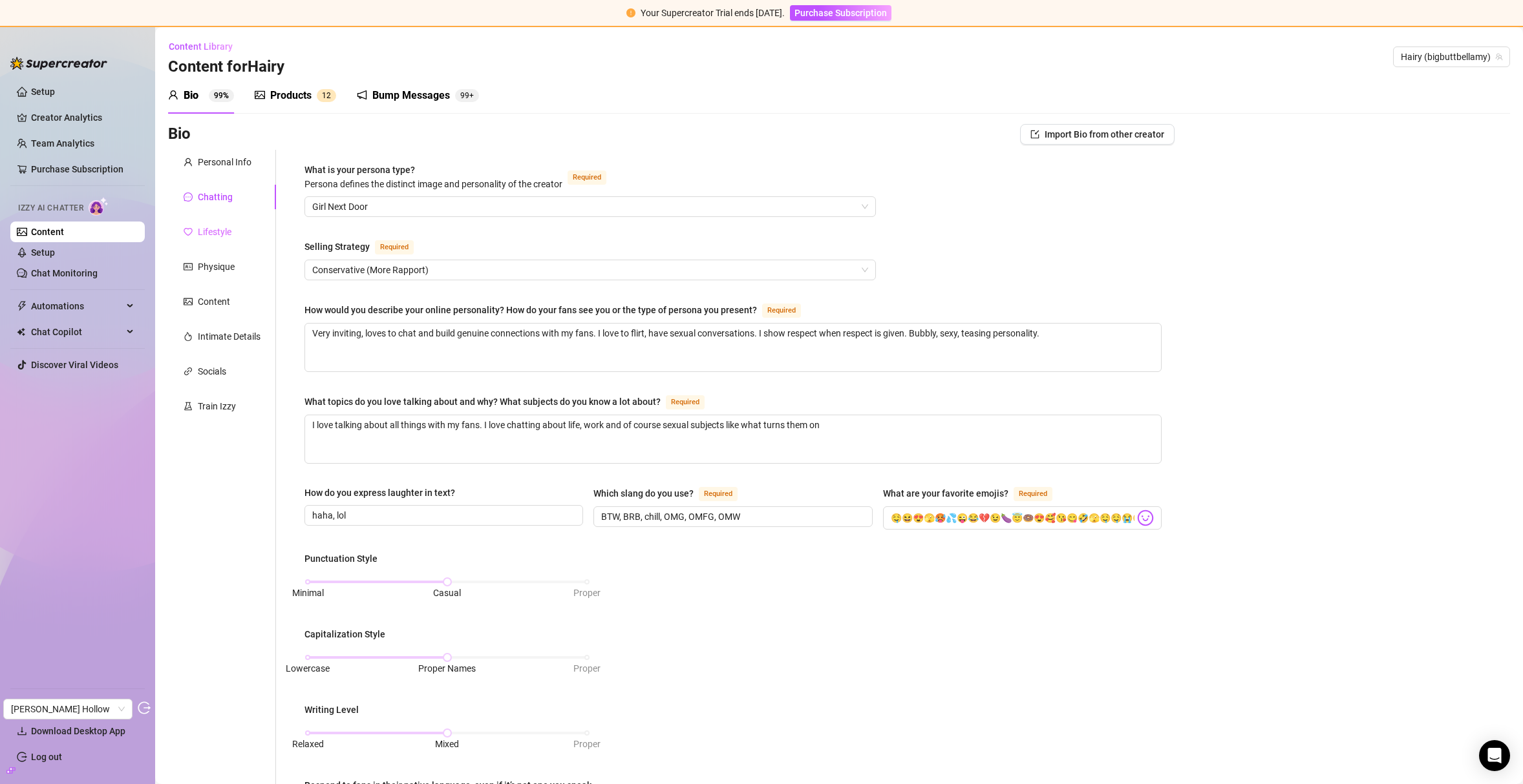
click at [214, 241] on div "Lifestyle" at bounding box center [222, 231] width 108 height 25
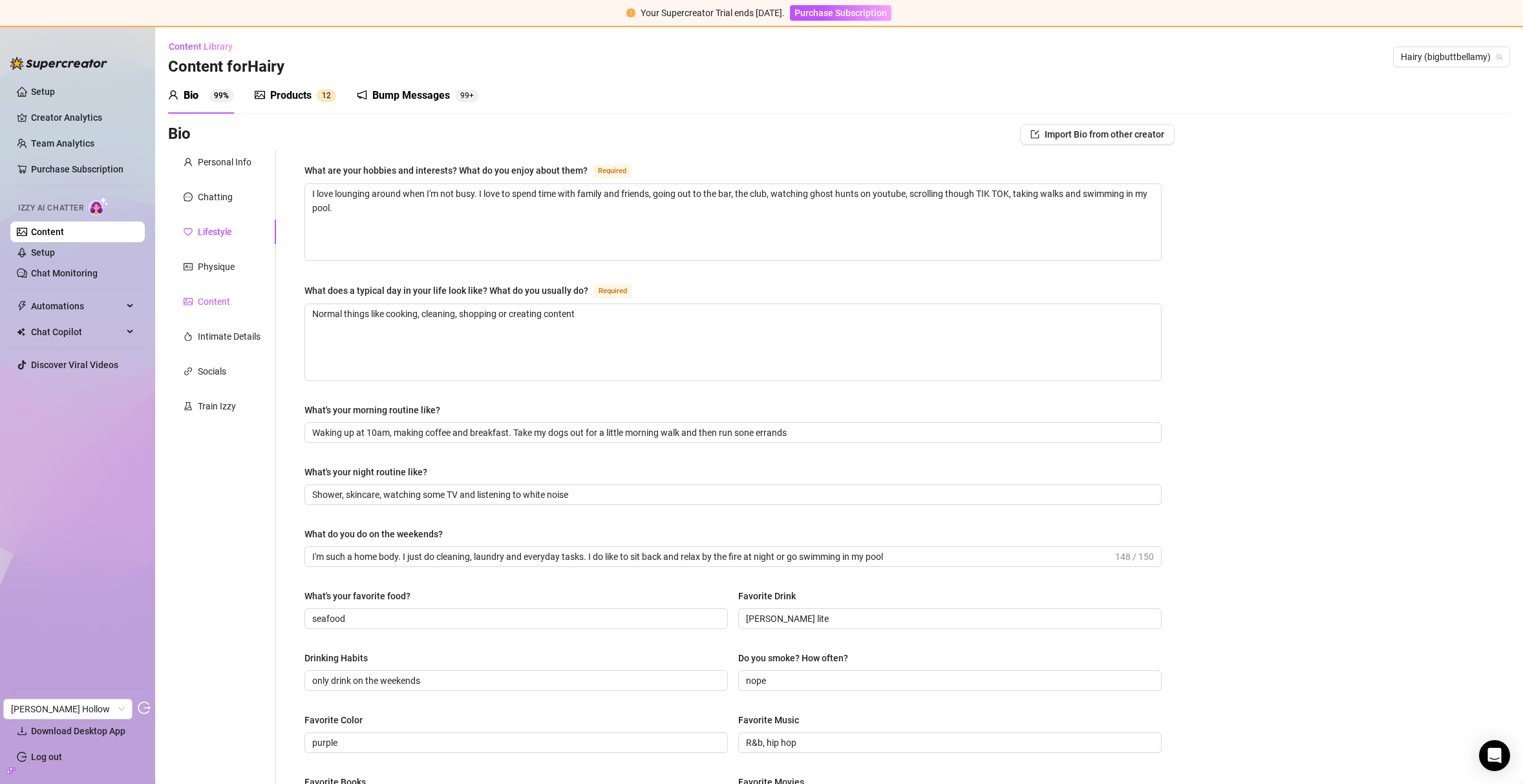
click at [221, 301] on div "Content" at bounding box center [214, 302] width 32 height 14
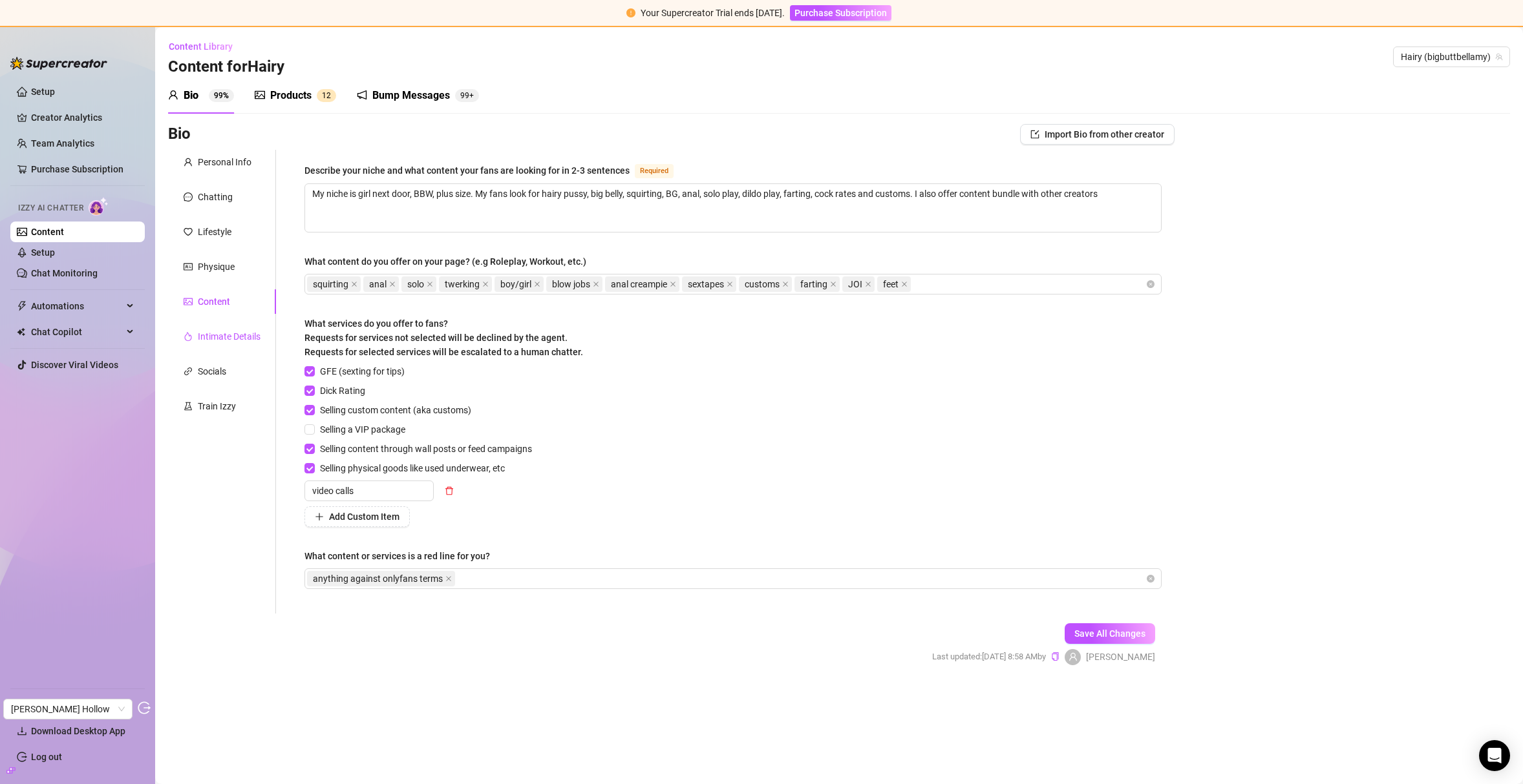
click at [238, 334] on div "Intimate Details" at bounding box center [229, 337] width 63 height 14
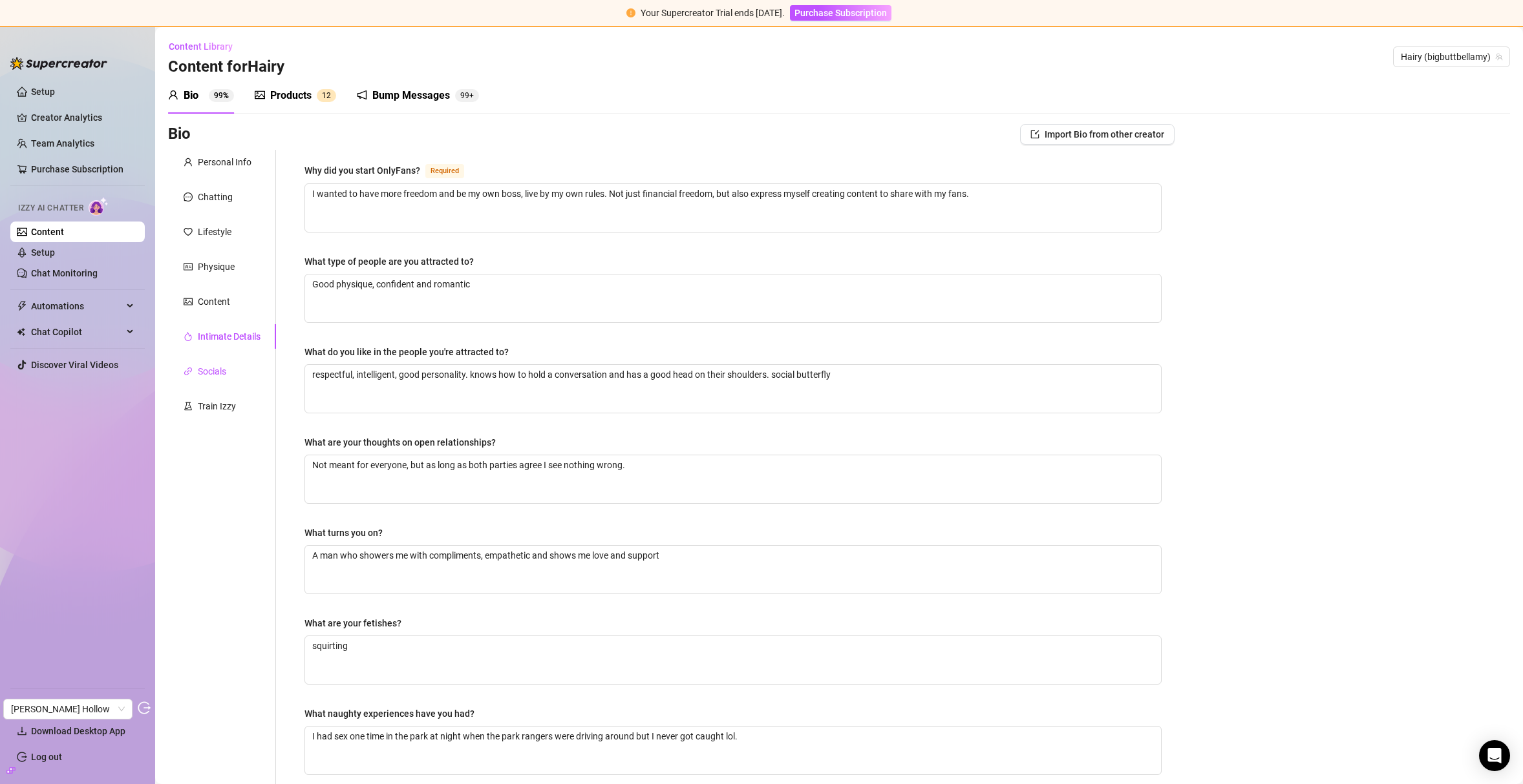
click at [216, 367] on div "Socials" at bounding box center [212, 371] width 29 height 14
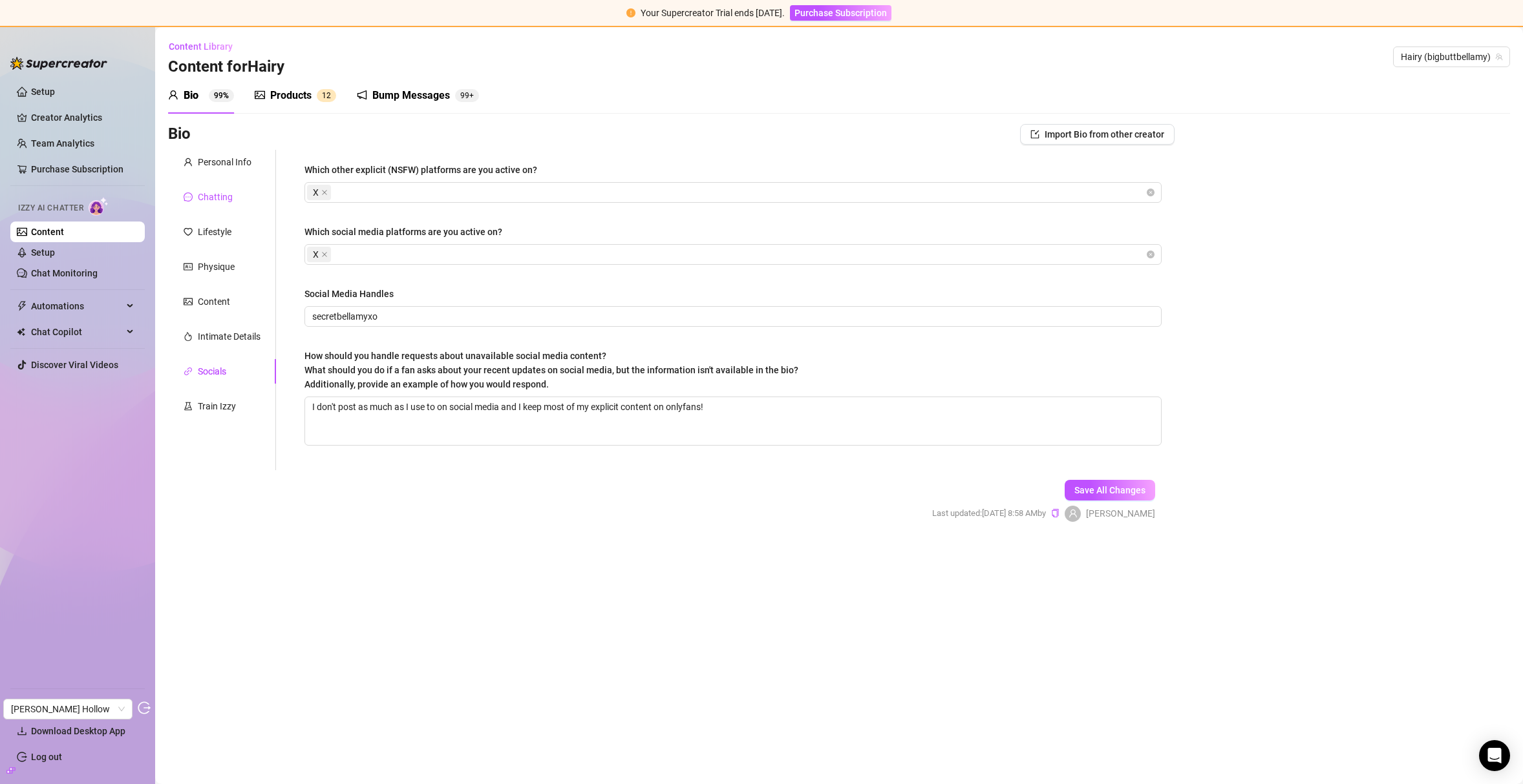
click at [216, 202] on div "Chatting" at bounding box center [216, 197] width 35 height 14
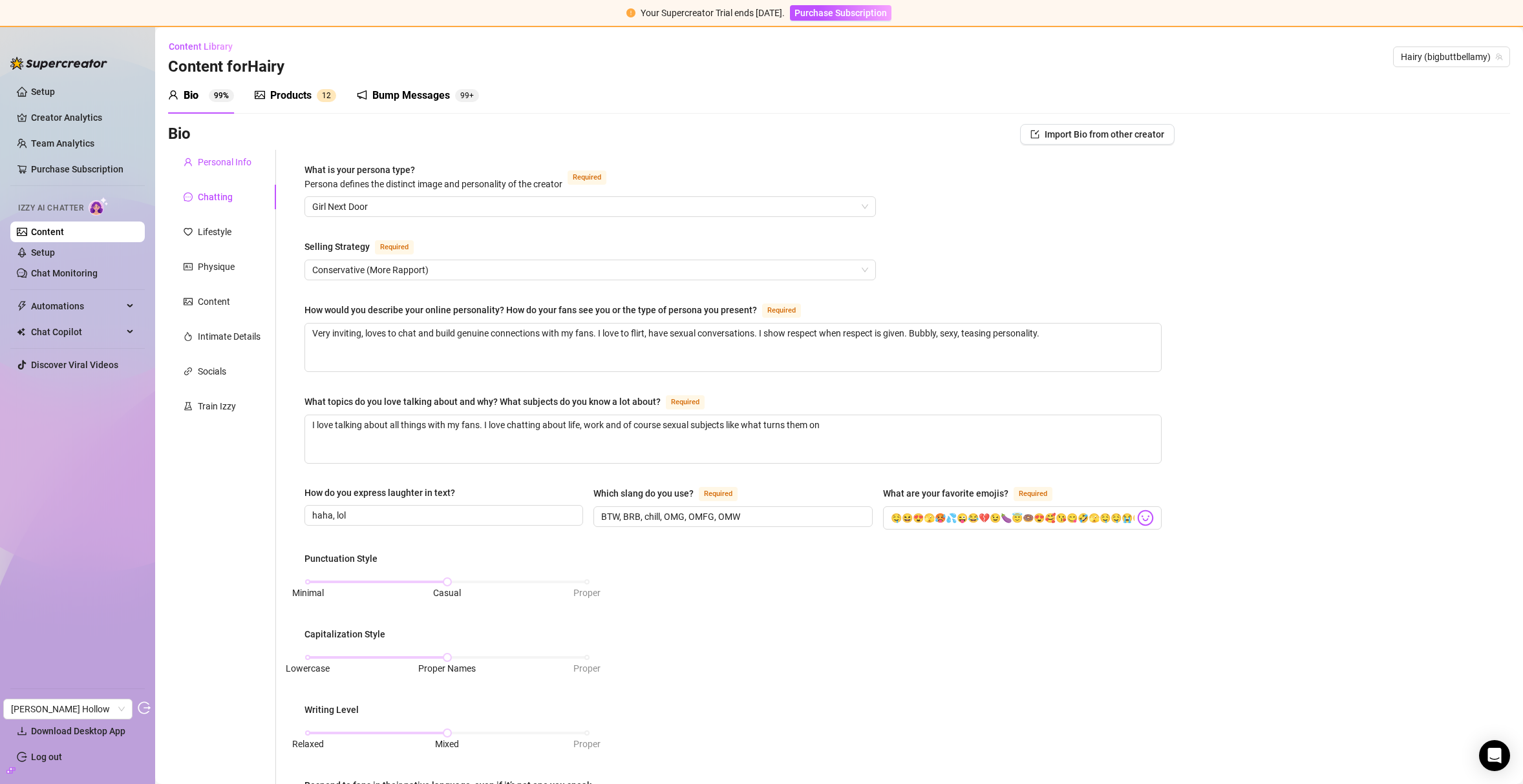
click at [213, 161] on div "Personal Info" at bounding box center [225, 162] width 54 height 14
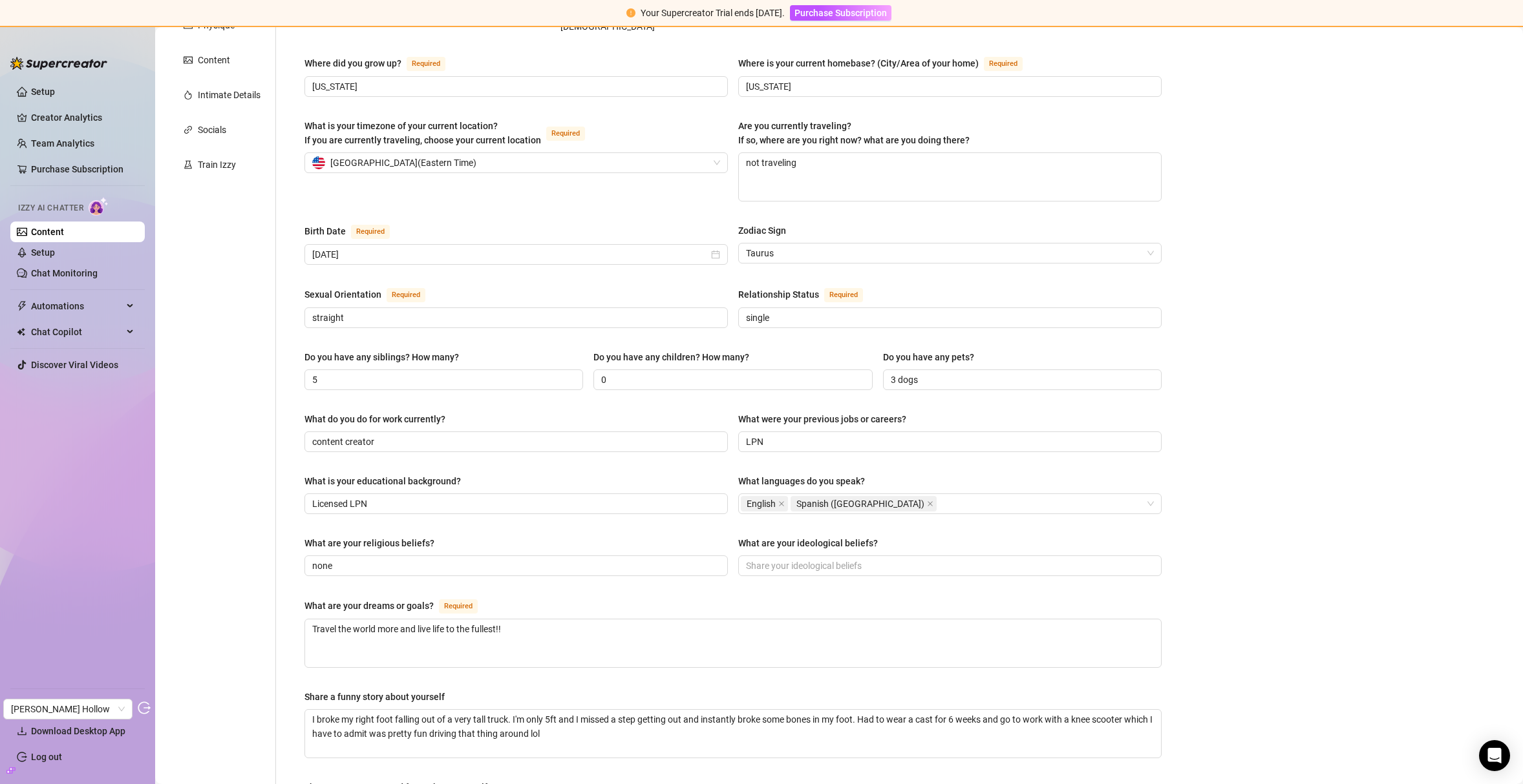
scroll to position [6, 0]
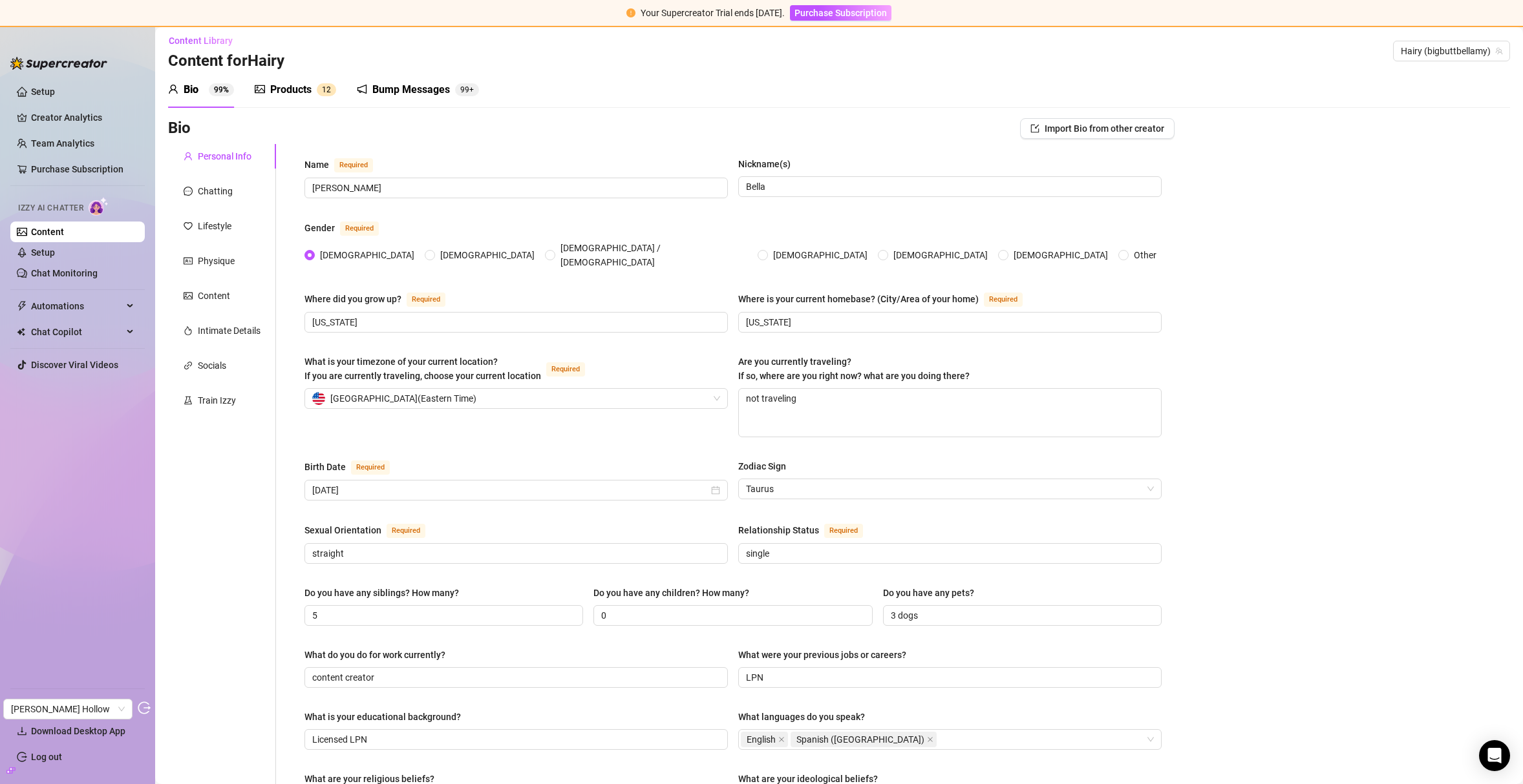
click at [274, 84] on div "Products" at bounding box center [291, 90] width 41 height 16
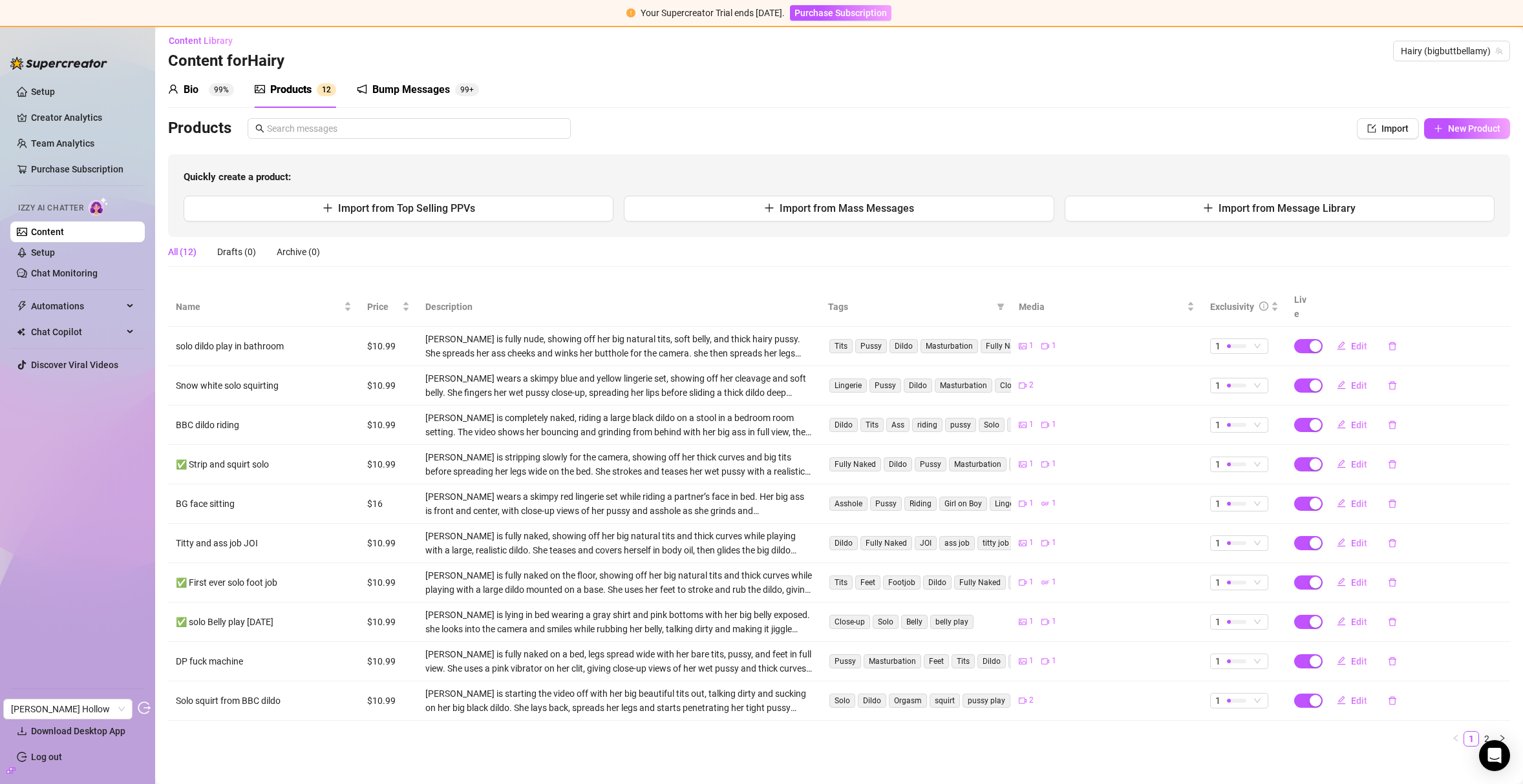
scroll to position [3, 0]
click at [47, 256] on link "Setup" at bounding box center [43, 252] width 24 height 10
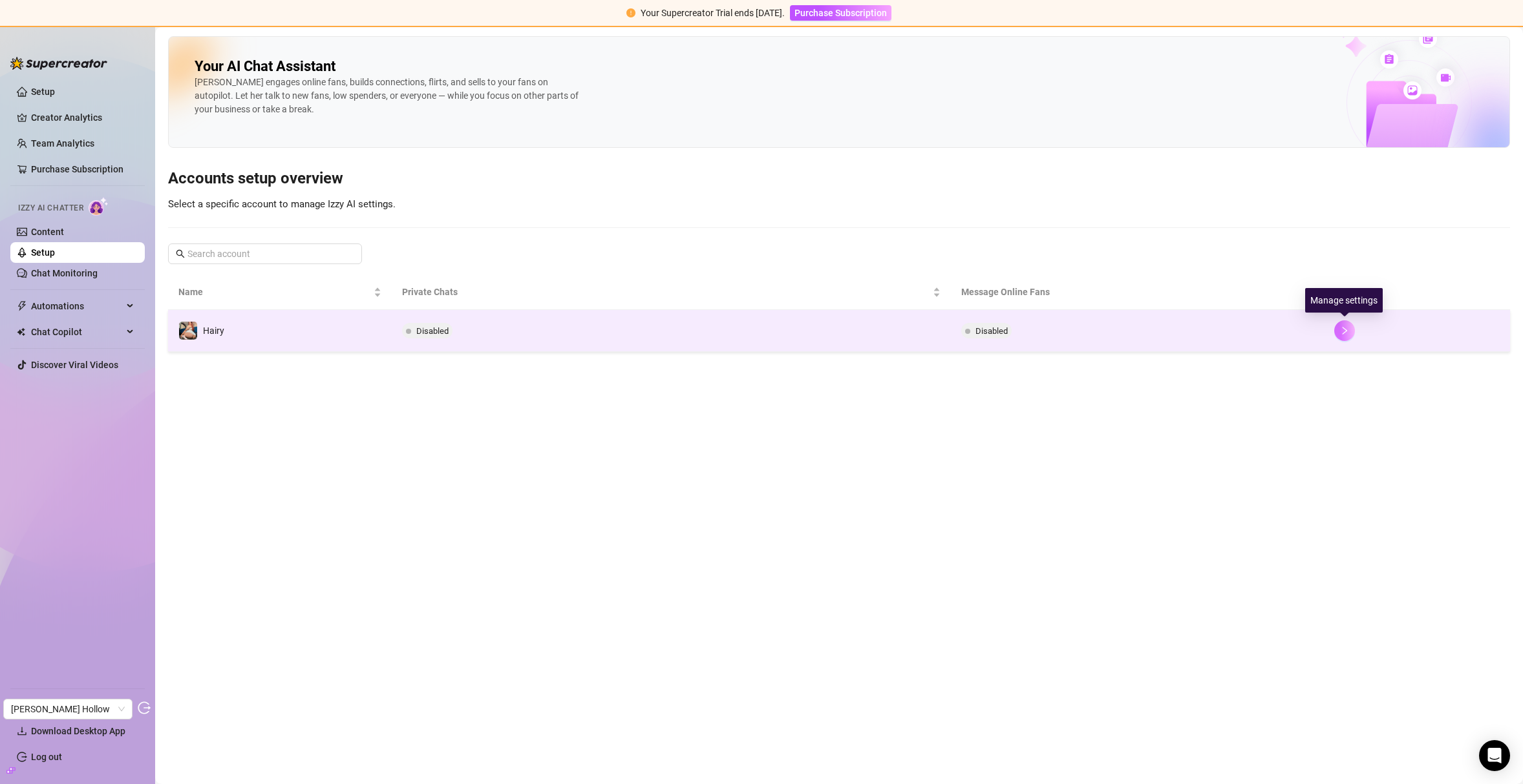
click at [1351, 328] on button "button" at bounding box center [1345, 331] width 21 height 21
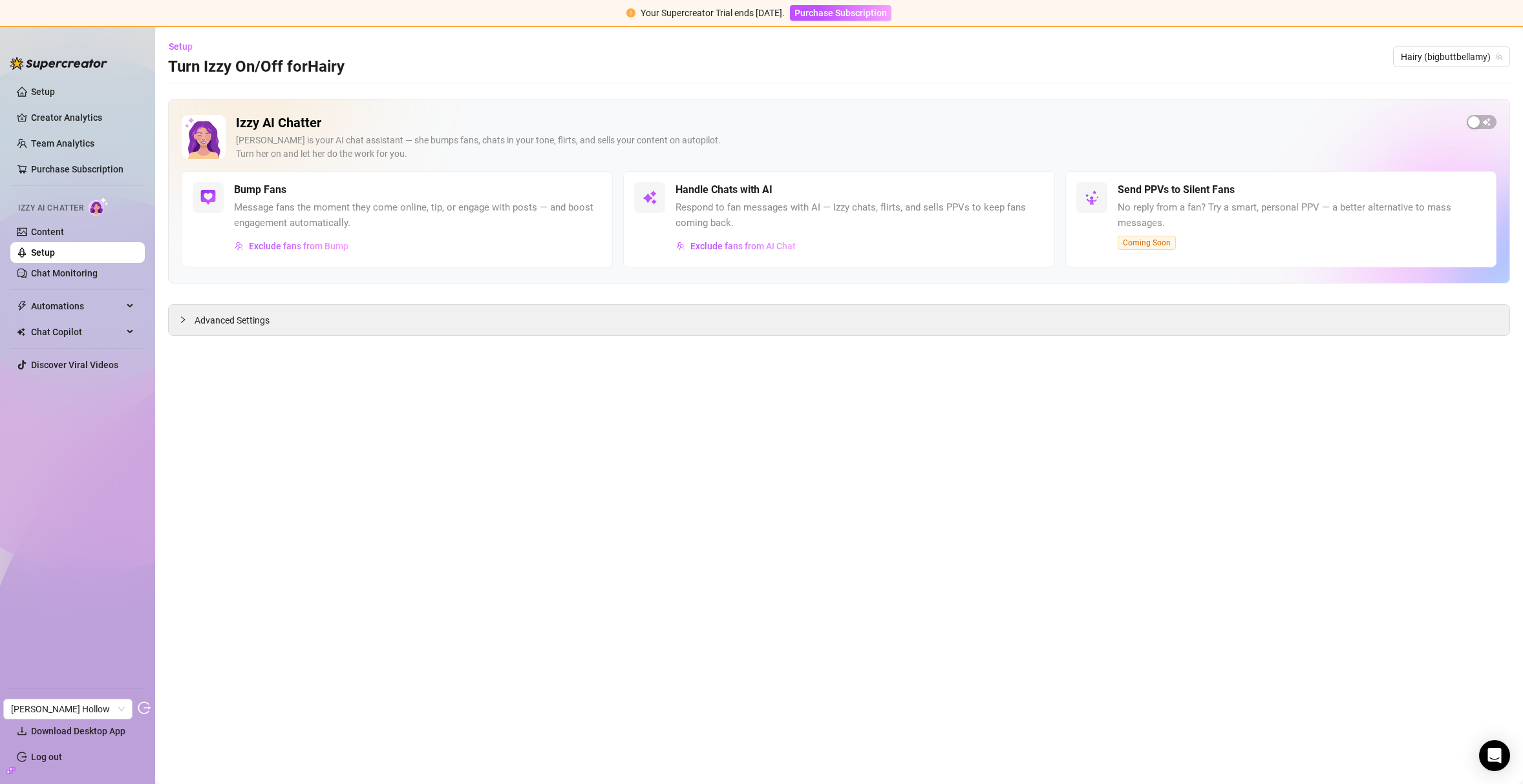
click at [39, 247] on link "Setup" at bounding box center [43, 252] width 24 height 10
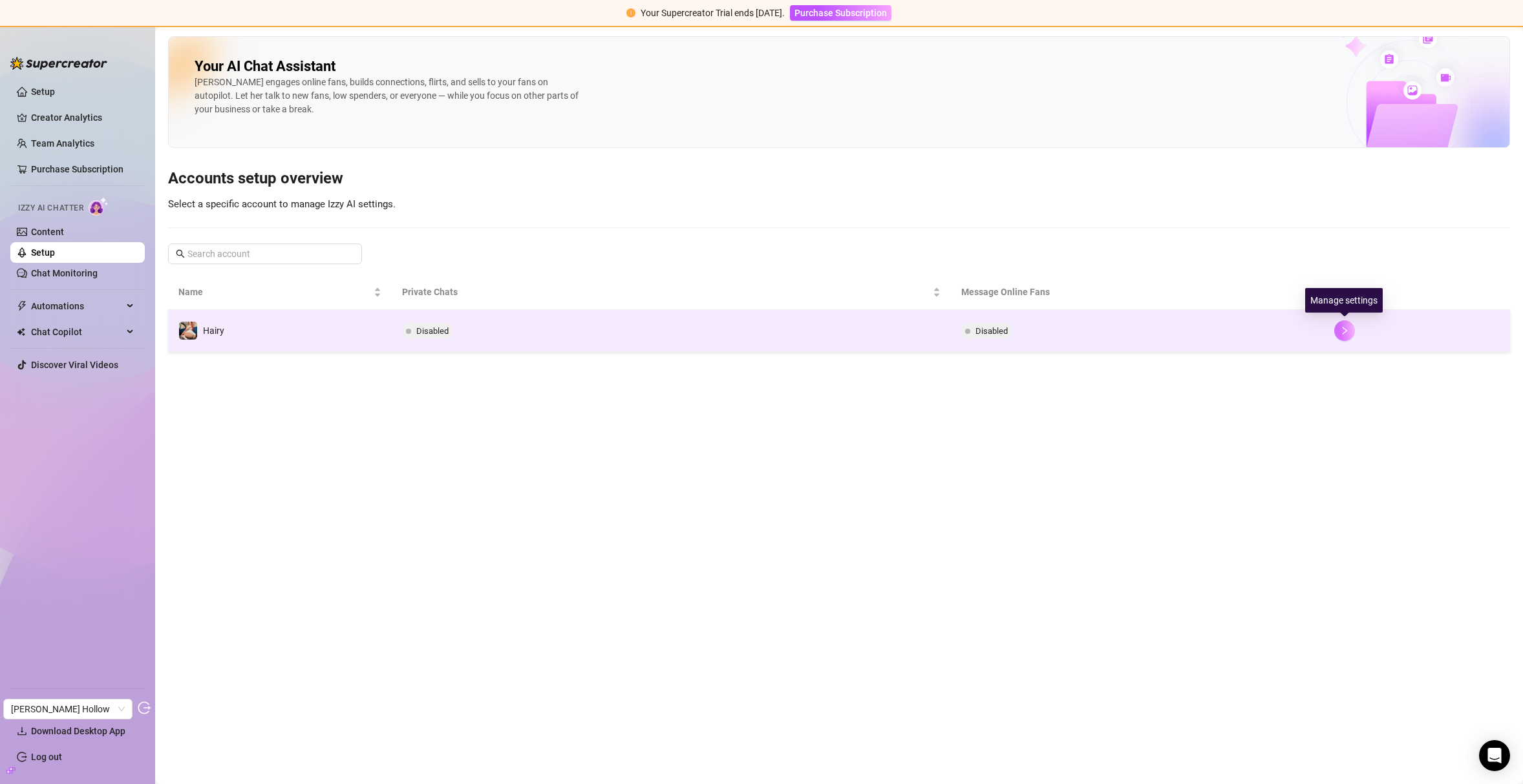
click at [1338, 331] on button "button" at bounding box center [1345, 331] width 21 height 21
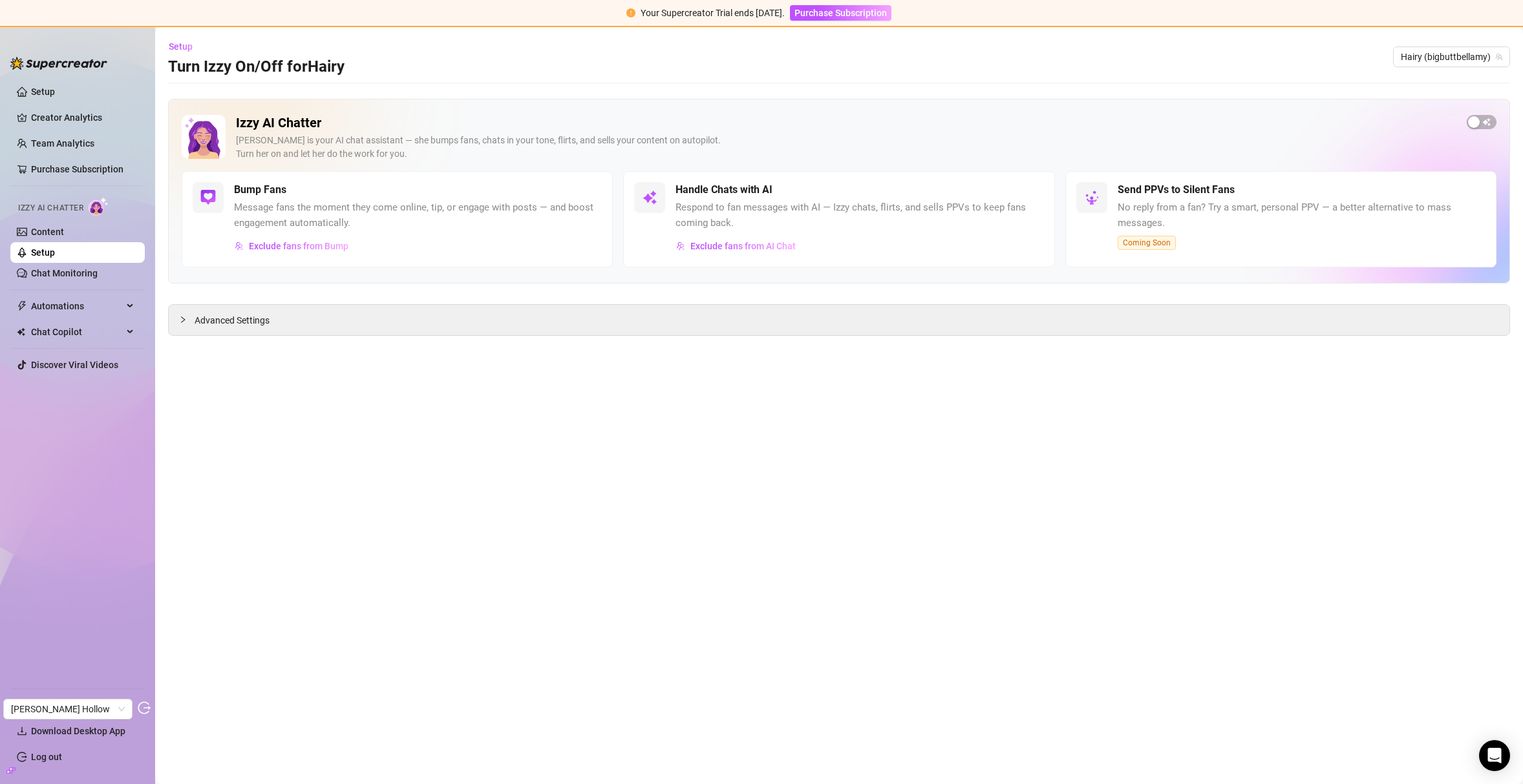
click at [11, 774] on icon "build" at bounding box center [10, 770] width 9 height 9
click at [11, 773] on icon "build" at bounding box center [10, 770] width 9 height 6
click at [13, 770] on icon "build" at bounding box center [10, 770] width 9 height 9
click at [61, 690] on ul "Settings Download Desktop App Log out" at bounding box center [78, 727] width 135 height 89
click at [59, 704] on link "Settings" at bounding box center [48, 705] width 34 height 10
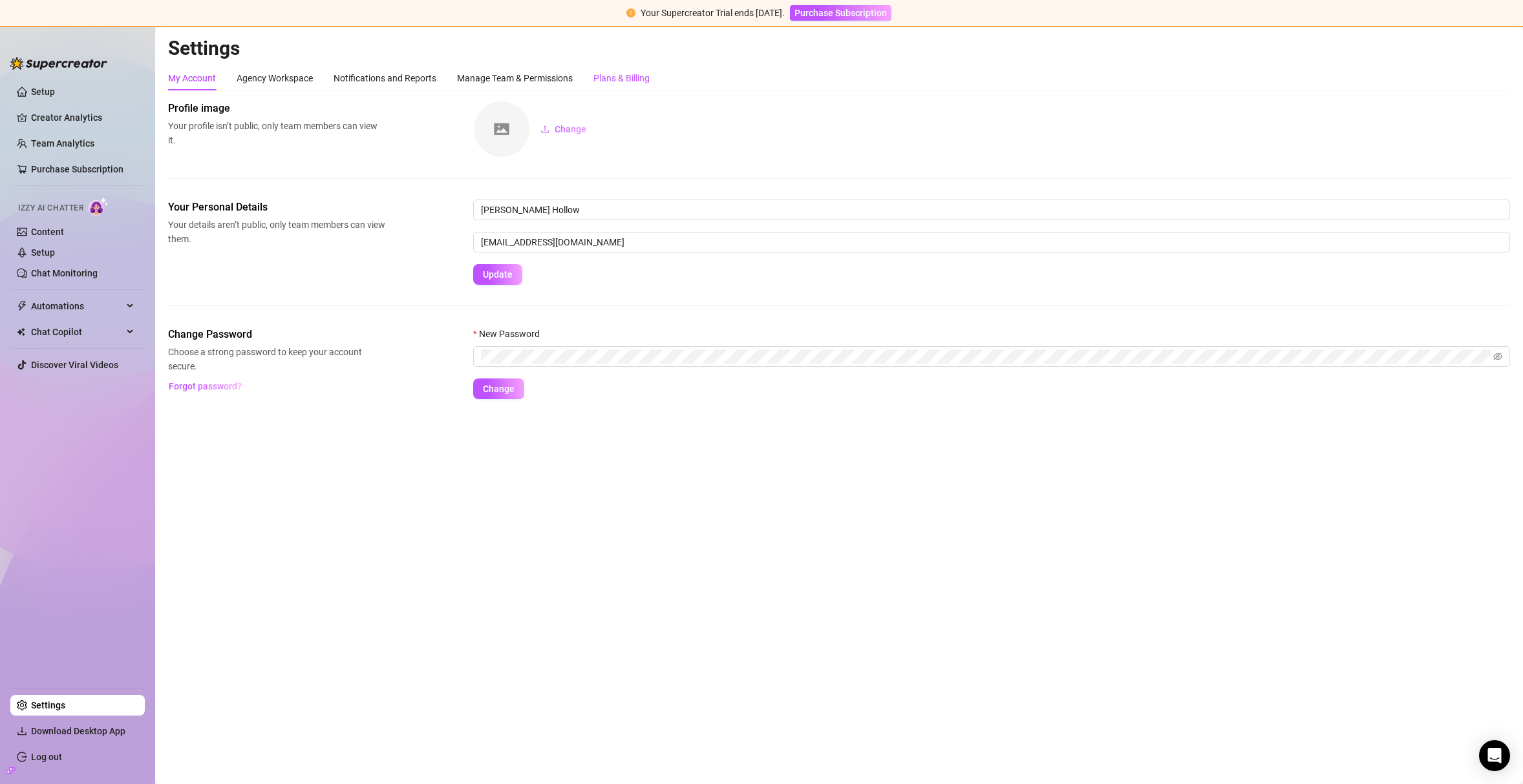
click at [625, 73] on div "Plans & Billing" at bounding box center [621, 78] width 56 height 14
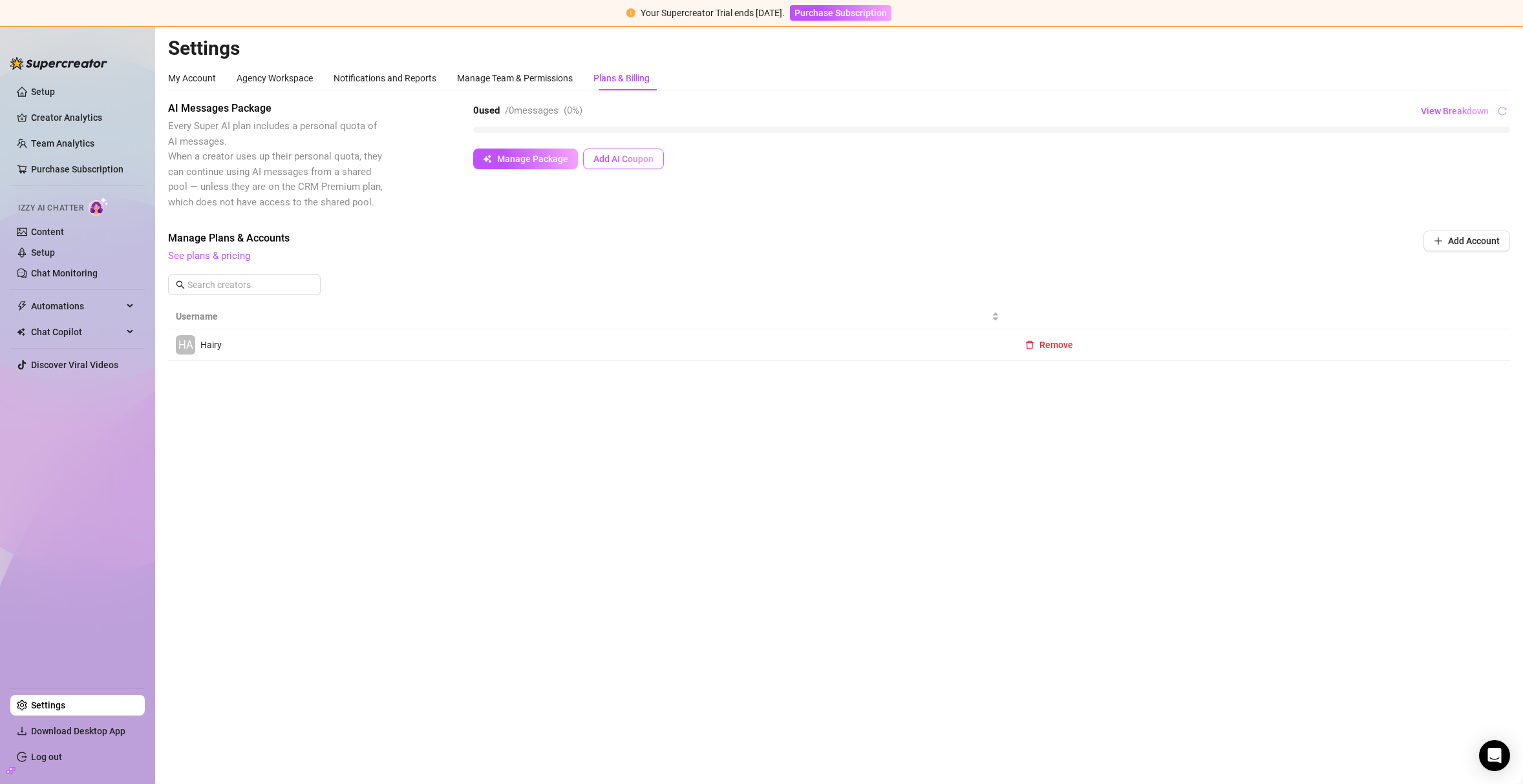
click at [633, 152] on button "Add AI Coupon" at bounding box center [624, 159] width 81 height 21
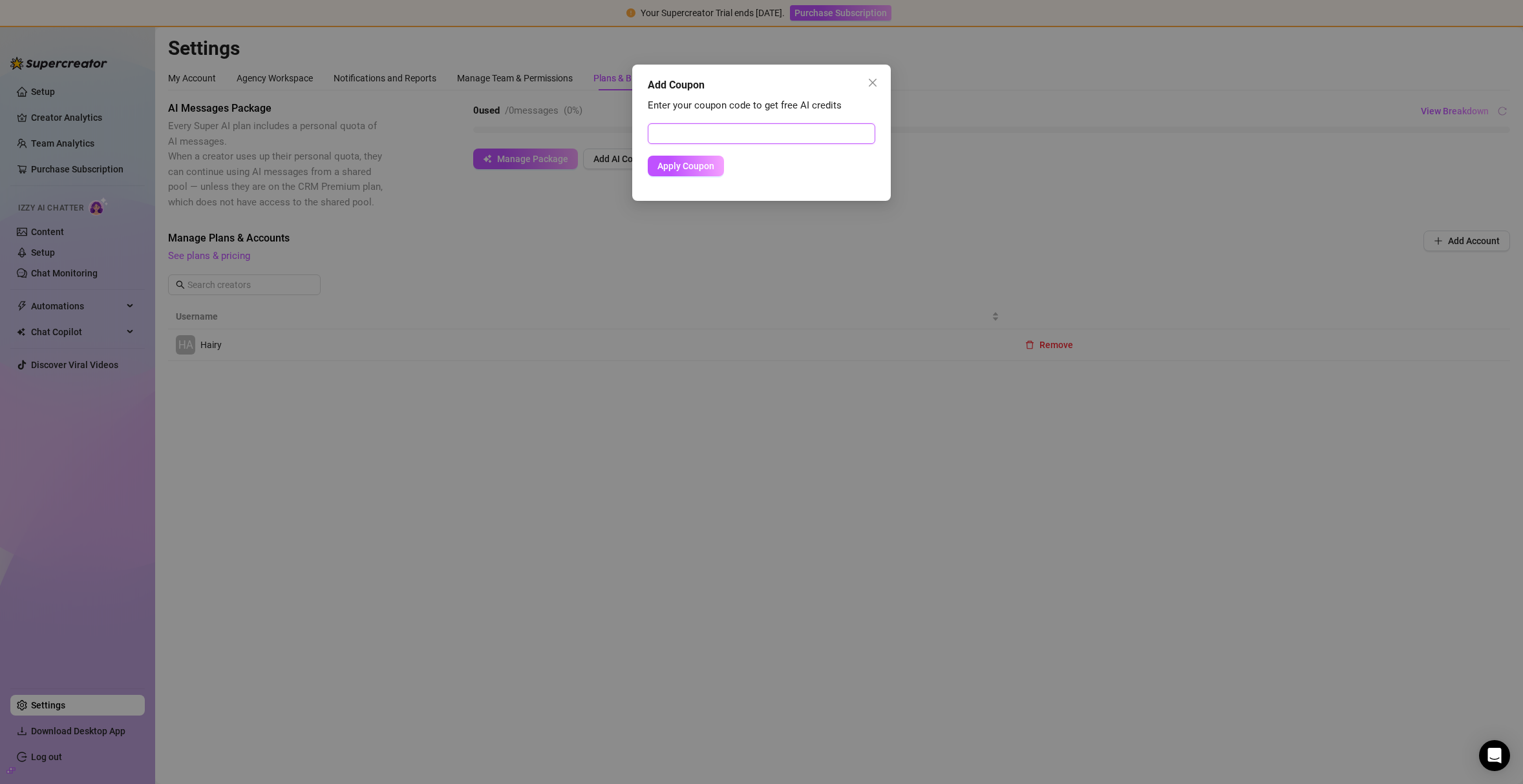
click at [682, 128] on input "text" at bounding box center [761, 134] width 227 height 21
paste input "8665148C00RS0JMJ09C4"
type input "8665148C00RS0JMJ09C4"
click at [647, 156] on button "Apply Coupon" at bounding box center [685, 166] width 76 height 21
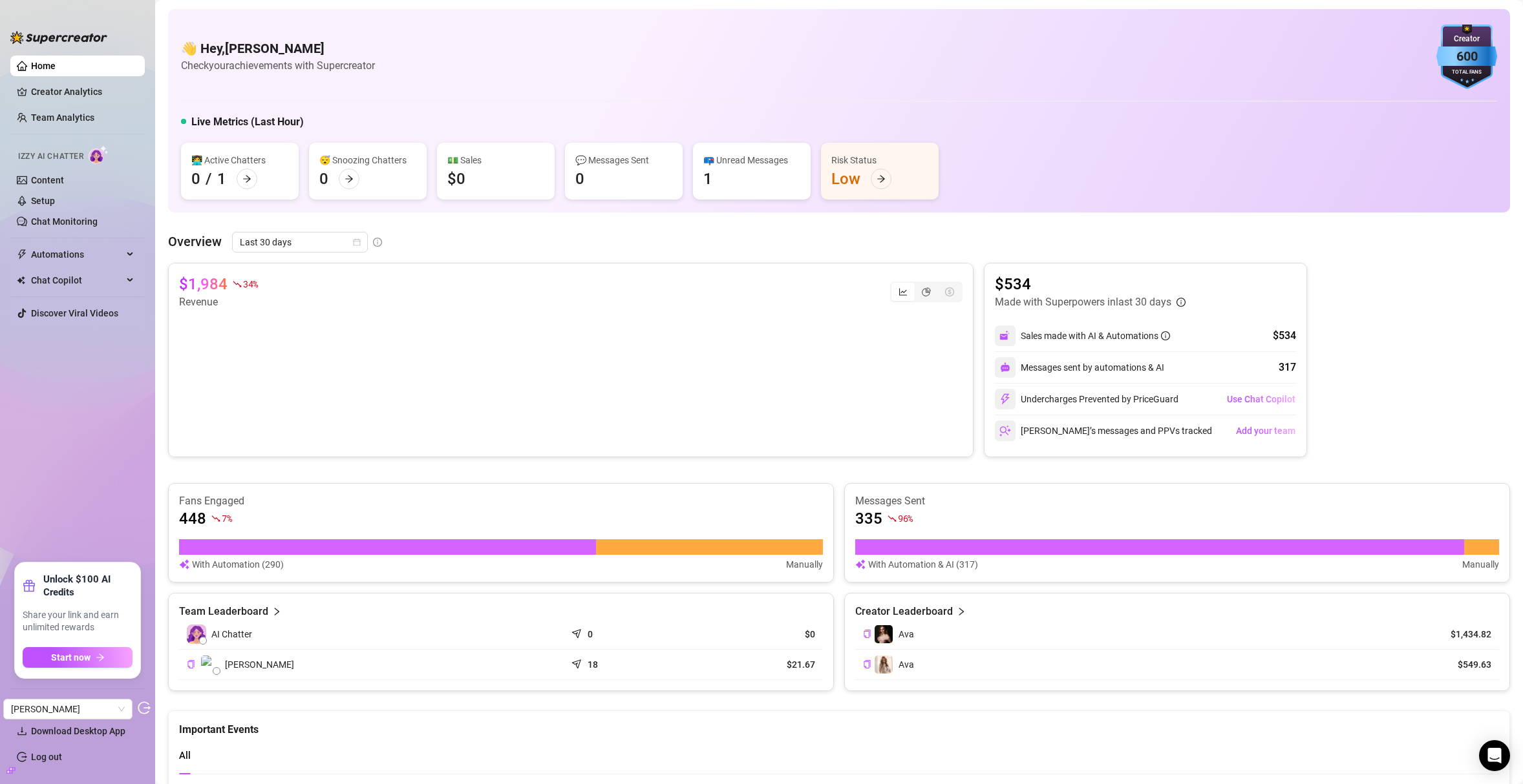
click at [14, 770] on icon "build" at bounding box center [10, 770] width 9 height 6
click at [63, 706] on link "Settings" at bounding box center [48, 705] width 34 height 10
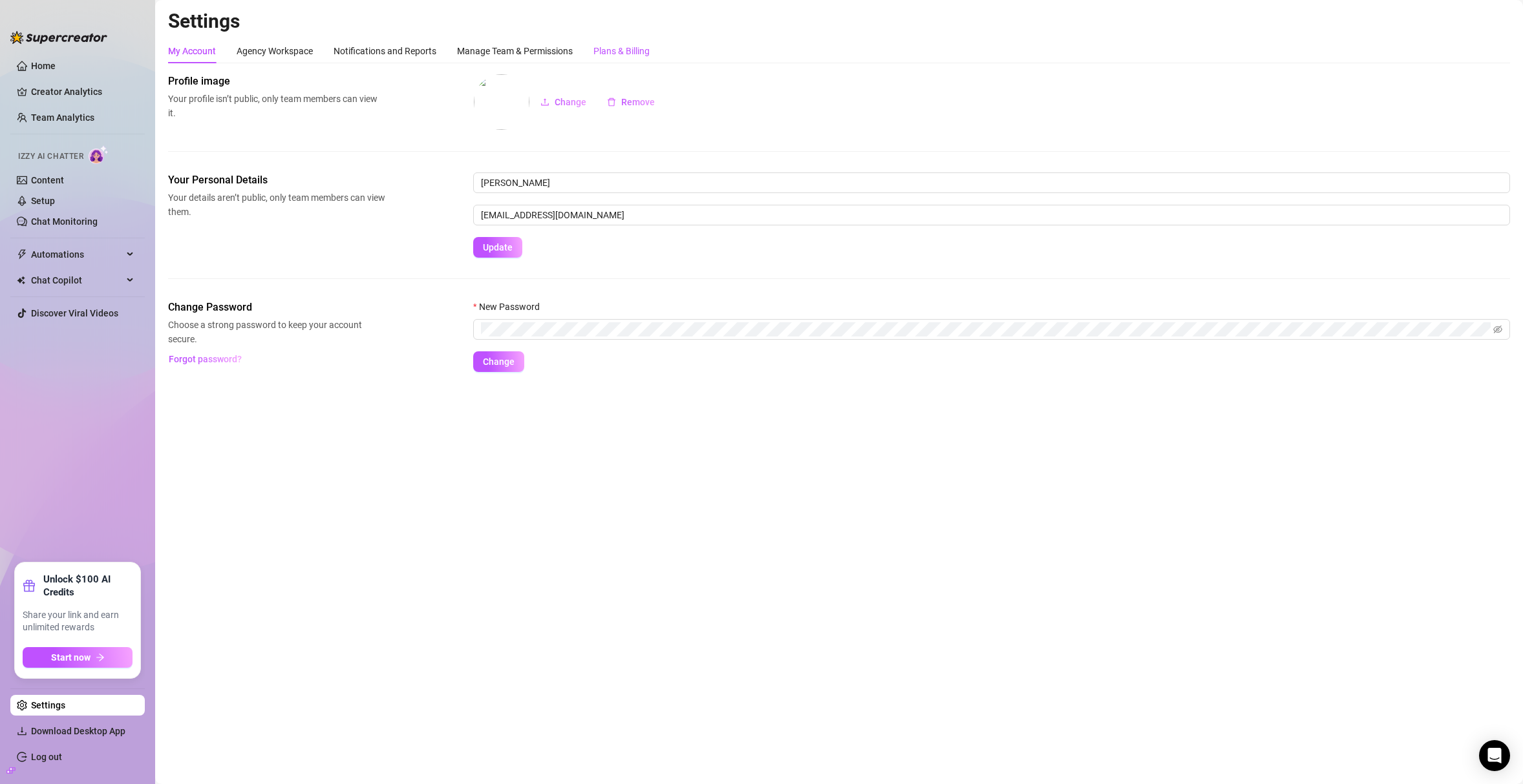
click at [625, 54] on div "Plans & Billing" at bounding box center [621, 51] width 56 height 14
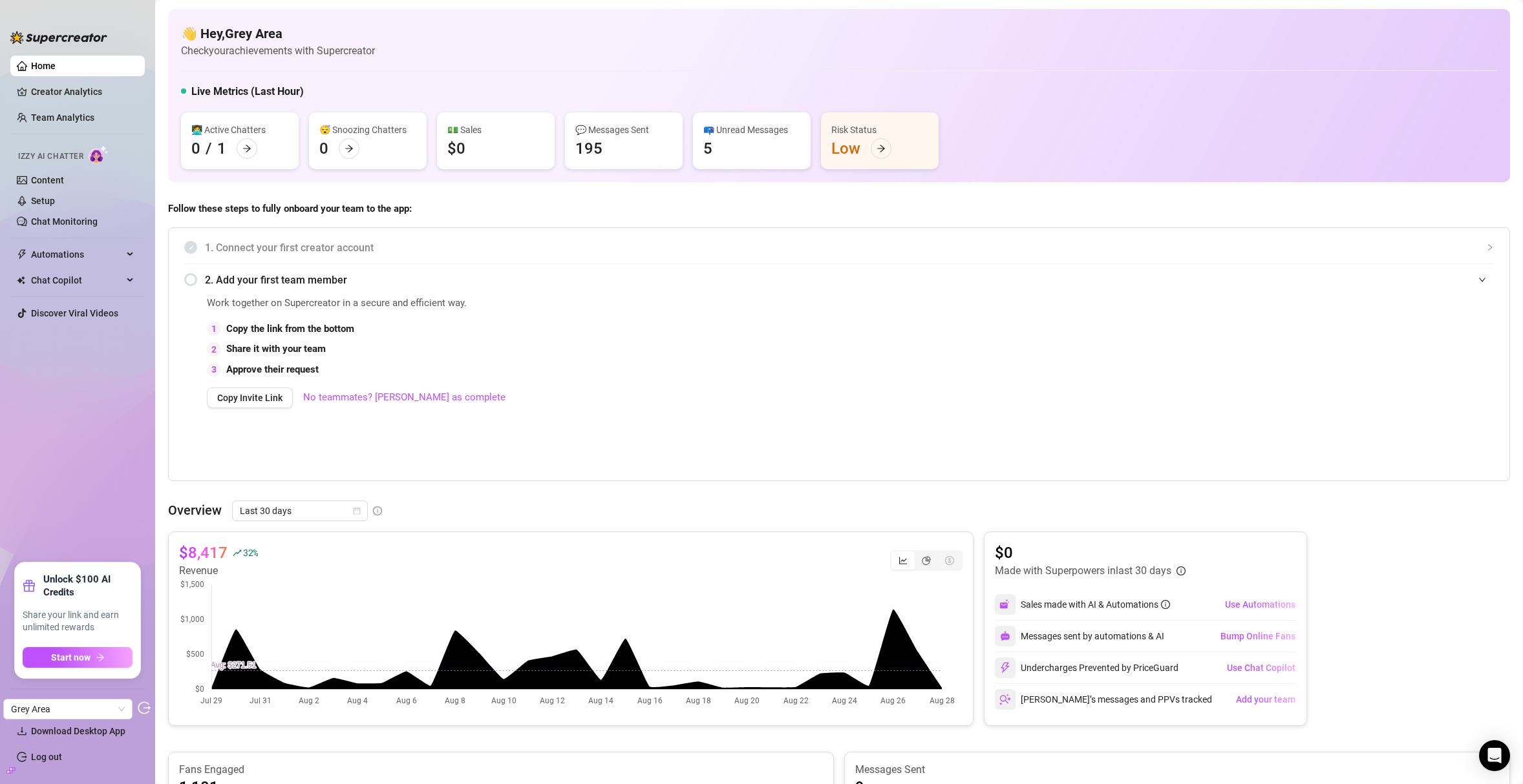
click at [12, 771] on icon "build" at bounding box center [10, 770] width 9 height 6
click at [59, 700] on link "Settings" at bounding box center [48, 705] width 34 height 10
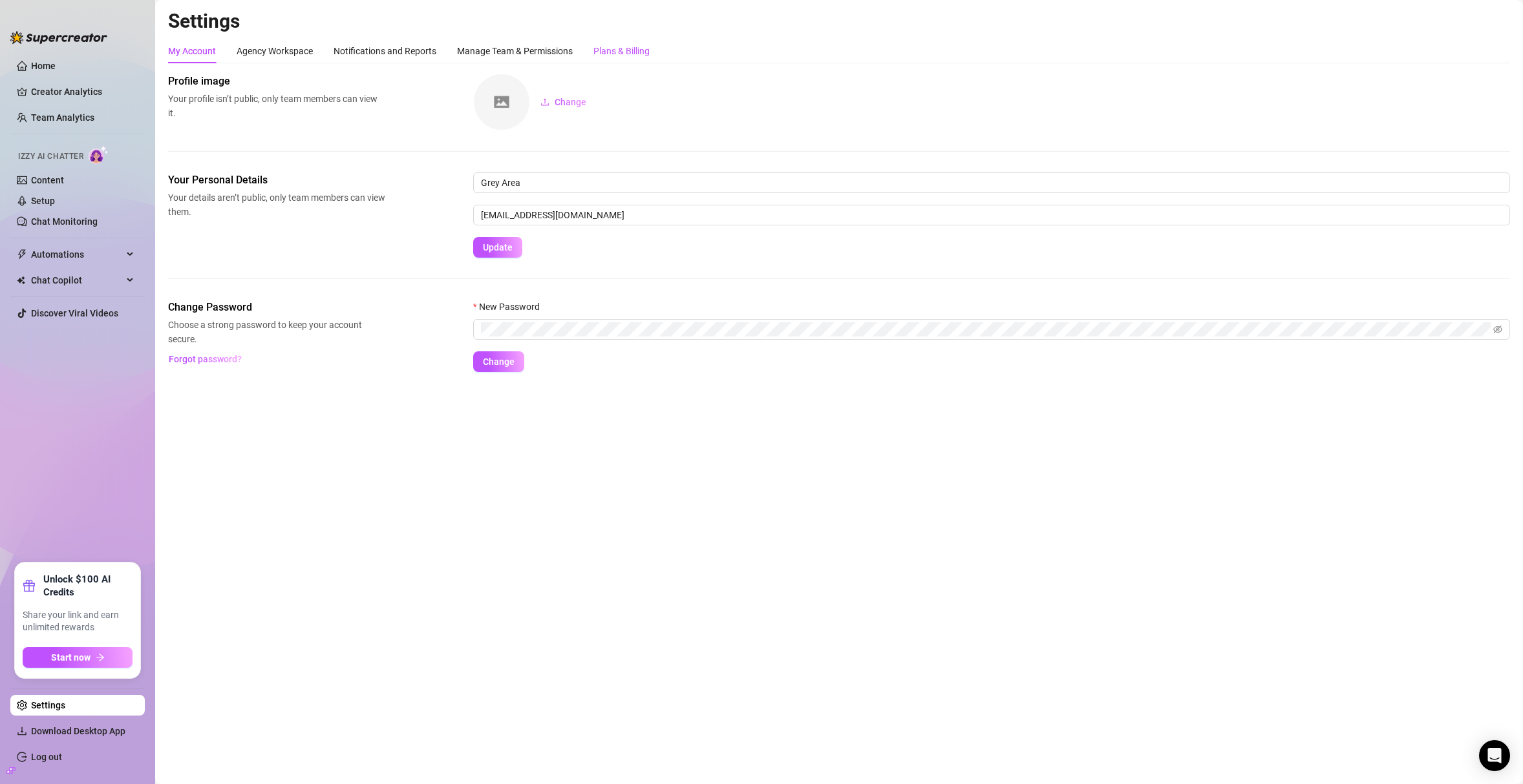
click at [616, 51] on div "Plans & Billing" at bounding box center [621, 51] width 56 height 14
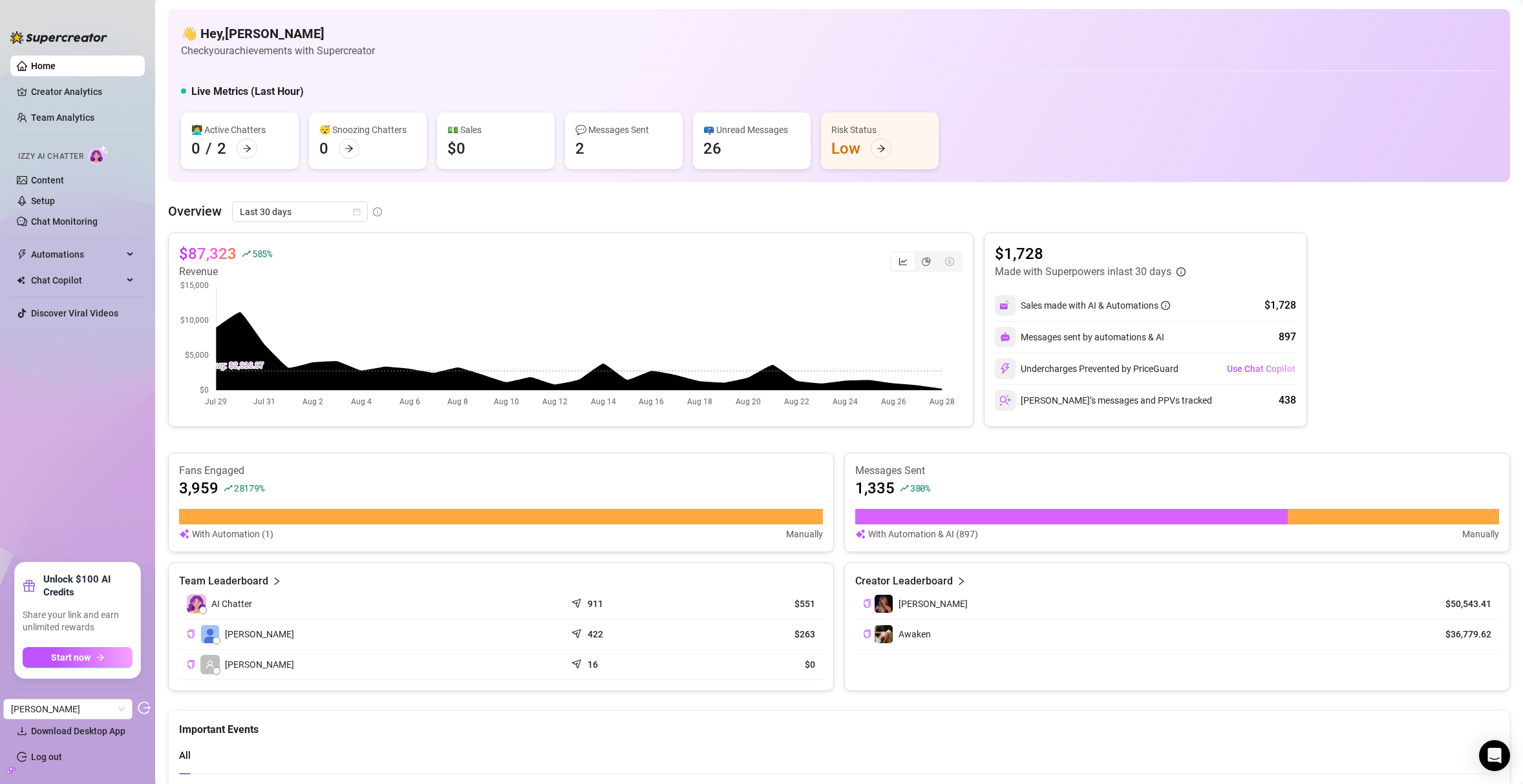
click at [6, 771] on icon "build" at bounding box center [10, 770] width 9 height 9
click at [65, 710] on link "Settings" at bounding box center [48, 705] width 34 height 10
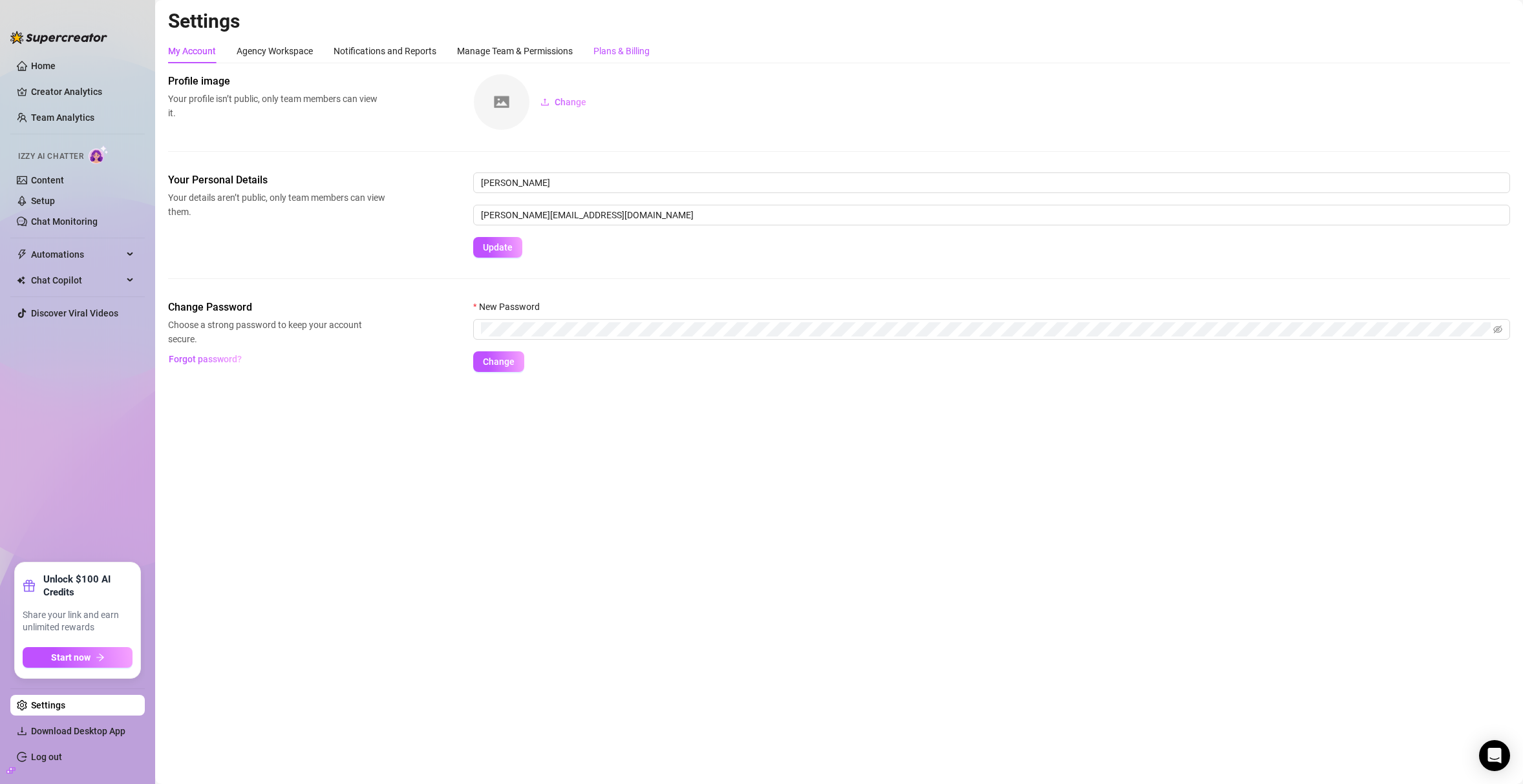
click at [621, 48] on div "Plans & Billing" at bounding box center [621, 51] width 56 height 14
